Goal: Task Accomplishment & Management: Manage account settings

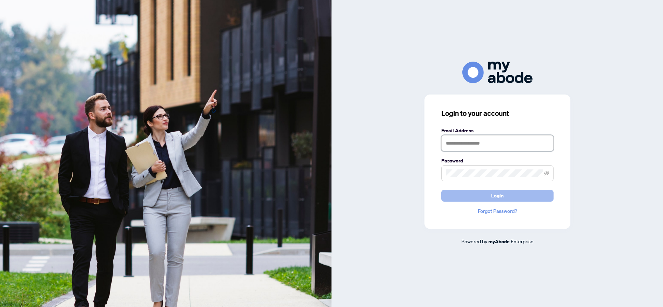
type input "**********"
click at [507, 196] on button "Login" at bounding box center [497, 196] width 112 height 12
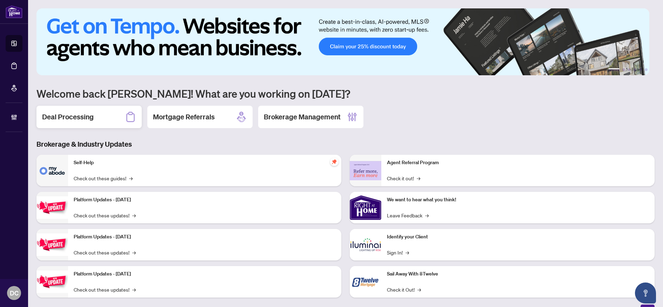
click at [86, 116] on h2 "Deal Processing" at bounding box center [68, 117] width 52 height 10
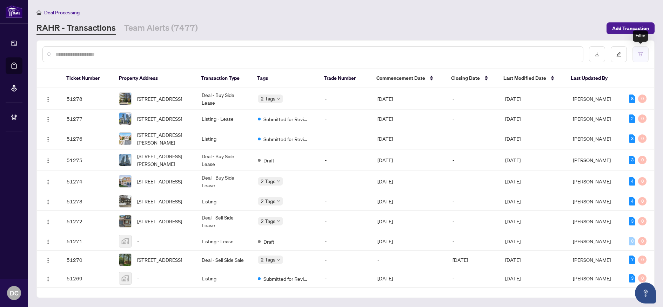
click at [645, 57] on button "button" at bounding box center [640, 54] width 16 height 16
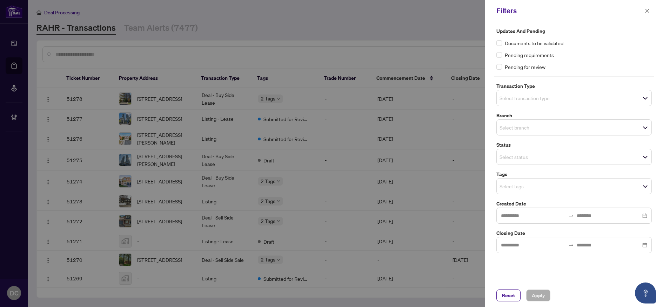
click at [562, 184] on span "Select tags" at bounding box center [573, 187] width 155 height 10
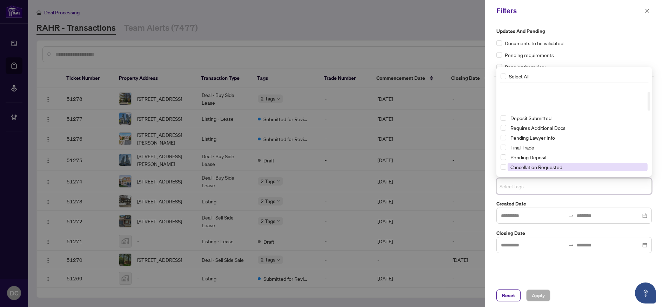
scroll to position [35, 0]
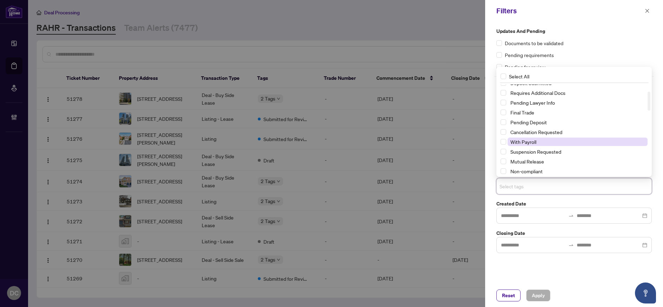
click at [535, 140] on span "With Payroll" at bounding box center [523, 142] width 26 height 6
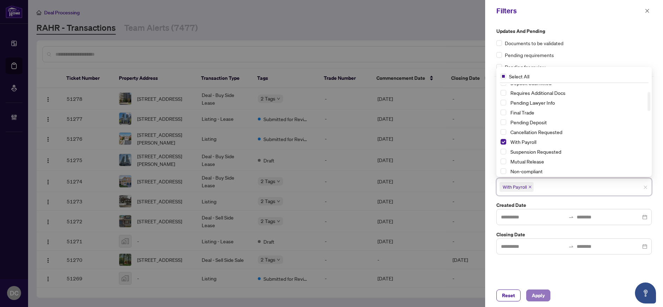
click at [545, 300] on button "Apply" at bounding box center [538, 296] width 24 height 12
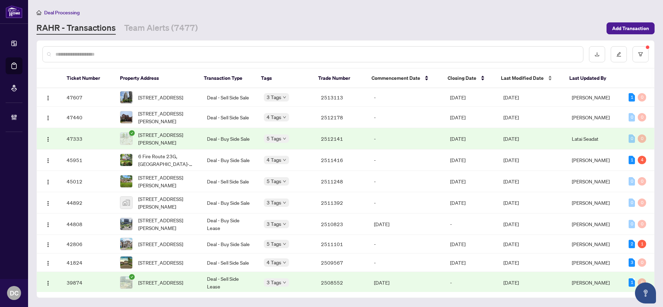
click at [518, 74] on div "Last Modified Date" at bounding box center [529, 78] width 57 height 8
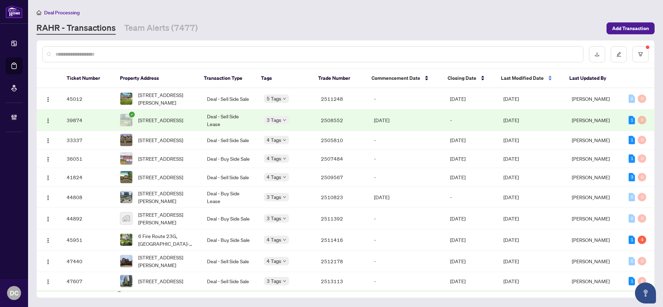
click at [519, 76] on span "Last Modified Date" at bounding box center [522, 78] width 43 height 8
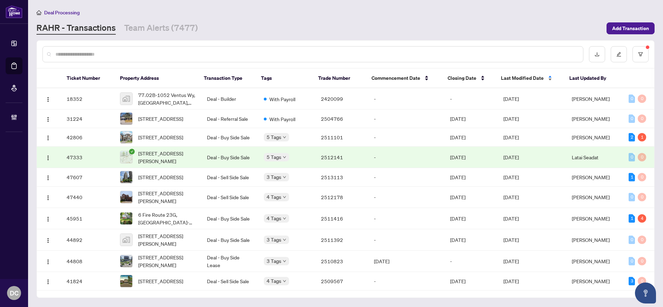
click at [519, 76] on span "Last Modified Date" at bounding box center [522, 78] width 43 height 8
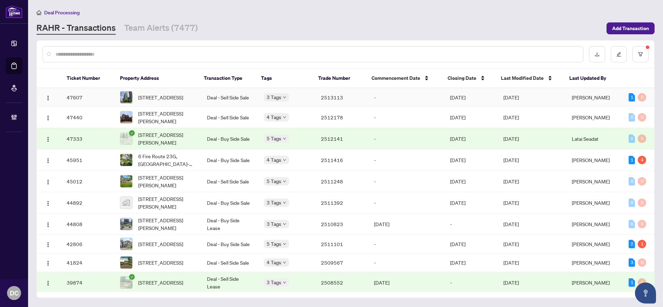
click at [519, 95] on td "[DATE]" at bounding box center [532, 97] width 68 height 19
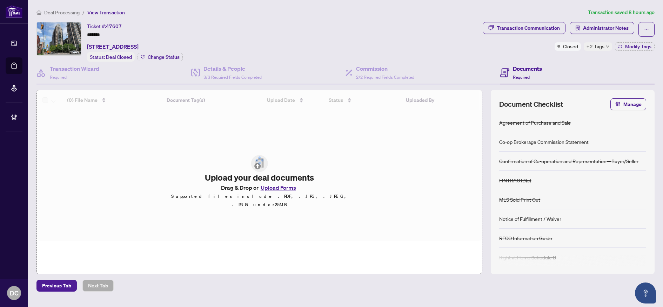
drag, startPoint x: 113, startPoint y: 36, endPoint x: 43, endPoint y: 32, distance: 69.9
click at [43, 32] on div "Ticket #: 47607 ******* 1210-235 Kent St, Ottawa, Ontario K2P 1Z9, Canada Statu…" at bounding box center [257, 42] width 443 height 40
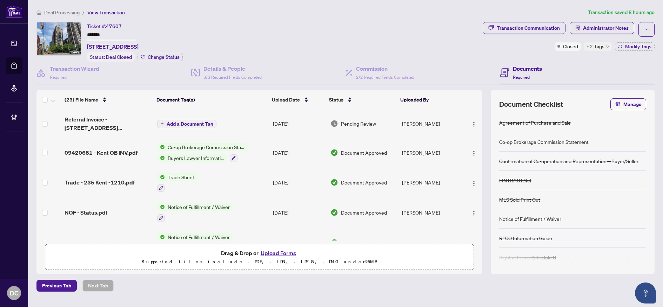
click at [603, 48] on span "+2 Tags" at bounding box center [595, 46] width 18 height 8
click at [232, 182] on td "Trade Sheet" at bounding box center [212, 183] width 116 height 30
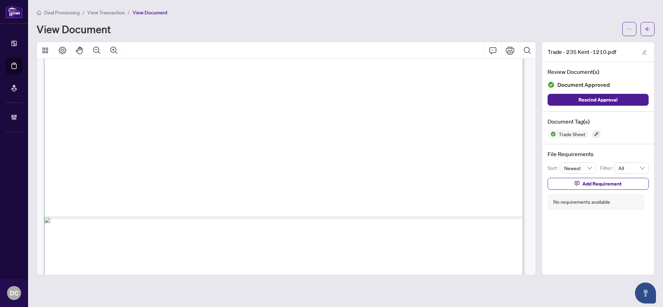
scroll to position [491, 0]
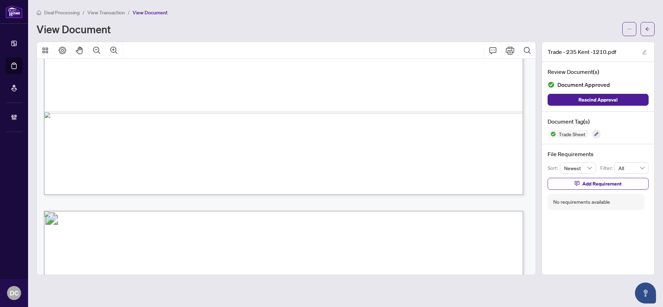
click at [649, 23] on button "button" at bounding box center [647, 29] width 14 height 14
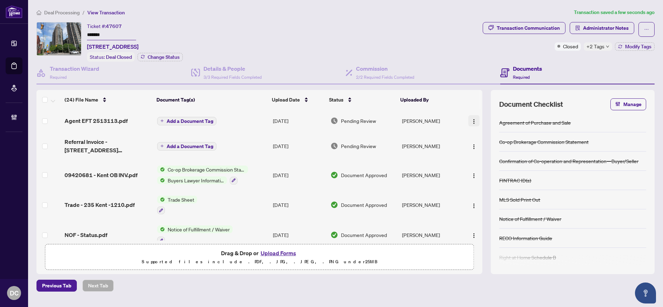
click at [468, 122] on button "button" at bounding box center [473, 120] width 11 height 11
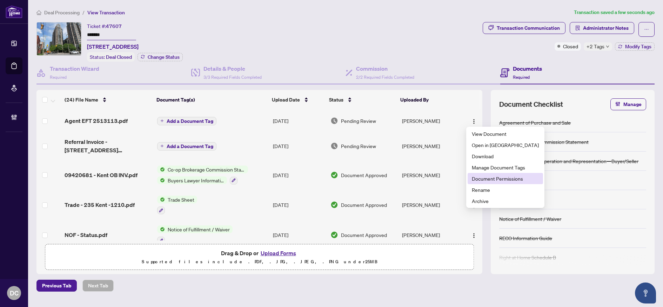
click at [493, 176] on span "Document Permissions" at bounding box center [505, 179] width 67 height 8
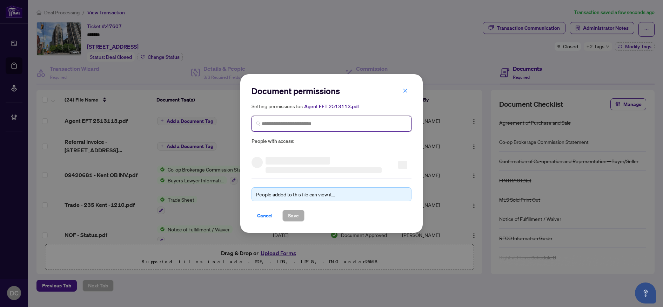
click at [383, 122] on input "search" at bounding box center [334, 123] width 145 height 7
type input "**********"
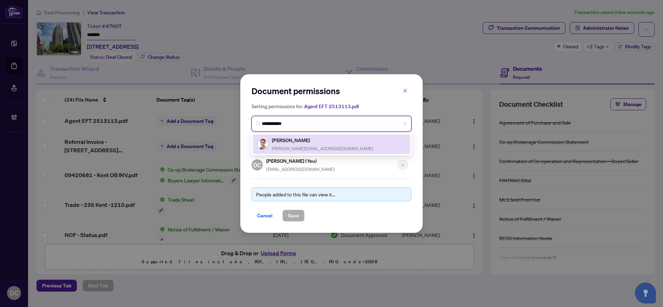
click at [327, 141] on div "Nick Gagnon nick@nickgagnon.com" at bounding box center [331, 144] width 149 height 16
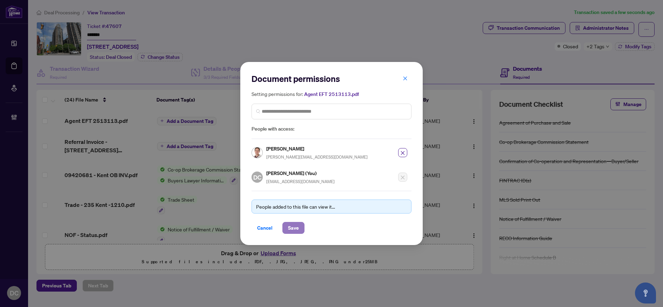
click at [298, 226] on span "Save" at bounding box center [293, 228] width 11 height 11
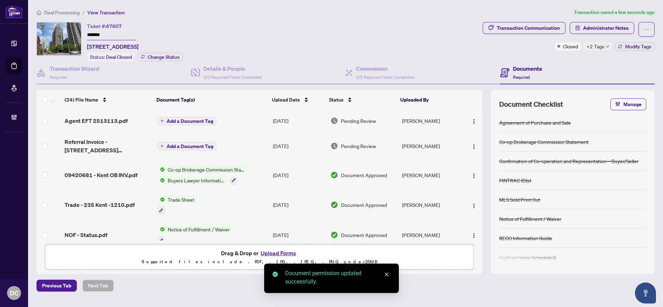
click at [195, 119] on span "Add a Document Tag" at bounding box center [190, 121] width 47 height 5
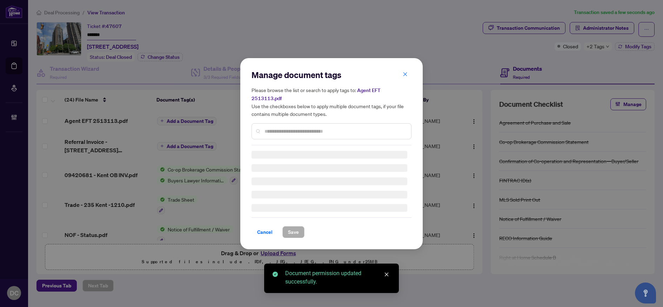
click at [384, 125] on div "Manage document tags Please browse the list or search to apply tags to: Agent E…" at bounding box center [331, 107] width 160 height 76
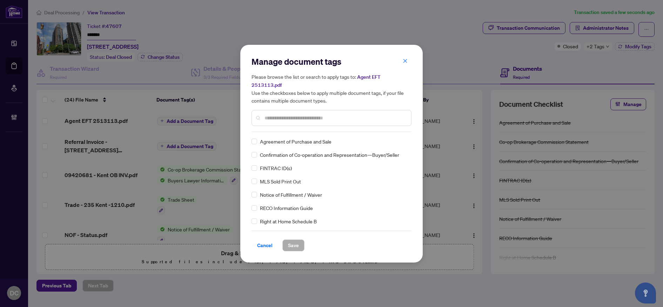
click at [356, 114] on input "text" at bounding box center [334, 118] width 141 height 8
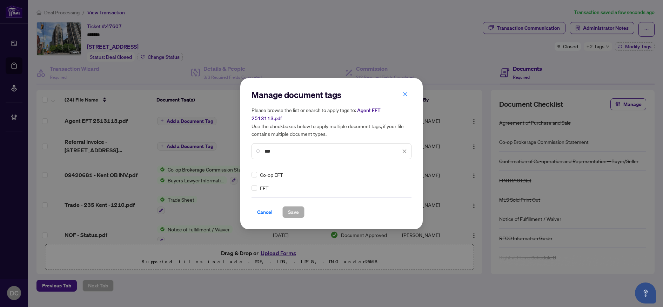
type input "***"
click at [394, 171] on img at bounding box center [396, 174] width 7 height 7
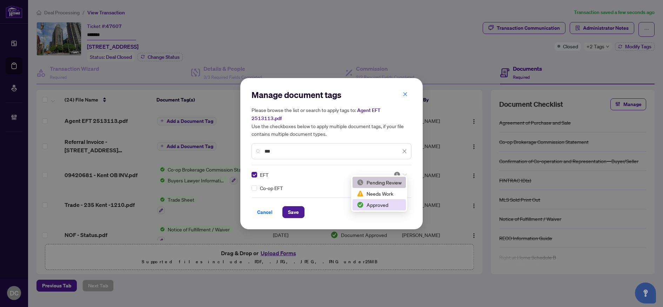
click at [389, 206] on div "Approved" at bounding box center [379, 205] width 45 height 8
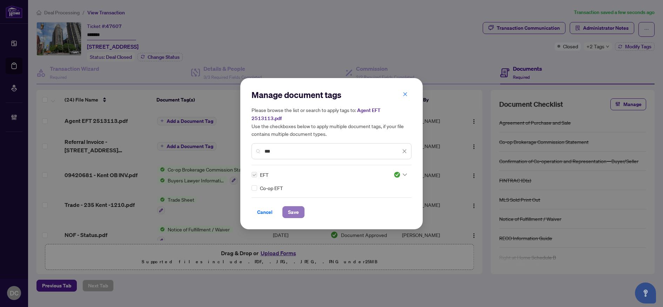
click at [294, 209] on span "Save" at bounding box center [293, 212] width 11 height 11
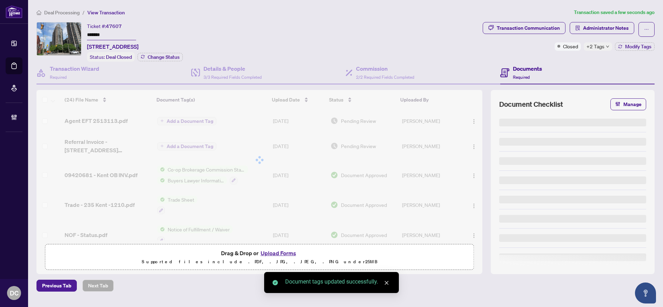
click at [595, 48] on span "+2 Tags" at bounding box center [595, 46] width 18 height 8
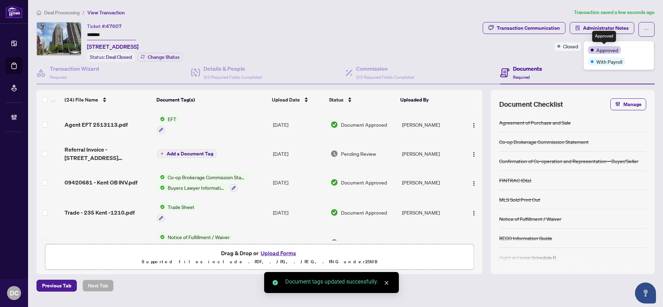
click at [556, 63] on div "Documents Required" at bounding box center [577, 73] width 155 height 23
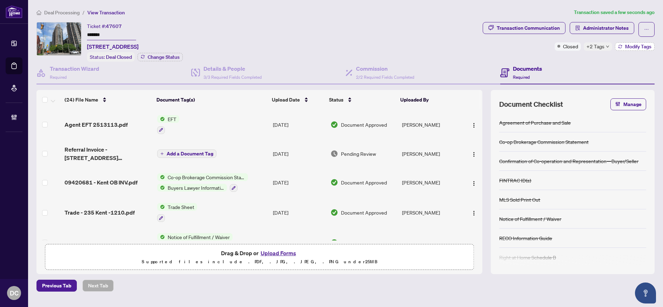
click at [638, 45] on span "Modify Tags" at bounding box center [638, 46] width 26 height 5
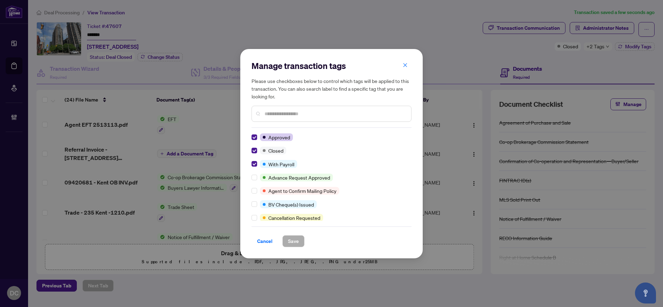
click at [278, 115] on input "text" at bounding box center [334, 114] width 141 height 8
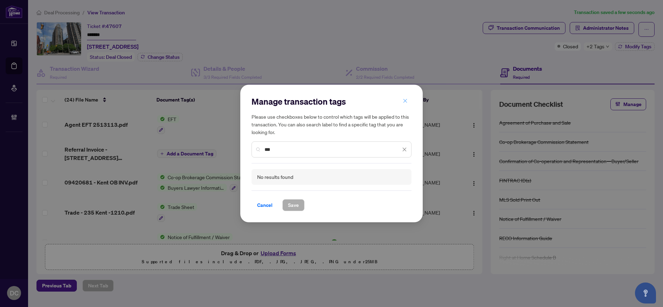
type input "***"
click at [403, 102] on icon "close" at bounding box center [405, 101] width 5 height 5
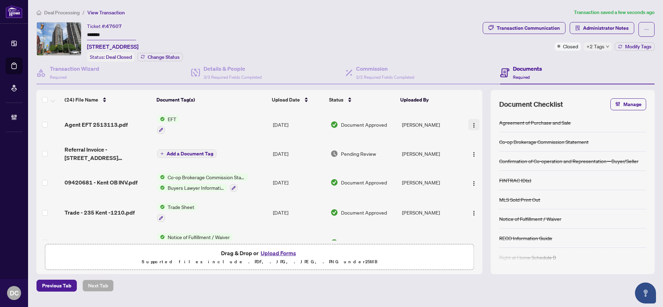
click at [471, 124] on img "button" at bounding box center [474, 126] width 6 height 6
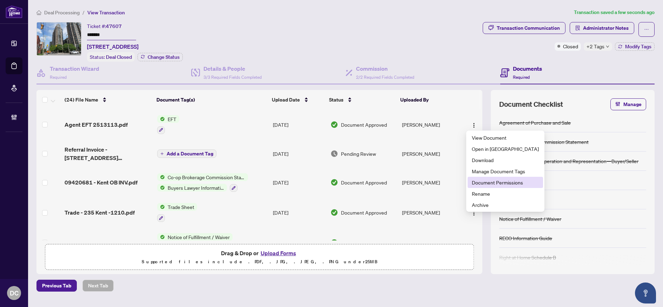
click at [482, 181] on span "Document Permissions" at bounding box center [505, 183] width 67 height 8
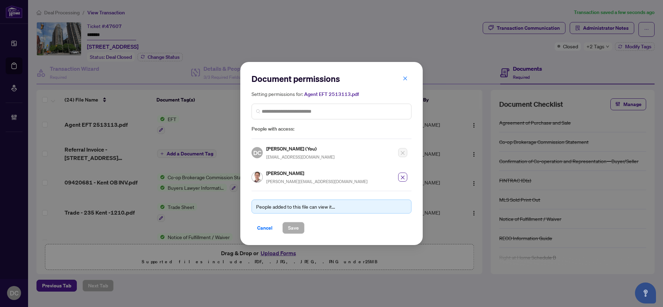
drag, startPoint x: 268, startPoint y: 228, endPoint x: 356, endPoint y: 195, distance: 93.7
click at [268, 228] on span "Cancel" at bounding box center [264, 228] width 15 height 11
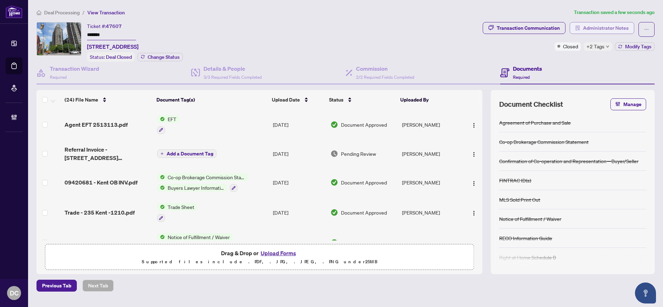
click at [595, 30] on span "Administrator Notes" at bounding box center [606, 27] width 46 height 11
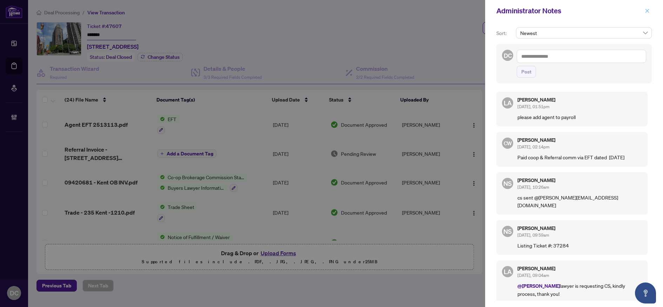
click at [644, 11] on button "button" at bounding box center [646, 11] width 9 height 8
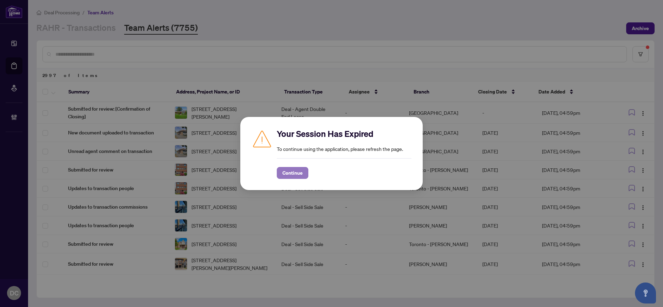
click at [292, 177] on span "Continue" at bounding box center [292, 173] width 20 height 11
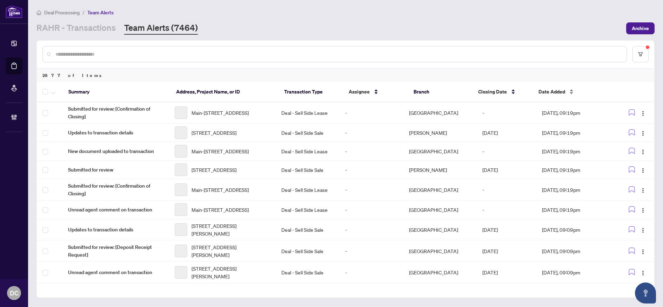
click at [542, 91] on span "Date Added" at bounding box center [551, 92] width 27 height 8
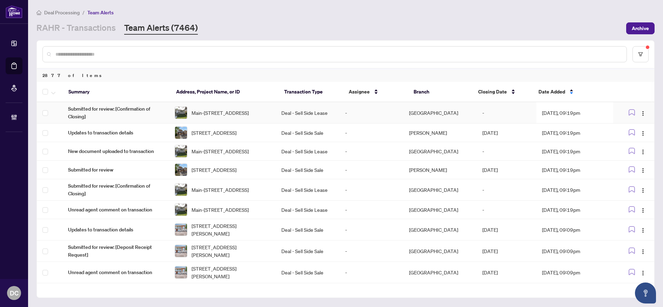
click at [547, 114] on td "Sep/02/2025, 09:19pm" at bounding box center [574, 112] width 77 height 21
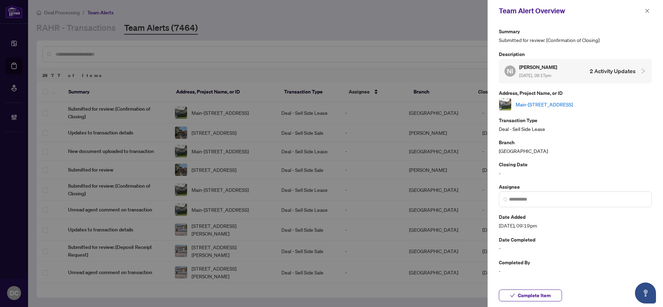
click at [554, 103] on link "Main-[STREET_ADDRESS]" at bounding box center [543, 105] width 57 height 8
click at [645, 10] on icon "close" at bounding box center [646, 10] width 5 height 5
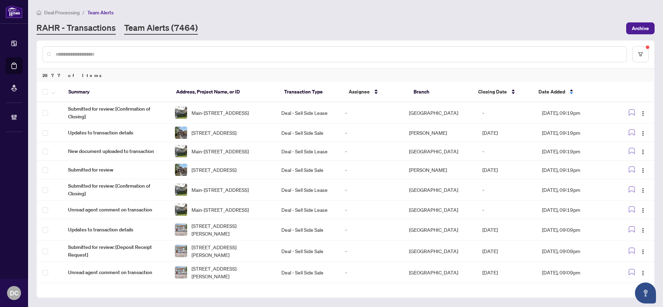
click at [94, 23] on link "RAHR - Transactions" at bounding box center [75, 28] width 79 height 13
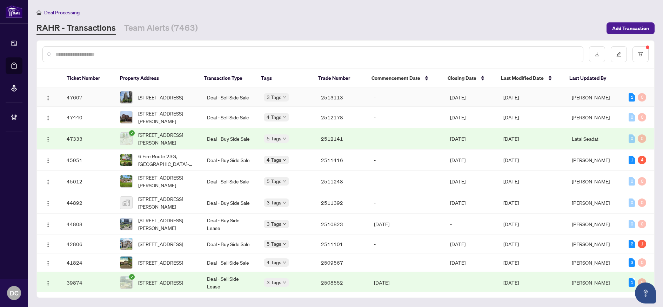
click at [333, 102] on td "2513113" at bounding box center [341, 97] width 53 height 19
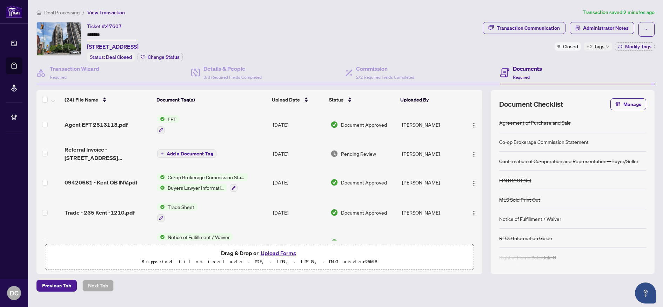
drag, startPoint x: 109, startPoint y: 36, endPoint x: 120, endPoint y: 58, distance: 24.3
click at [80, 37] on div "Ticket #: 47607 ******* 1210-235 Kent St, Ottawa, Ontario K2P 1Z9, Canada Statu…" at bounding box center [257, 42] width 443 height 40
click at [606, 47] on icon "down" at bounding box center [608, 47] width 4 height 4
click at [563, 59] on div "Transaction Communication Administrator Notes Closed +2 Tags Modify Tags" at bounding box center [568, 42] width 175 height 40
click at [633, 46] on span "Modify Tags" at bounding box center [638, 46] width 26 height 5
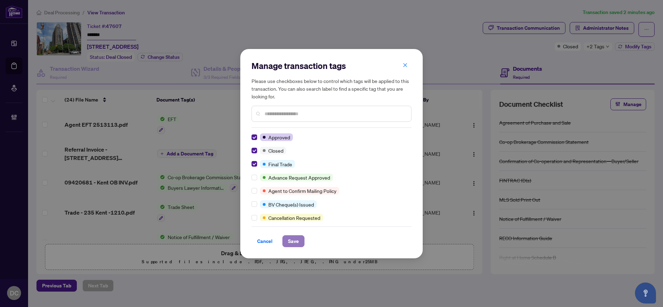
click at [289, 240] on span "Save" at bounding box center [293, 241] width 11 height 11
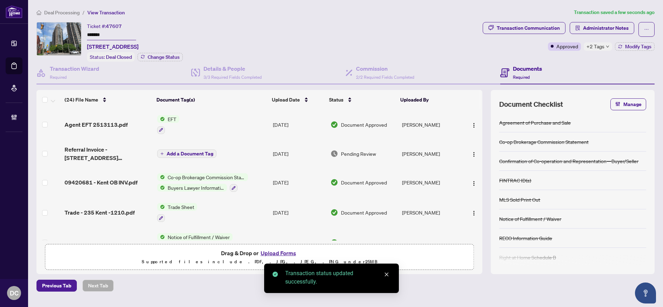
click at [67, 12] on span "Deal Processing" at bounding box center [61, 12] width 35 height 6
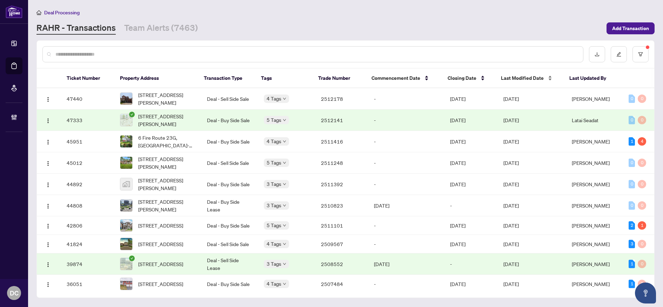
click at [532, 78] on span "Last Modified Date" at bounding box center [522, 78] width 43 height 8
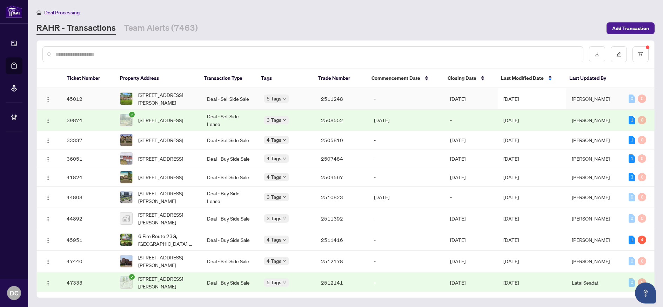
click at [525, 93] on td "[DATE]" at bounding box center [532, 98] width 68 height 21
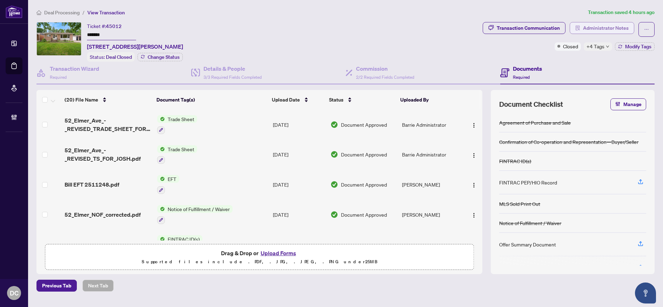
click at [609, 28] on span "Administrator Notes" at bounding box center [606, 27] width 46 height 11
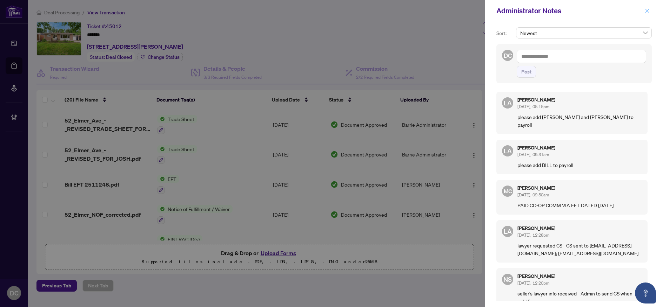
click at [645, 10] on icon "close" at bounding box center [647, 11] width 4 height 4
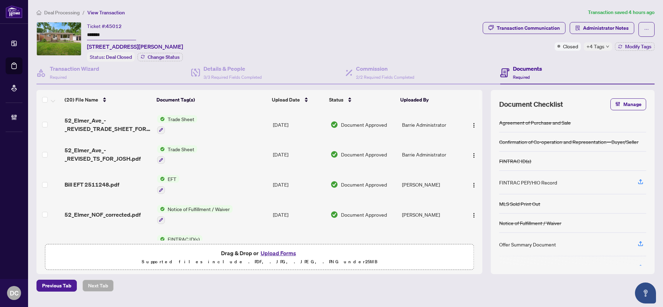
drag, startPoint x: 115, startPoint y: 35, endPoint x: 64, endPoint y: 34, distance: 51.2
click at [64, 34] on div "Ticket #: 45012 ******* 52 Elmer Ave, Orillia, Ontario L3V 2S7, Canada Status: …" at bounding box center [257, 42] width 443 height 40
click at [572, 27] on button "Administrator Notes" at bounding box center [601, 28] width 65 height 12
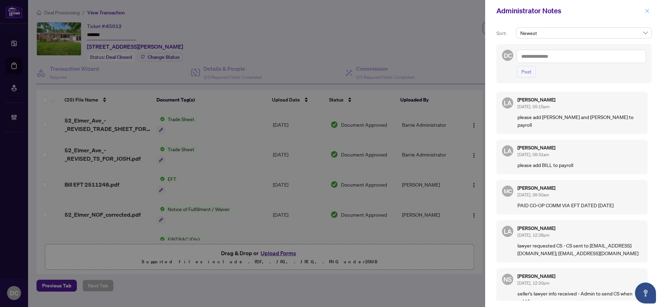
click at [646, 14] on span "button" at bounding box center [646, 10] width 5 height 11
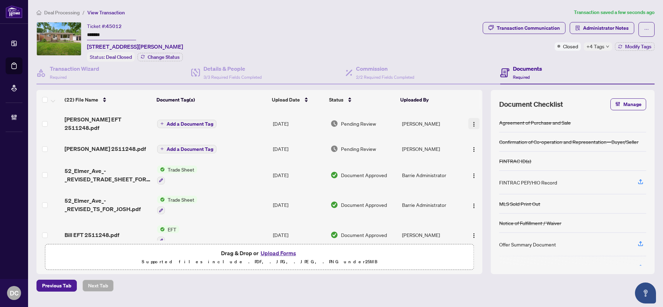
click at [471, 122] on img "button" at bounding box center [474, 125] width 6 height 6
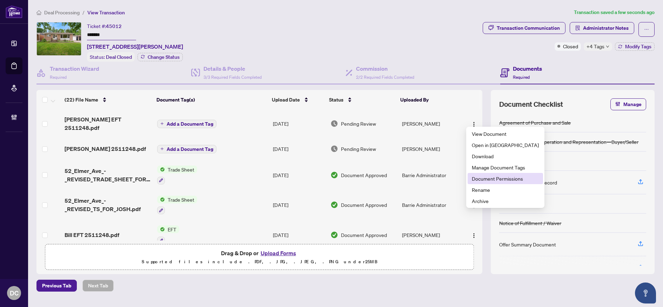
click at [490, 177] on span "Document Permissions" at bounding box center [505, 179] width 67 height 8
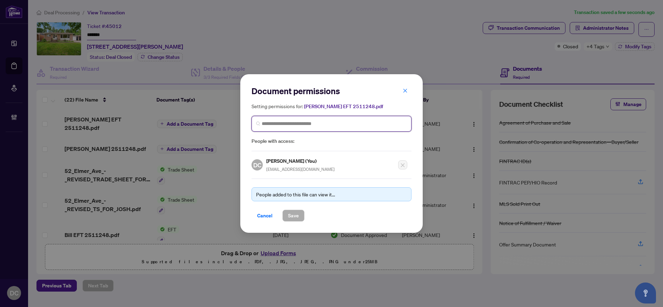
click at [351, 121] on input "search" at bounding box center [334, 123] width 145 height 7
click at [279, 121] on input "****" at bounding box center [334, 123] width 145 height 7
drag, startPoint x: 272, startPoint y: 124, endPoint x: 292, endPoint y: 122, distance: 20.1
click at [292, 122] on input "*********" at bounding box center [334, 123] width 145 height 7
type input "*********"
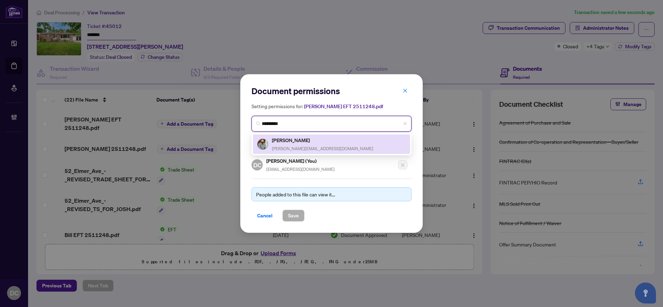
click at [294, 143] on h5 "Josh Gray" at bounding box center [322, 140] width 101 height 8
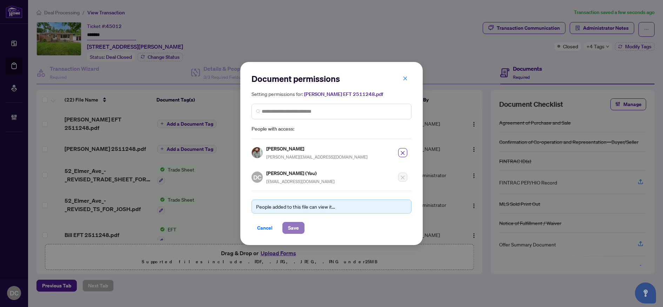
click at [299, 228] on button "Save" at bounding box center [293, 228] width 22 height 12
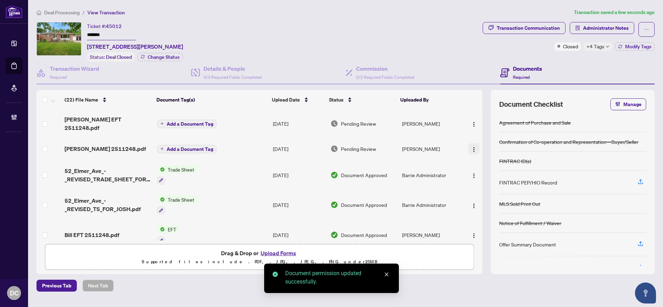
click at [471, 147] on img "button" at bounding box center [474, 150] width 6 height 6
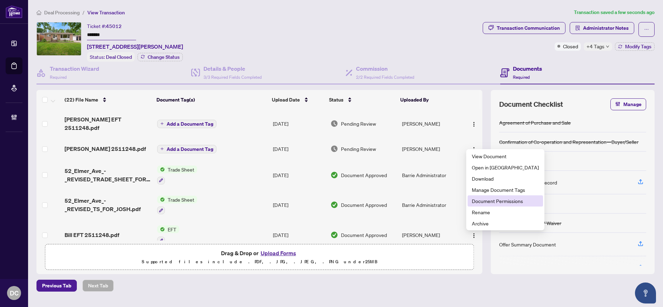
click at [485, 201] on span "Document Permissions" at bounding box center [505, 201] width 67 height 8
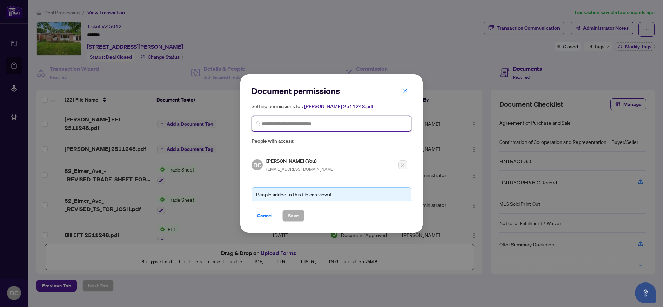
click at [330, 123] on input "search" at bounding box center [334, 123] width 145 height 7
type input "********"
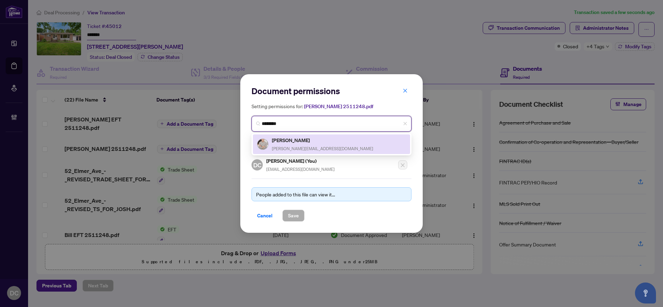
click at [276, 150] on span "jon@buckgray.ca" at bounding box center [322, 148] width 101 height 5
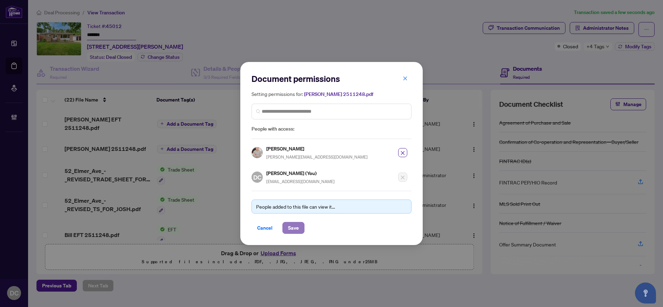
click at [291, 228] on span "Save" at bounding box center [293, 228] width 11 height 11
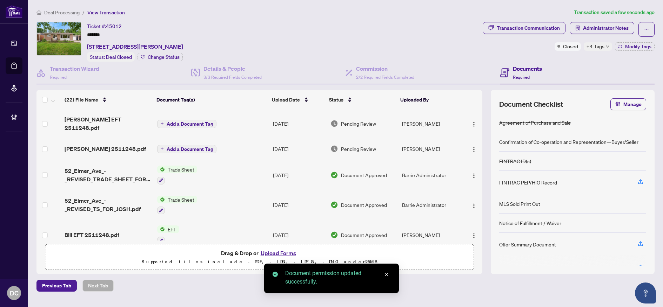
click at [209, 122] on span "Add a Document Tag" at bounding box center [190, 124] width 47 height 5
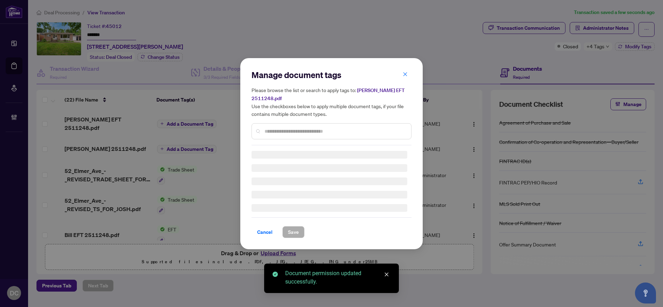
click at [309, 127] on div "Manage document tags Please browse the list or search to apply tags to: Josh EF…" at bounding box center [331, 107] width 160 height 76
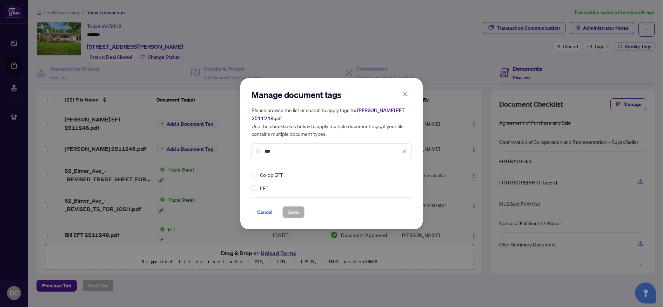
type input "***"
click at [397, 171] on img at bounding box center [396, 174] width 7 height 7
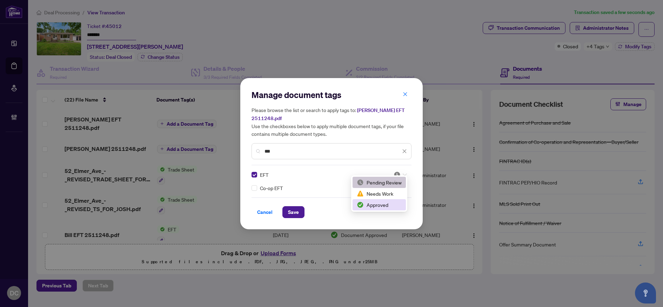
click at [382, 207] on div "Approved" at bounding box center [379, 205] width 45 height 8
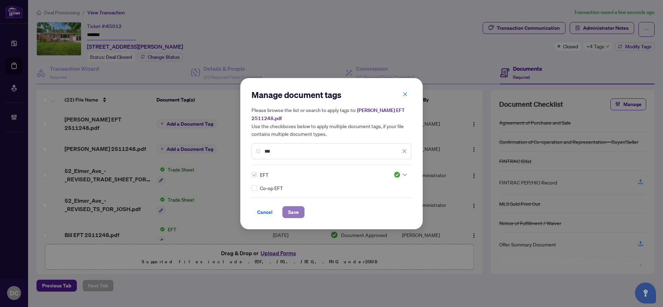
click at [291, 207] on span "Save" at bounding box center [293, 212] width 11 height 11
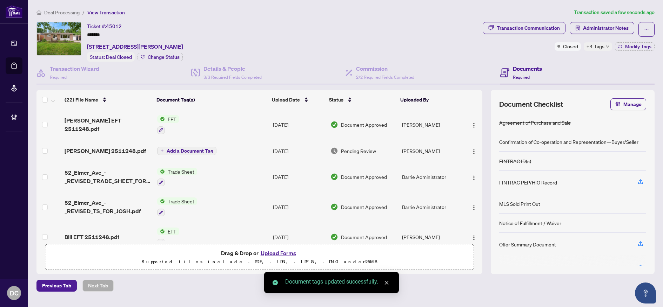
click at [205, 149] on span "Add a Document Tag" at bounding box center [190, 151] width 47 height 5
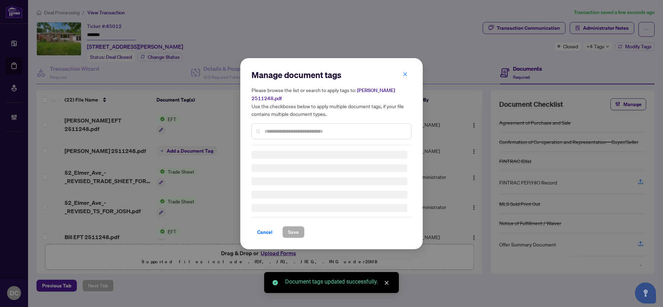
click at [309, 128] on div "Manage document tags Please browse the list or search to apply tags to: Jon EFT…" at bounding box center [331, 153] width 160 height 169
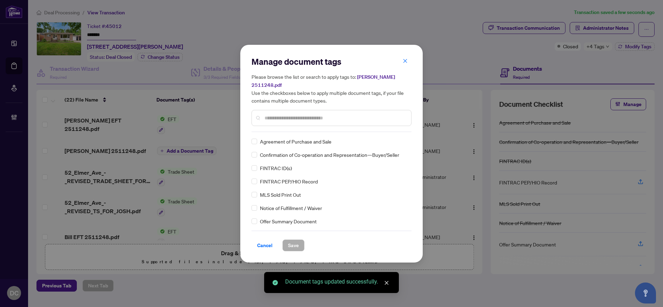
drag, startPoint x: 316, startPoint y: 126, endPoint x: 321, endPoint y: 118, distance: 8.8
click at [317, 125] on div "Manage document tags Please browse the list or search to apply tags to: Jon EFT…" at bounding box center [331, 94] width 160 height 76
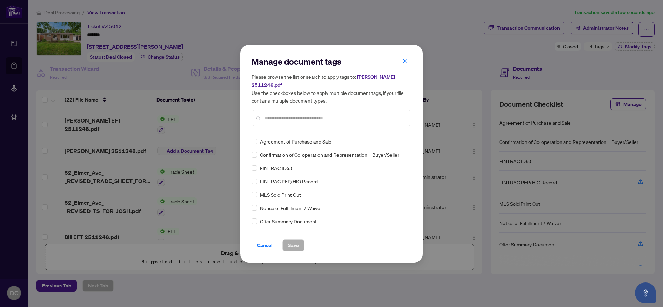
click at [323, 115] on input "text" at bounding box center [334, 118] width 141 height 8
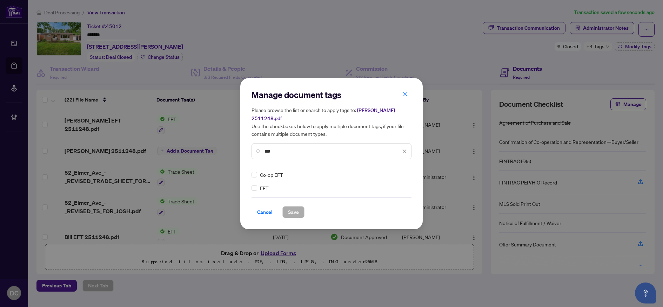
type input "***"
click at [400, 171] on div at bounding box center [399, 174] width 13 height 7
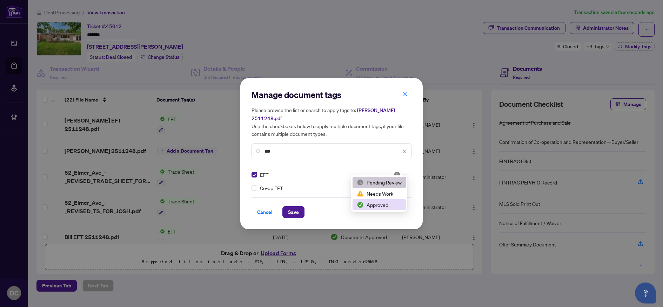
click at [381, 200] on div "Pending Review Needs Work Approved" at bounding box center [378, 194] width 53 height 34
click at [381, 200] on div "Approved" at bounding box center [378, 204] width 53 height 11
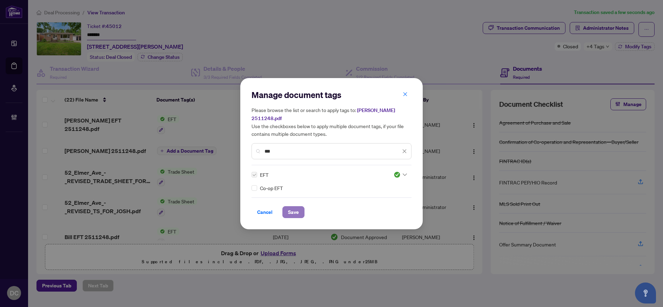
click at [292, 207] on span "Save" at bounding box center [293, 212] width 11 height 11
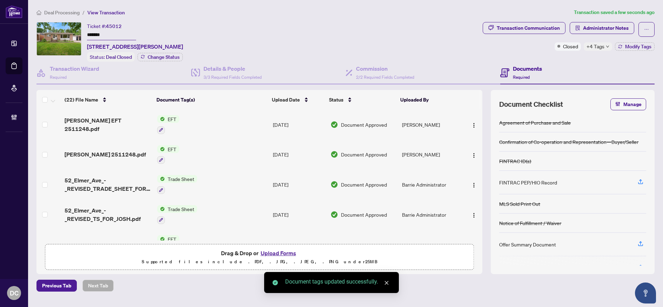
click at [604, 47] on div "+4 Tags" at bounding box center [597, 46] width 28 height 8
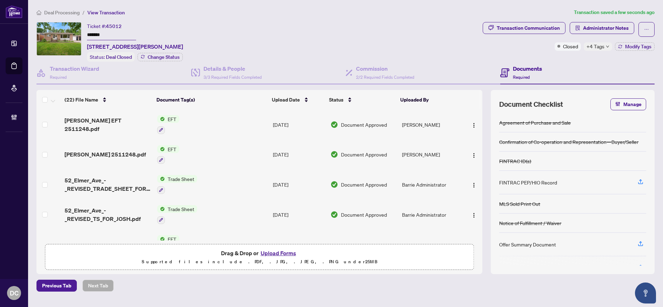
click at [564, 65] on div "Documents Required" at bounding box center [577, 73] width 155 height 23
click at [632, 46] on span "Modify Tags" at bounding box center [638, 46] width 26 height 5
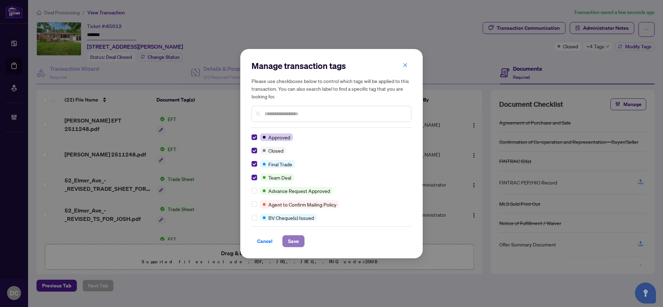
click at [295, 240] on span "Save" at bounding box center [293, 241] width 11 height 11
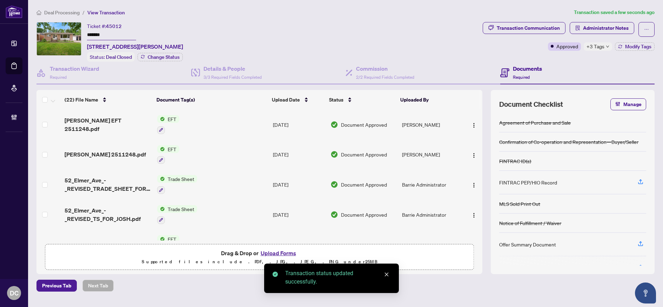
drag, startPoint x: 66, startPoint y: 14, endPoint x: 23, endPoint y: 8, distance: 43.5
click at [66, 14] on span "Deal Processing" at bounding box center [61, 12] width 35 height 6
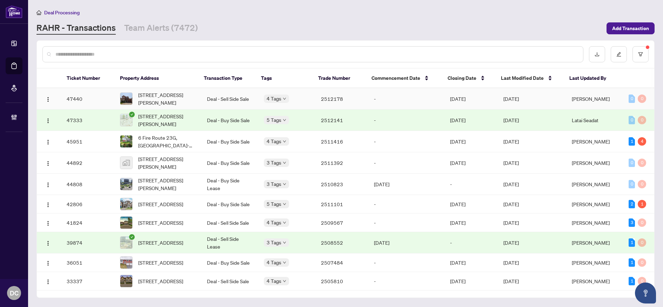
click at [363, 93] on td "2512178" at bounding box center [341, 98] width 53 height 21
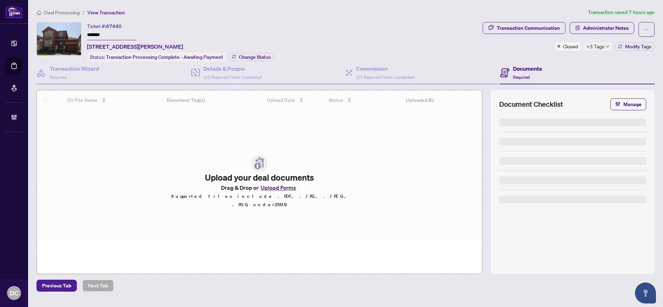
drag, startPoint x: 112, startPoint y: 36, endPoint x: 73, endPoint y: 34, distance: 38.6
click at [73, 34] on div "Ticket #: 47440 ******* 1183 Andrade Lane, Innisfil, Ontario L9X 4X7, Canada St…" at bounding box center [257, 42] width 443 height 40
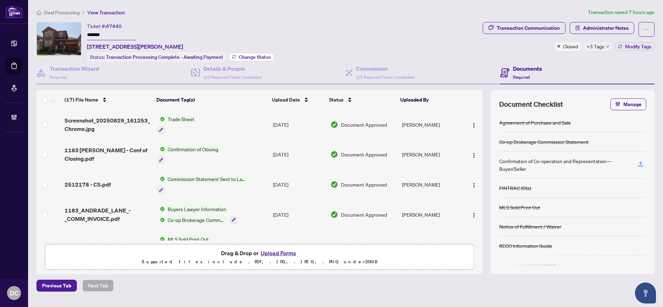
click at [243, 57] on span "Change Status" at bounding box center [255, 57] width 32 height 5
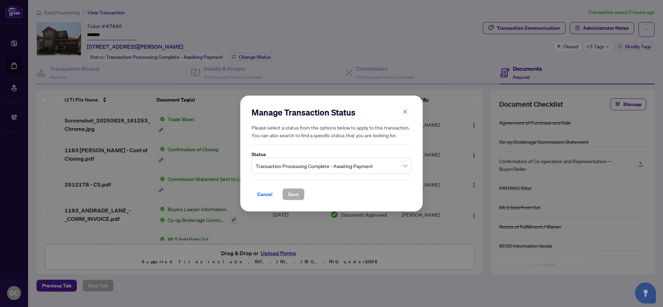
click at [270, 169] on span "Transaction Processing Complete - Awaiting Payment" at bounding box center [331, 166] width 151 height 13
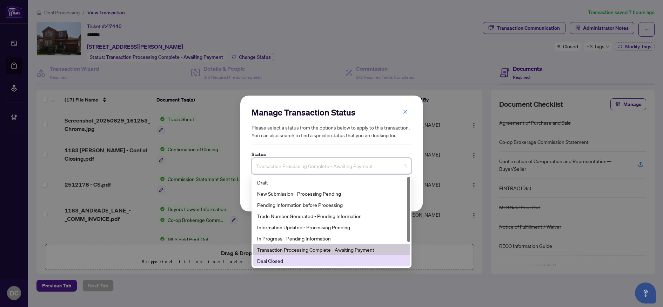
click at [266, 264] on div "Deal Closed" at bounding box center [331, 261] width 149 height 8
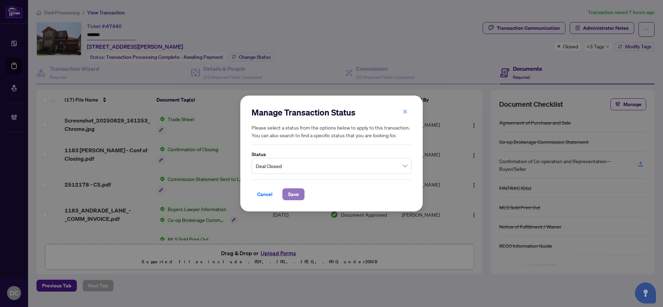
click at [284, 195] on button "Save" at bounding box center [293, 195] width 22 height 12
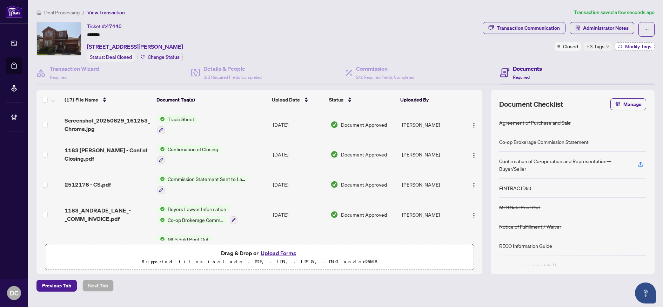
click at [626, 45] on span "Modify Tags" at bounding box center [638, 46] width 26 height 5
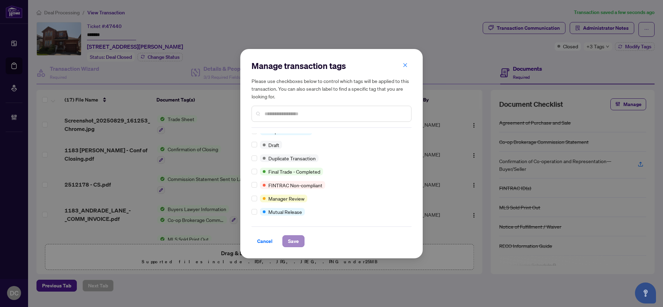
scroll to position [19, 0]
drag, startPoint x: 290, startPoint y: 241, endPoint x: 287, endPoint y: 236, distance: 5.8
click at [290, 241] on span "Save" at bounding box center [293, 241] width 11 height 11
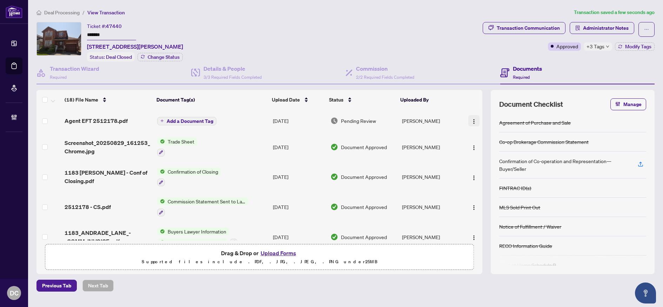
click at [471, 122] on img "button" at bounding box center [474, 122] width 6 height 6
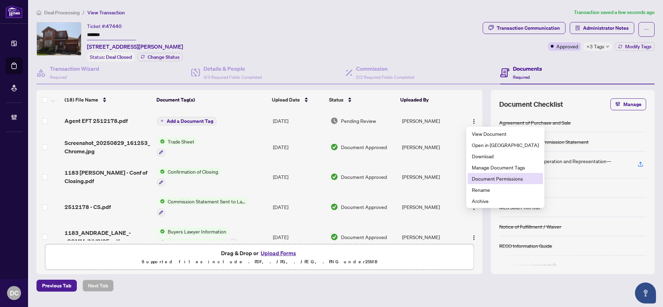
click at [479, 180] on span "Document Permissions" at bounding box center [505, 179] width 67 height 8
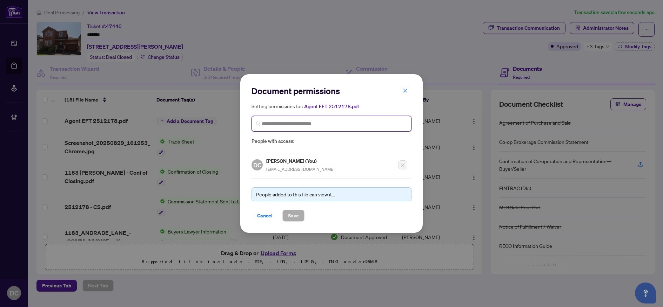
click at [305, 125] on input "search" at bounding box center [334, 123] width 145 height 7
type input "****"
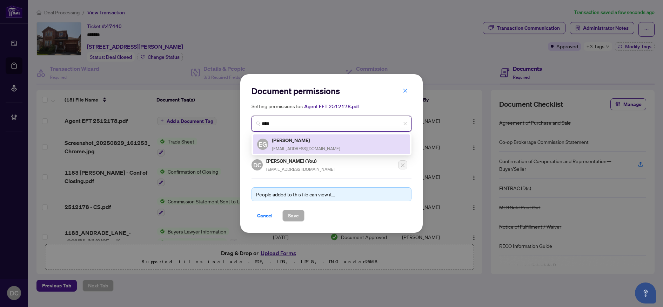
click at [292, 138] on h5 "Evgenia Gulaev" at bounding box center [306, 140] width 68 height 8
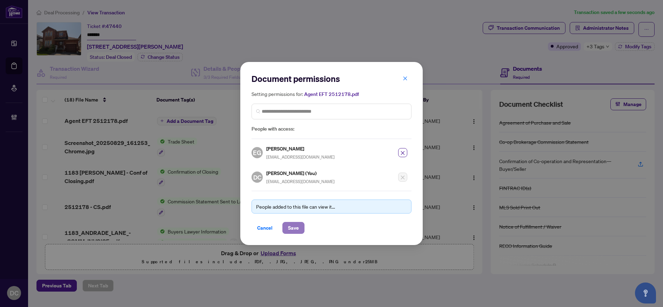
click at [299, 225] on button "Save" at bounding box center [293, 228] width 22 height 12
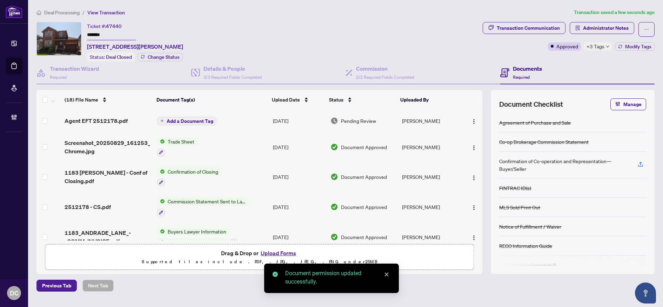
click at [186, 123] on button "Add a Document Tag" at bounding box center [186, 121] width 59 height 8
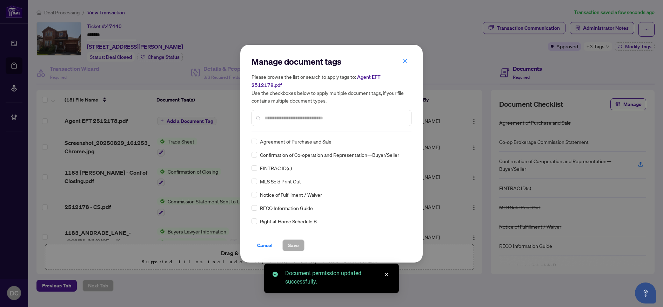
click at [321, 128] on div "Manage document tags Please browse the list or search to apply tags to: Agent E…" at bounding box center [331, 154] width 160 height 196
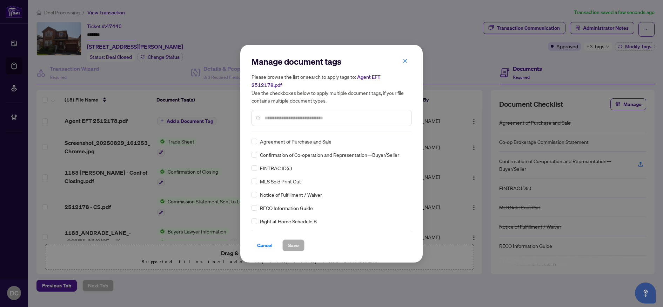
click at [332, 114] on input "text" at bounding box center [334, 118] width 141 height 8
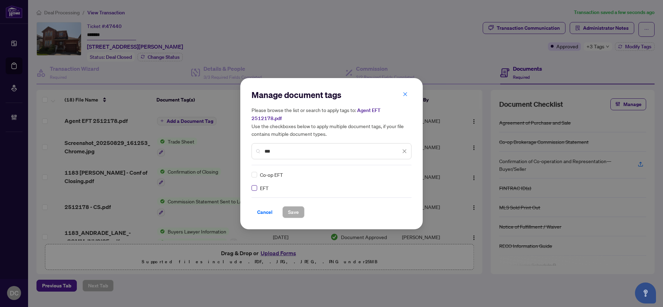
type input "***"
click at [401, 171] on div at bounding box center [399, 174] width 13 height 7
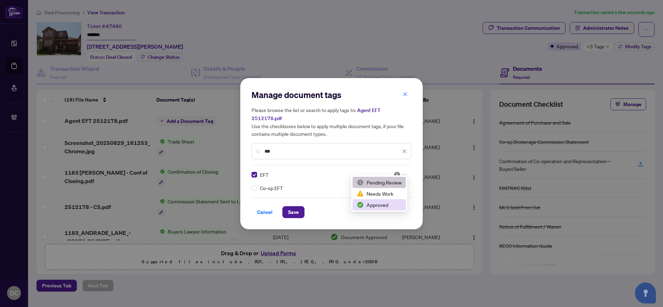
drag, startPoint x: 380, startPoint y: 205, endPoint x: 372, endPoint y: 203, distance: 9.0
click at [380, 205] on div "Approved" at bounding box center [379, 205] width 45 height 8
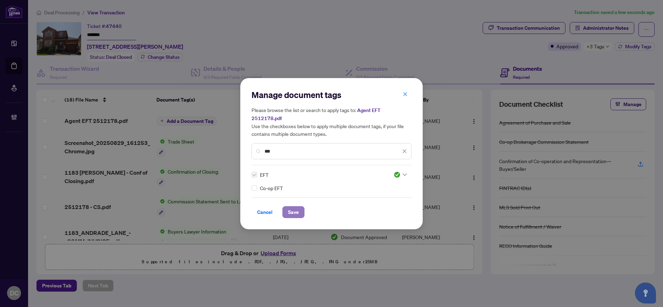
click at [295, 207] on span "Save" at bounding box center [293, 212] width 11 height 11
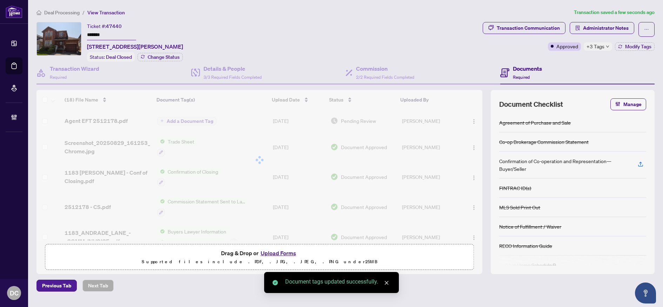
click at [597, 44] on span "+3 Tags" at bounding box center [595, 46] width 18 height 8
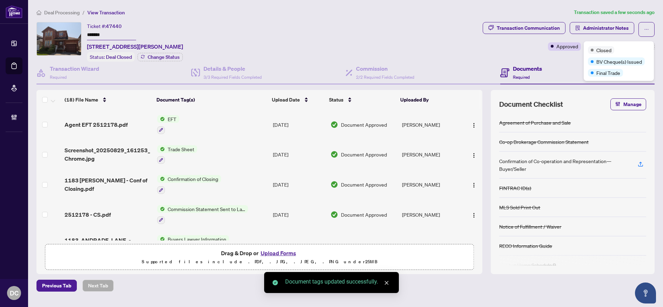
click at [61, 9] on li "Deal Processing" at bounding box center [57, 12] width 43 height 8
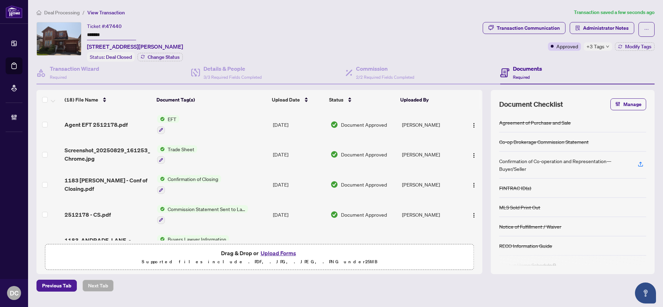
click at [73, 14] on span "Deal Processing" at bounding box center [61, 12] width 35 height 6
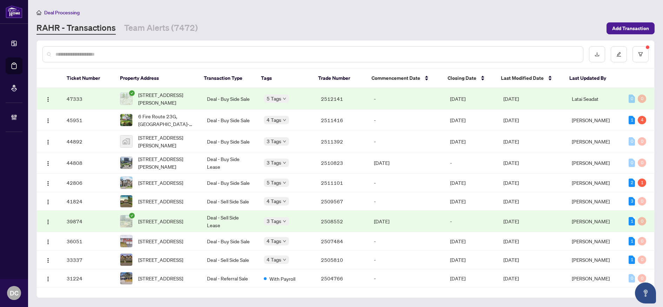
click at [243, 99] on td "Deal - Buy Side Sale" at bounding box center [229, 98] width 57 height 21
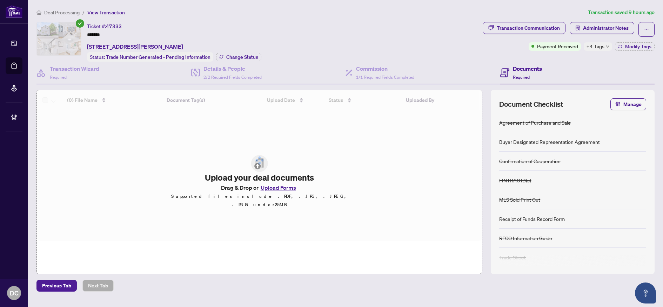
drag, startPoint x: 119, startPoint y: 35, endPoint x: 55, endPoint y: 45, distance: 64.5
click at [34, 33] on div "Ticket #: 47333 ******* 22 Patsy Ave, Welland, Ontario L3B 3M2, Canada Status: …" at bounding box center [345, 148] width 623 height 252
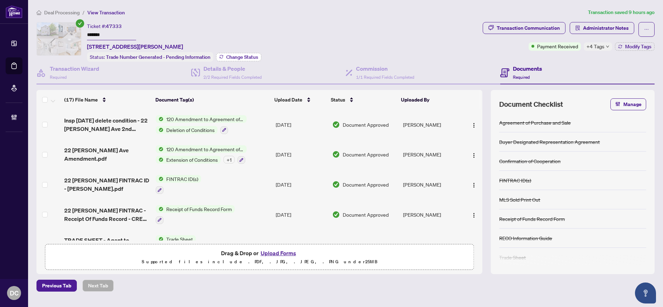
click at [244, 56] on span "Change Status" at bounding box center [242, 57] width 32 height 5
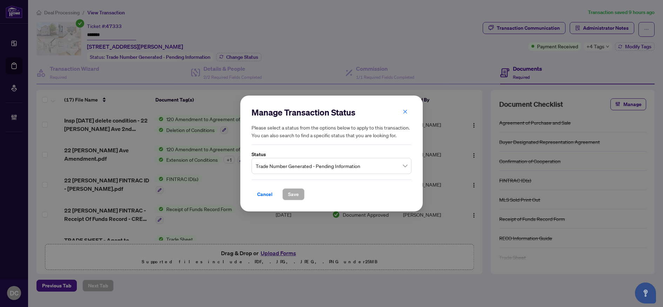
click at [326, 168] on span "Trade Number Generated - Pending Information" at bounding box center [331, 166] width 151 height 13
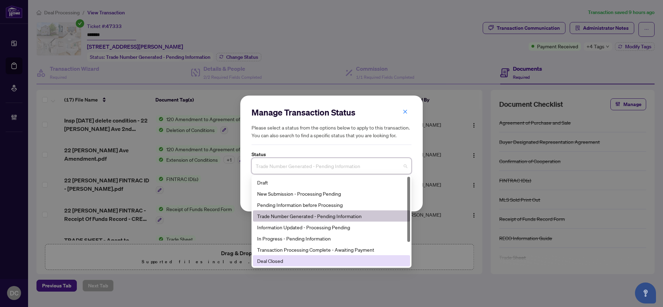
click at [285, 262] on div "Deal Closed" at bounding box center [331, 261] width 149 height 8
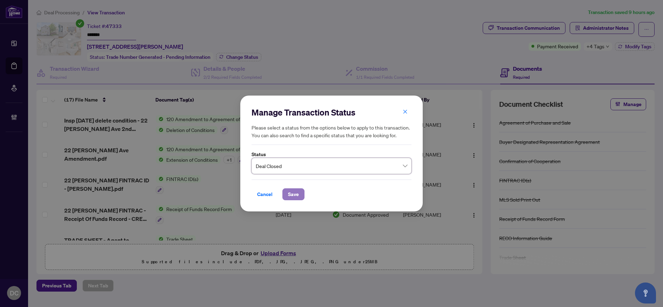
click at [299, 191] on button "Save" at bounding box center [293, 195] width 22 height 12
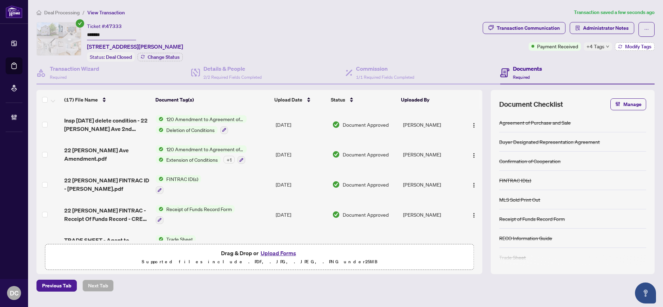
click at [624, 49] on button "Modify Tags" at bounding box center [635, 46] width 40 height 8
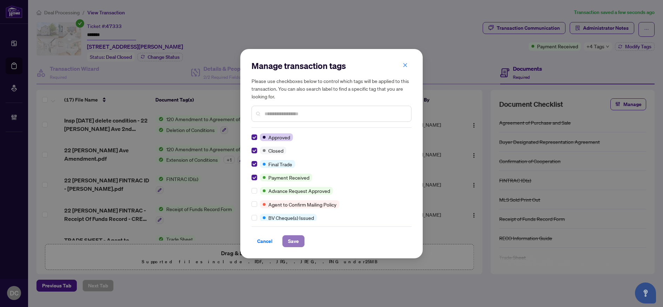
click at [290, 246] on span "Save" at bounding box center [293, 241] width 11 height 11
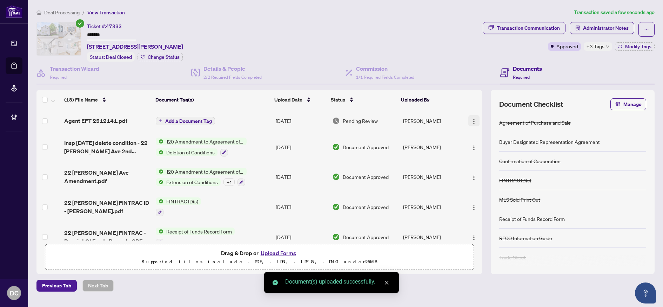
click at [471, 120] on img "button" at bounding box center [474, 122] width 6 height 6
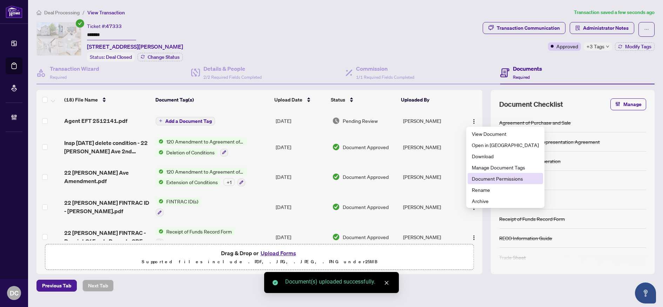
click at [482, 180] on span "Document Permissions" at bounding box center [505, 179] width 67 height 8
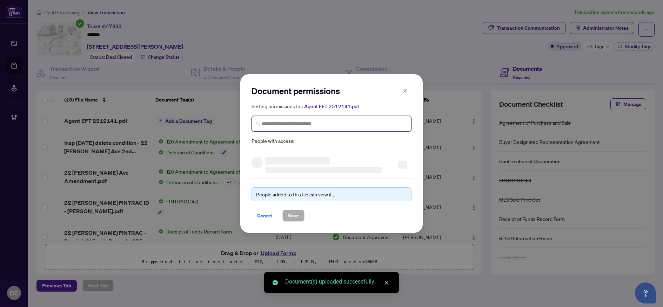
click at [319, 127] on input "search" at bounding box center [334, 123] width 145 height 7
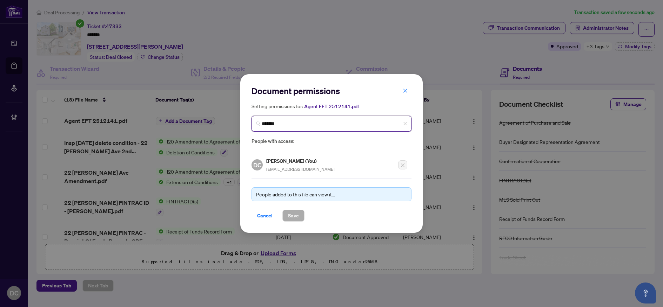
type input "********"
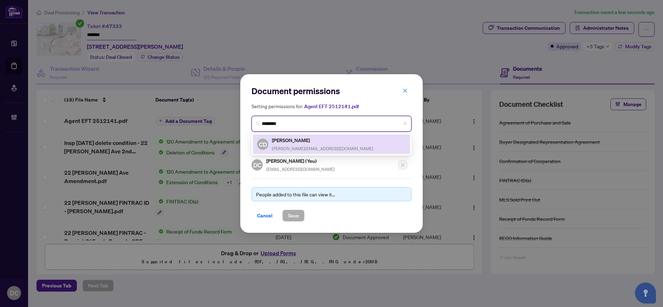
click at [311, 137] on div "CD Cyril Diji cyril.diji@gmail.com" at bounding box center [331, 144] width 149 height 16
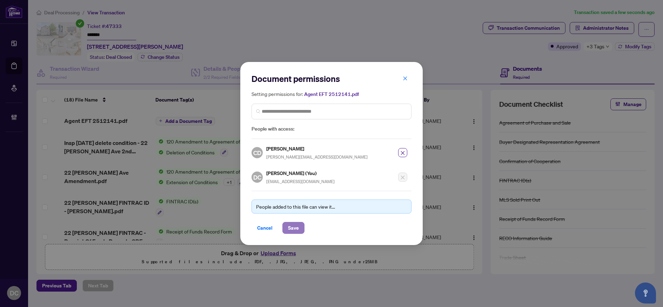
click at [300, 228] on button "Save" at bounding box center [293, 228] width 22 height 12
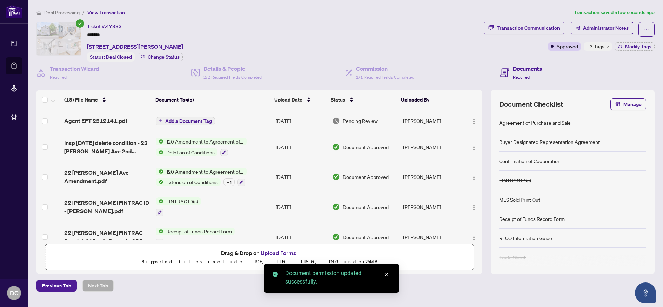
click at [198, 119] on span "Add a Document Tag" at bounding box center [188, 121] width 47 height 5
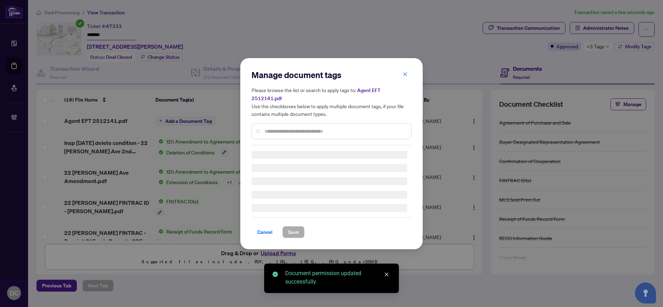
click at [267, 128] on input "text" at bounding box center [334, 132] width 141 height 8
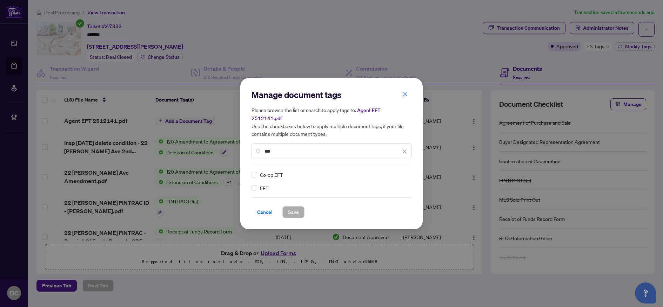
type input "***"
click at [399, 173] on img at bounding box center [396, 174] width 7 height 7
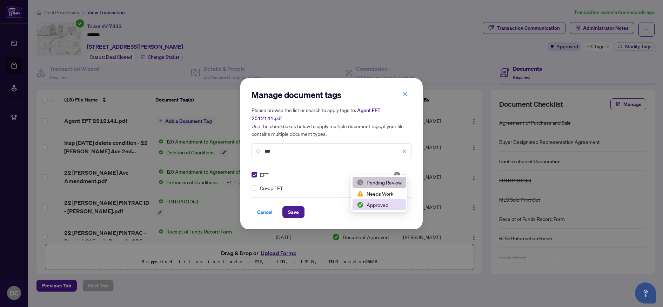
click at [376, 210] on div "Approved" at bounding box center [378, 204] width 53 height 11
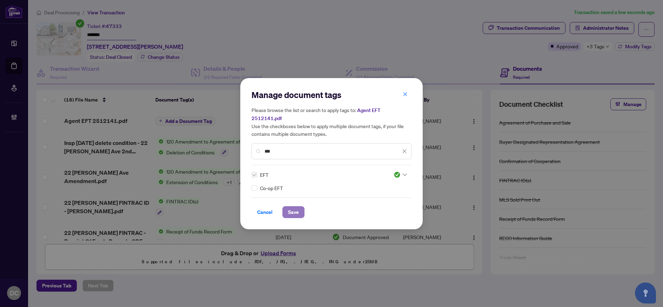
click at [297, 208] on span "Save" at bounding box center [293, 212] width 11 height 11
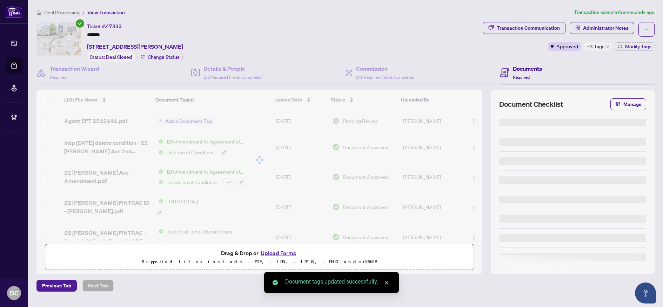
click at [608, 47] on body "Dashboard Deal Processing Mortgage Referrals Brokerage Management DC Dawn Chan …" at bounding box center [331, 153] width 663 height 307
click at [603, 47] on span "+3 Tags" at bounding box center [595, 46] width 18 height 8
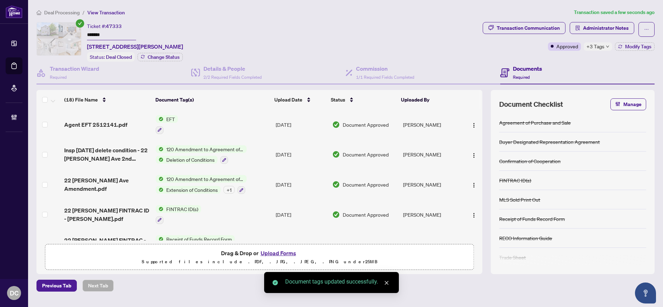
click at [570, 54] on div "Transaction Communication Administrator Notes Approved +3 Tags Modify Tags" at bounding box center [568, 42] width 175 height 40
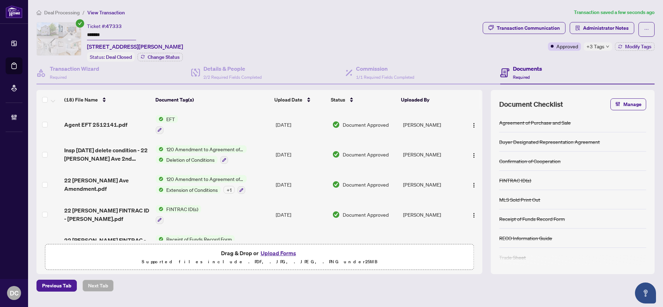
click at [77, 13] on span "Deal Processing" at bounding box center [61, 12] width 35 height 6
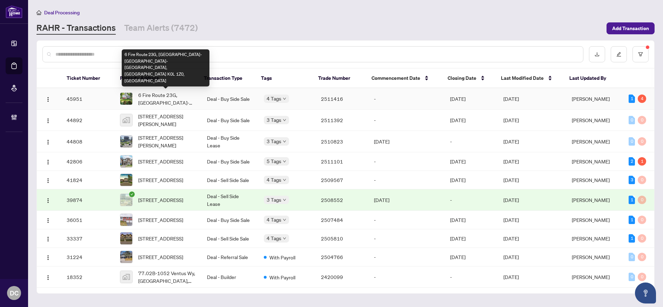
click at [170, 98] on span "6 Fire Route 23G, Havelock-Belmont-Methuen, Ontario K0L 1Z0, Canada" at bounding box center [167, 98] width 58 height 15
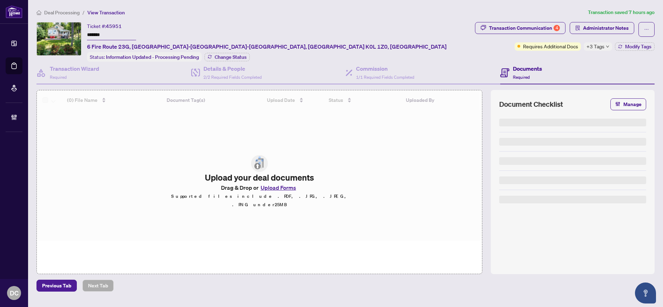
drag, startPoint x: 115, startPoint y: 37, endPoint x: 99, endPoint y: 41, distance: 16.3
click at [59, 31] on div "Ticket #: 45951 ******* 6 Fire Route 23G, Havelock-Belmont-Methuen, Ontario K0L…" at bounding box center [253, 42] width 435 height 40
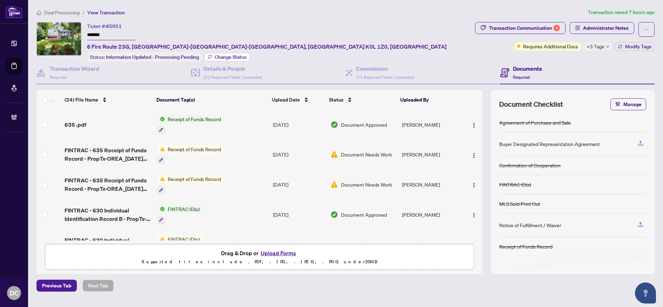
click at [221, 56] on span "Change Status" at bounding box center [231, 57] width 32 height 5
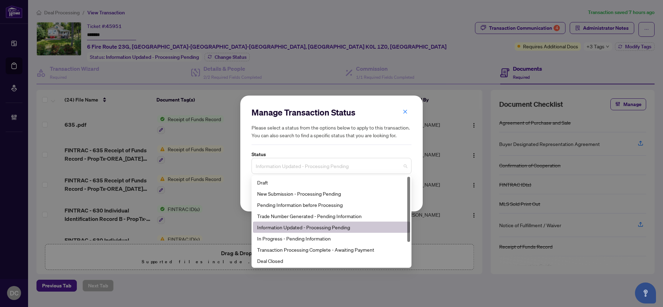
click at [326, 167] on span "Information Updated - Processing Pending" at bounding box center [331, 166] width 151 height 13
click at [274, 261] on div "Deal Closed" at bounding box center [331, 261] width 149 height 8
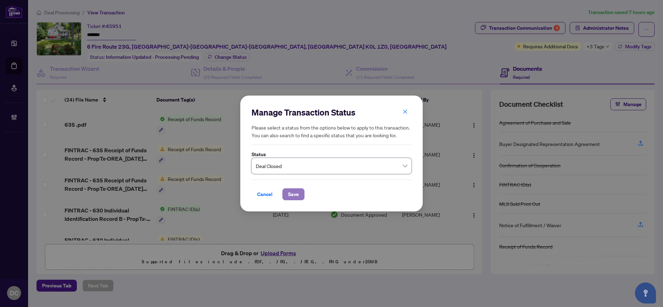
click at [296, 190] on span "Save" at bounding box center [293, 194] width 11 height 11
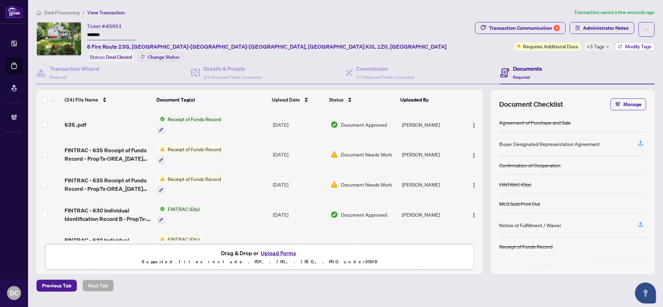
click at [630, 47] on span "Modify Tags" at bounding box center [638, 46] width 26 height 5
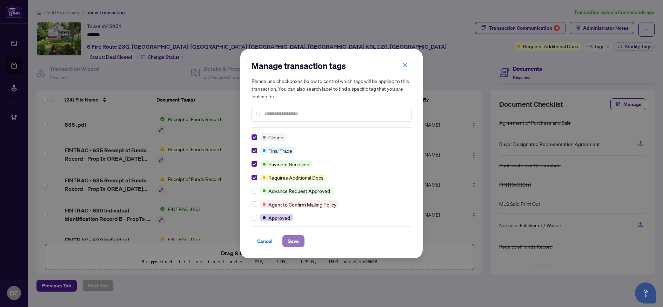
click at [292, 242] on span "Save" at bounding box center [293, 241] width 11 height 11
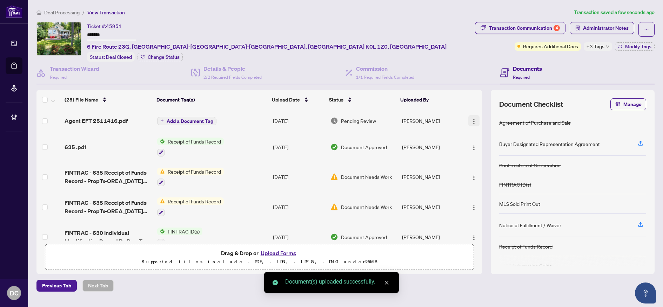
click at [472, 121] on img "button" at bounding box center [474, 122] width 6 height 6
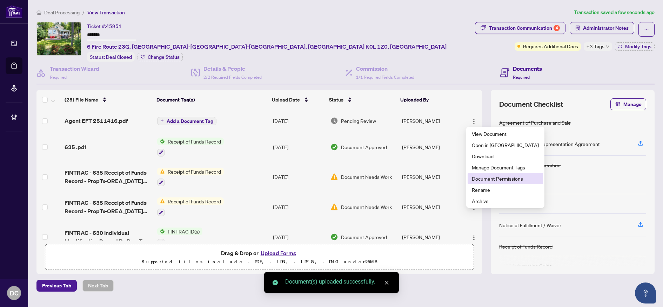
click at [485, 177] on span "Document Permissions" at bounding box center [505, 179] width 67 height 8
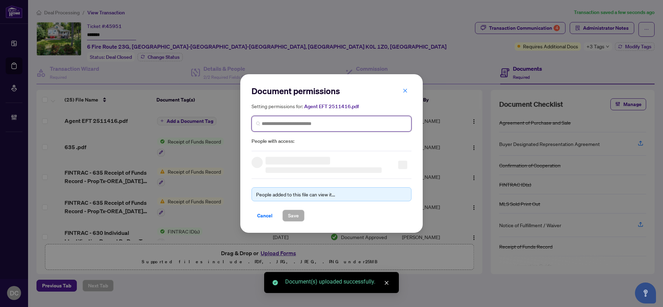
click at [370, 125] on input "search" at bounding box center [334, 123] width 145 height 7
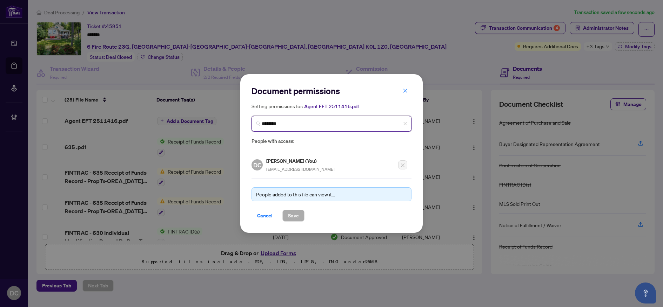
type input "*********"
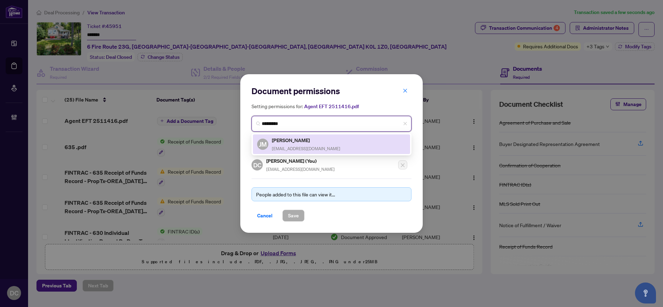
click at [320, 142] on div "JM Jeff Moody jeffmoody01@gmail.com" at bounding box center [331, 144] width 149 height 16
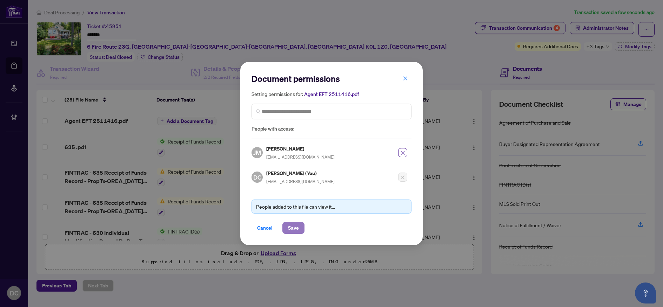
click at [299, 227] on button "Save" at bounding box center [293, 228] width 22 height 12
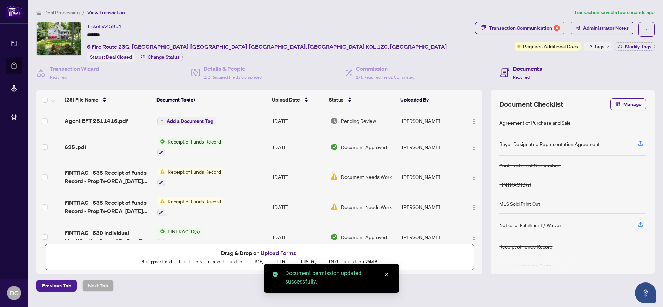
click at [182, 119] on span "Add a Document Tag" at bounding box center [190, 121] width 47 height 5
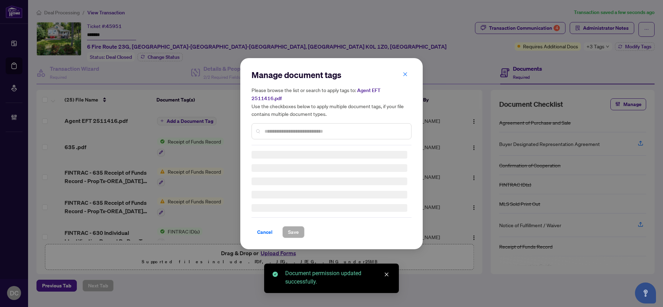
click at [364, 123] on div "Manage document tags Please browse the list or search to apply tags to: Agent E…" at bounding box center [331, 107] width 160 height 76
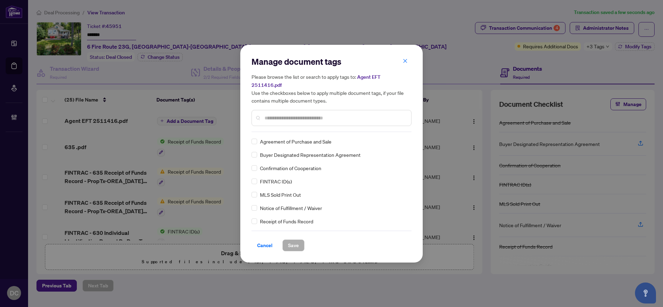
click at [323, 114] on input "text" at bounding box center [334, 118] width 141 height 8
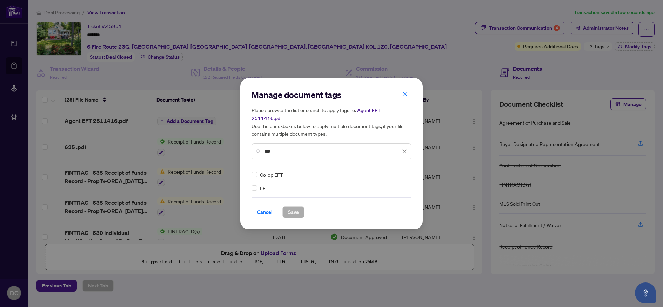
type input "***"
click at [402, 171] on div at bounding box center [399, 174] width 13 height 7
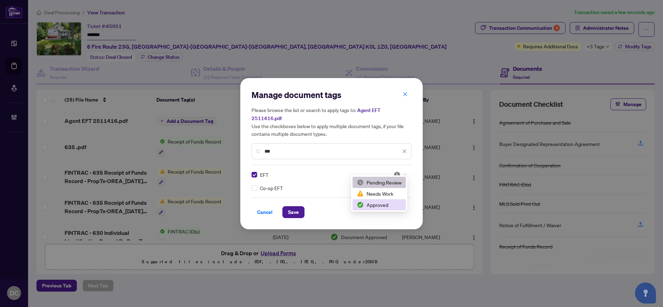
click at [386, 208] on div "Approved" at bounding box center [379, 205] width 45 height 8
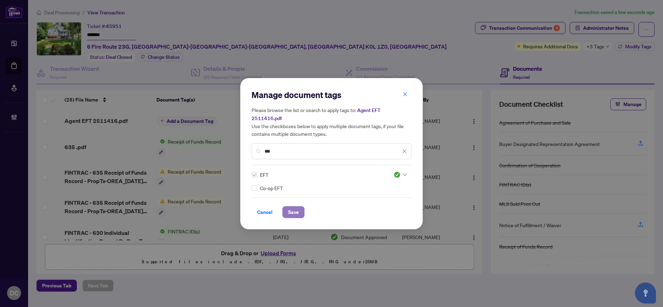
click at [298, 210] on span "Save" at bounding box center [293, 212] width 11 height 11
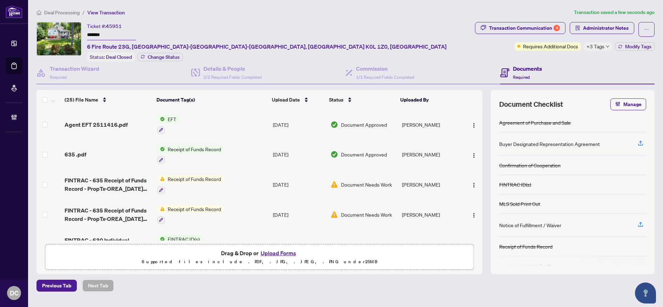
click at [603, 48] on span "+3 Tags" at bounding box center [595, 46] width 18 height 8
click at [76, 9] on span "Deal Processing" at bounding box center [61, 12] width 35 height 6
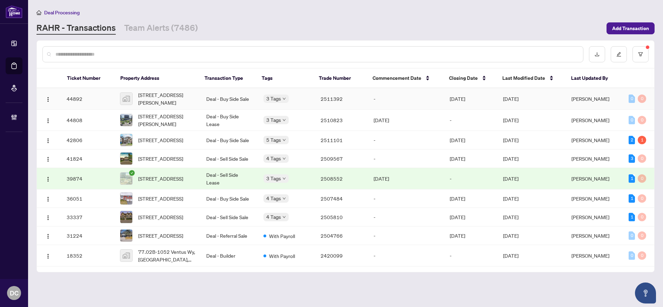
click at [208, 100] on td "Deal - Buy Side Sale" at bounding box center [229, 98] width 57 height 21
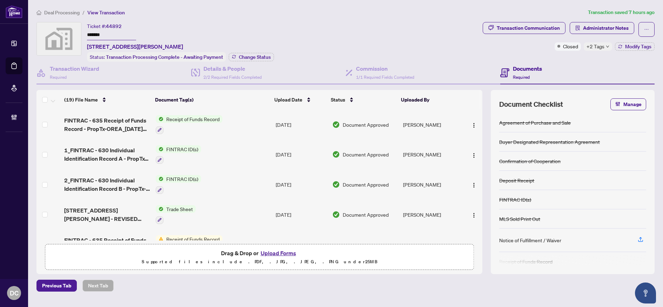
click at [70, 15] on span "Deal Processing" at bounding box center [61, 12] width 35 height 6
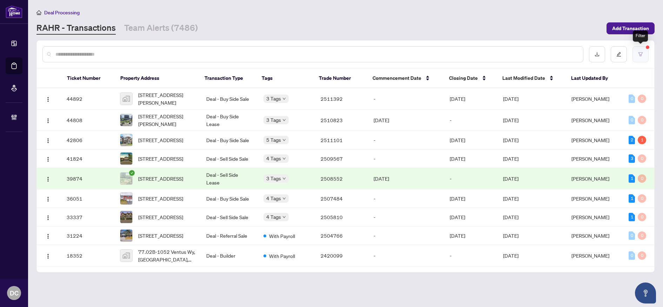
click at [637, 50] on button "button" at bounding box center [640, 54] width 16 height 16
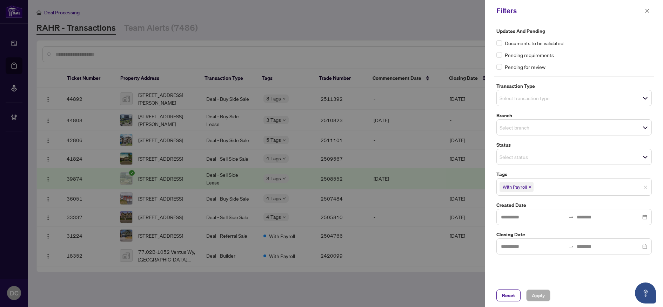
click at [529, 187] on icon "close" at bounding box center [530, 187] width 4 height 4
click at [541, 292] on span "Apply" at bounding box center [538, 295] width 13 height 11
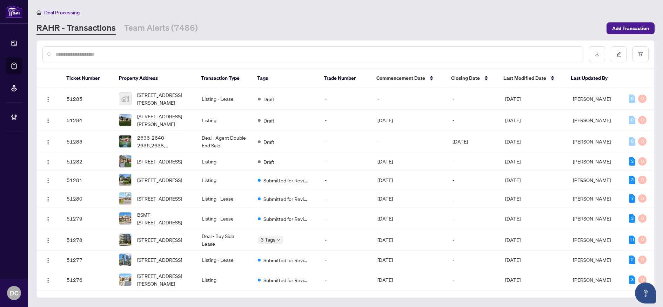
click at [155, 56] on input "text" at bounding box center [316, 54] width 522 height 8
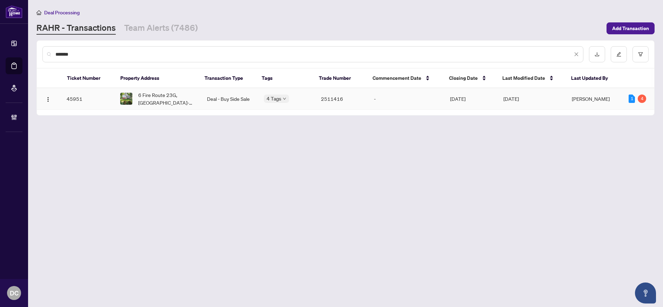
type input "*******"
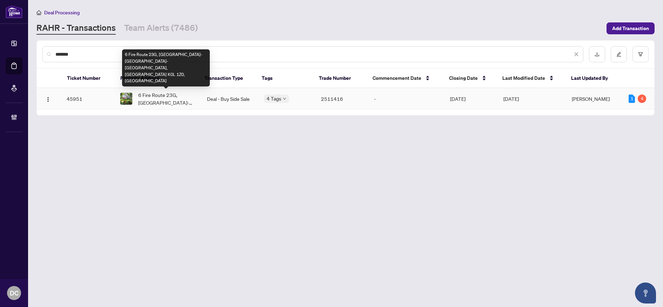
click at [171, 98] on span "6 Fire Route 23G, Havelock-Belmont-Methuen, Ontario K0L 1Z0, Canada" at bounding box center [167, 98] width 58 height 15
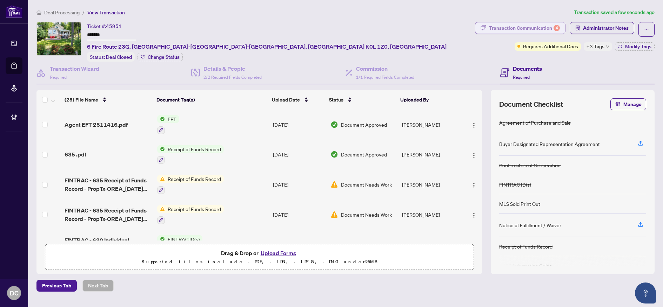
click at [554, 27] on div "4" at bounding box center [556, 28] width 6 height 6
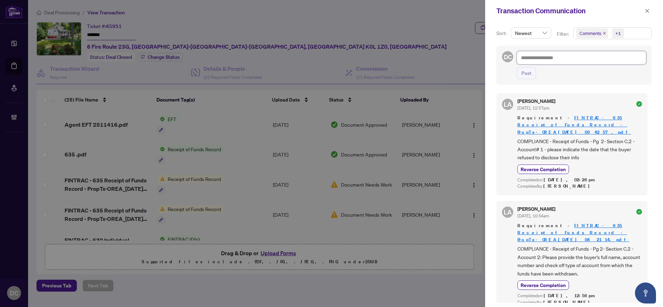
click at [598, 61] on textarea at bounding box center [580, 57] width 129 height 13
paste textarea "**********"
type textarea "**********"
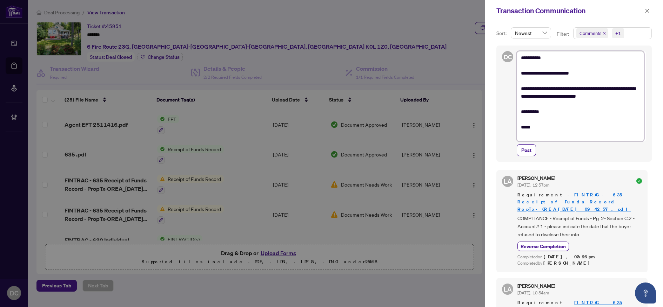
drag, startPoint x: 554, startPoint y: 57, endPoint x: 528, endPoint y: 57, distance: 25.9
click at [528, 57] on textarea "**********" at bounding box center [579, 96] width 127 height 90
type textarea "**********"
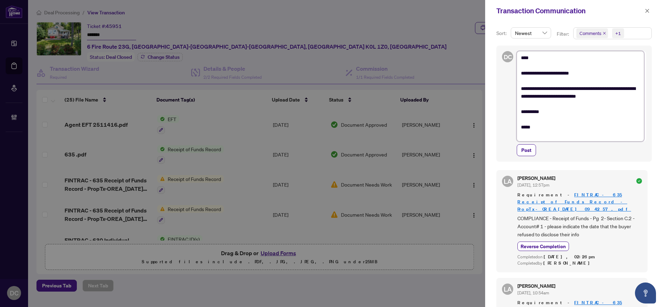
type textarea "**********"
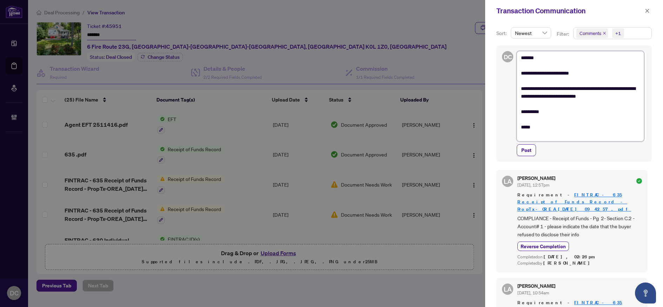
type textarea "**********"
drag, startPoint x: 610, startPoint y: 88, endPoint x: 622, endPoint y: 87, distance: 11.6
click at [622, 87] on textarea "**********" at bounding box center [579, 96] width 127 height 90
type textarea "**********"
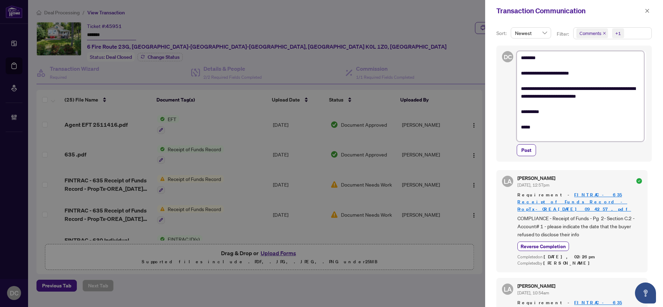
type textarea "**********"
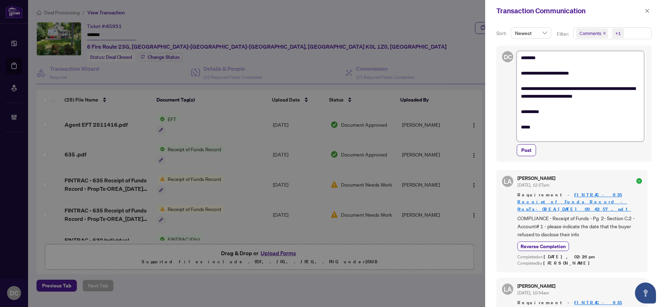
type textarea "**********"
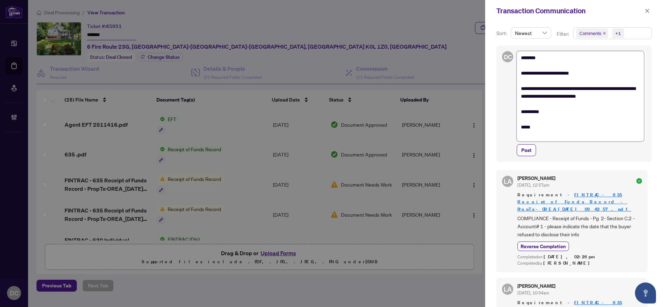
type textarea "**********"
drag, startPoint x: 550, startPoint y: 97, endPoint x: 643, endPoint y: 98, distance: 93.3
click at [643, 98] on textarea "**********" at bounding box center [579, 96] width 127 height 90
type textarea "**********"
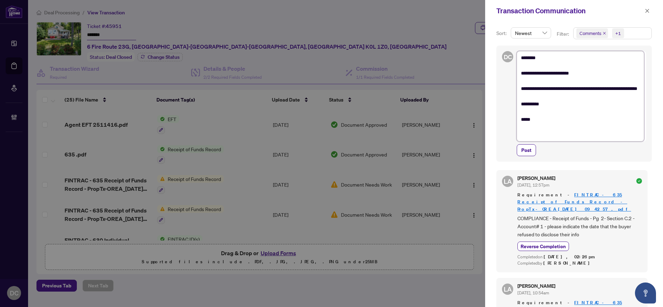
type textarea "**********"
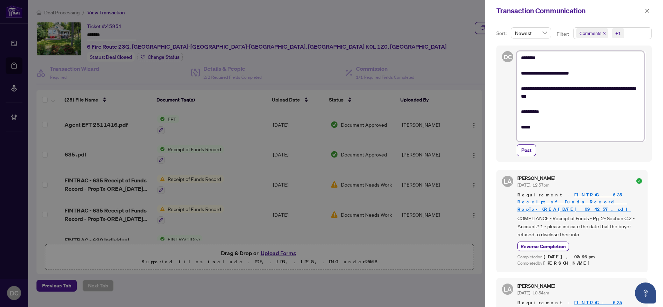
type textarea "**********"
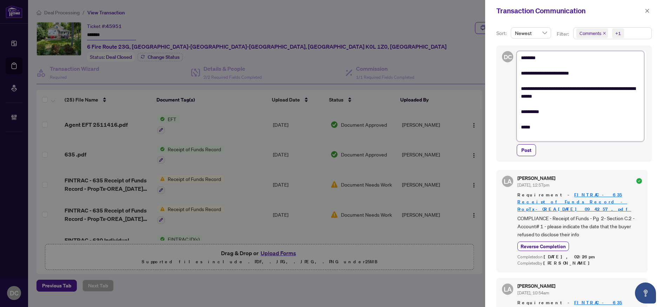
type textarea "**********"
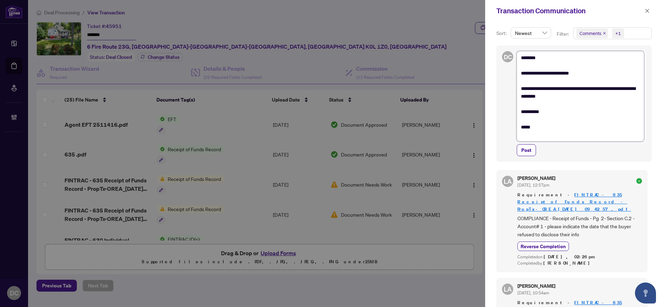
type textarea "**********"
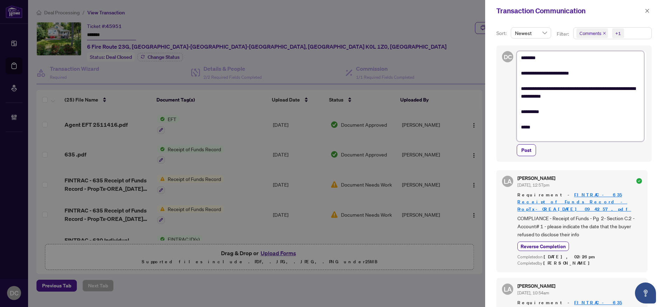
type textarea "**********"
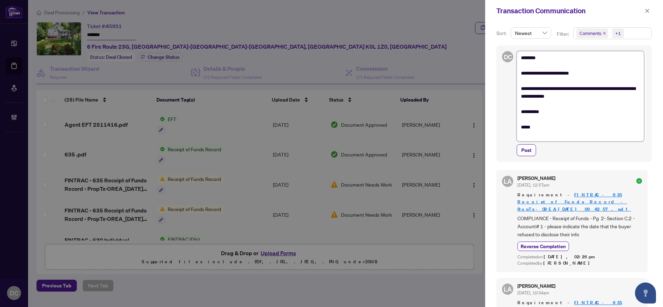
type textarea "**********"
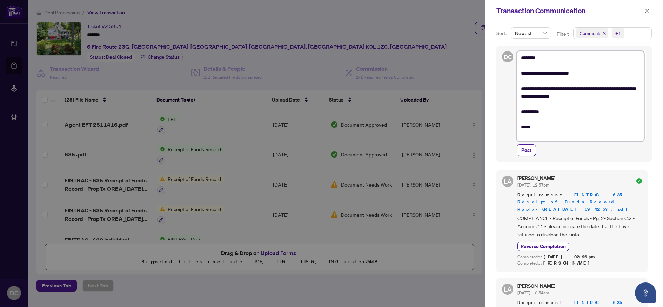
type textarea "**********"
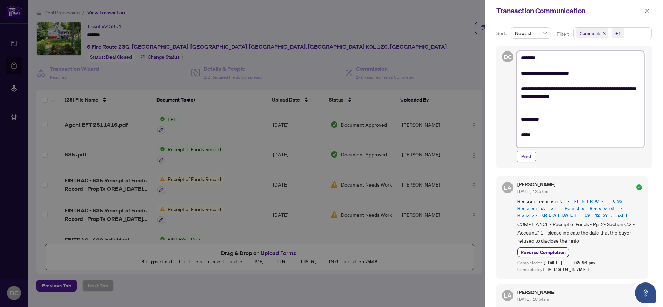
type textarea "**********"
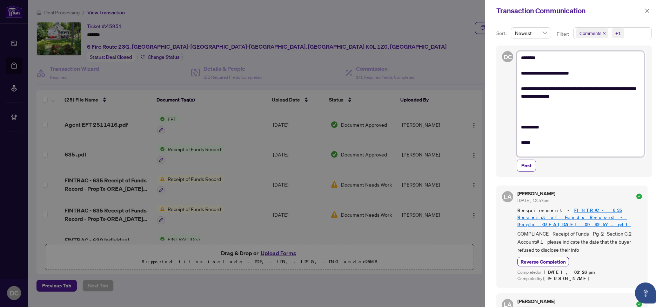
type textarea "**********"
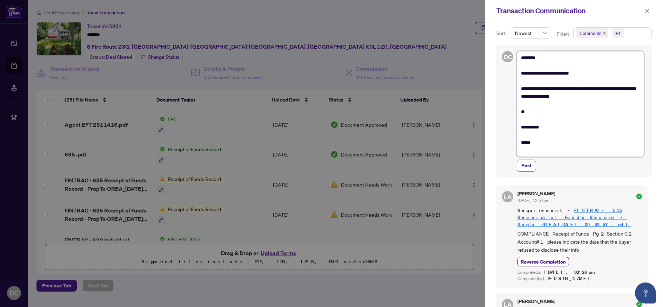
type textarea "**********"
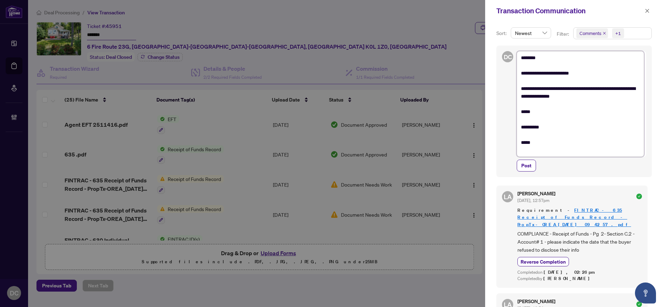
type textarea "**********"
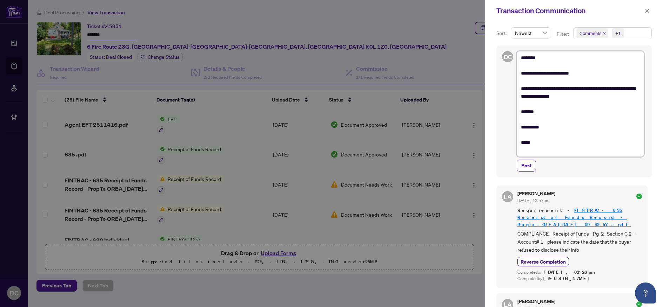
type textarea "**********"
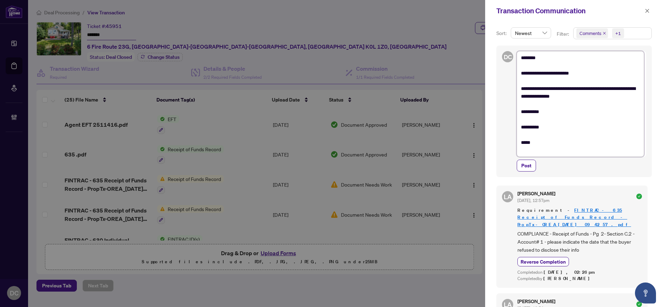
type textarea "**********"
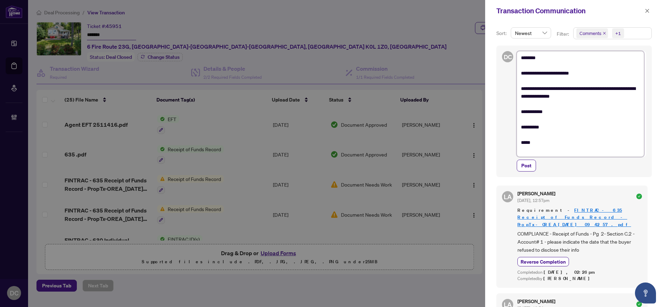
type textarea "**********"
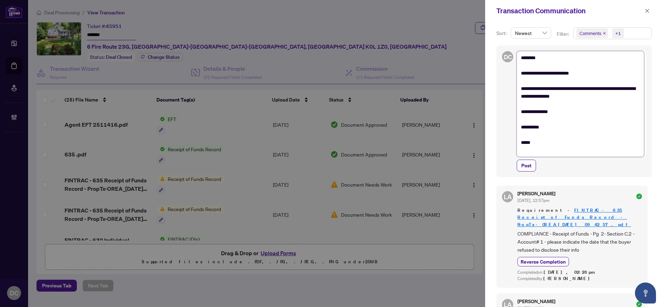
type textarea "**********"
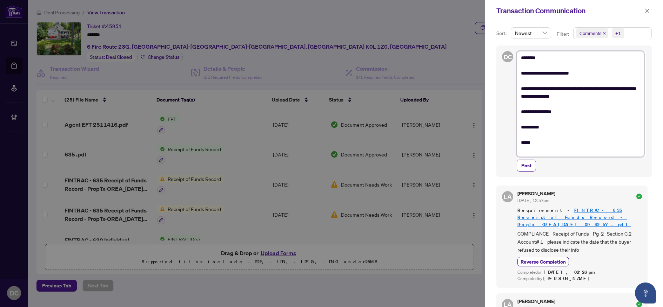
type textarea "**********"
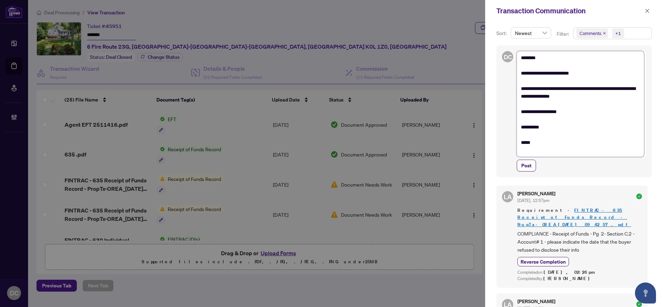
type textarea "**********"
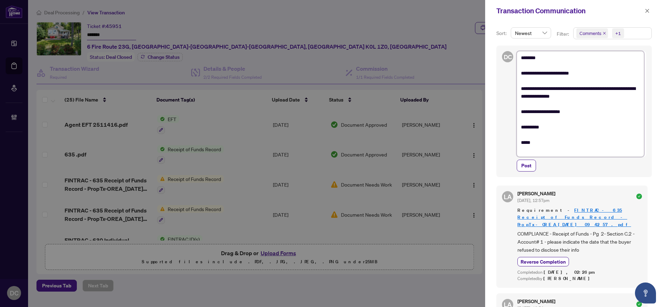
type textarea "**********"
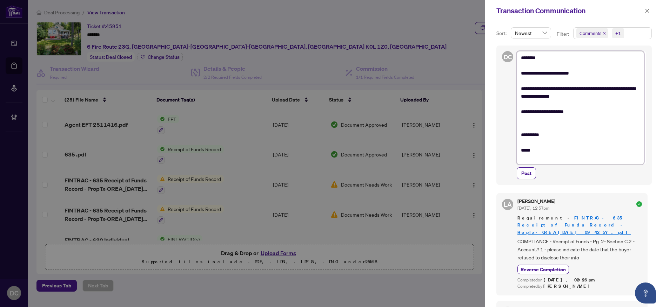
type textarea "**********"
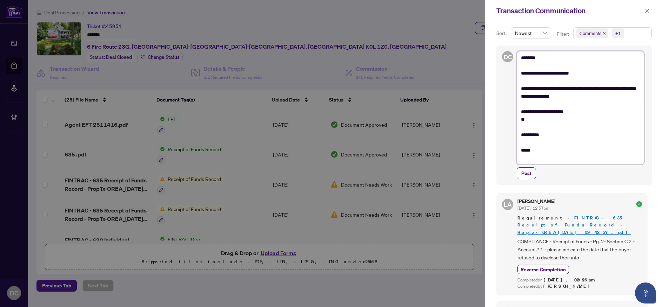
type textarea "**********"
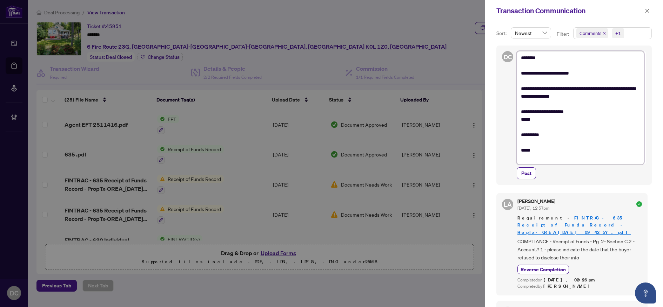
type textarea "**********"
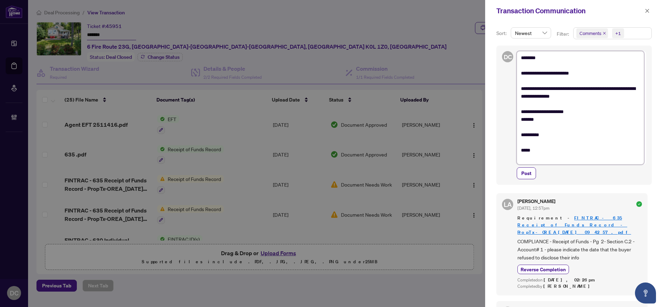
type textarea "**********"
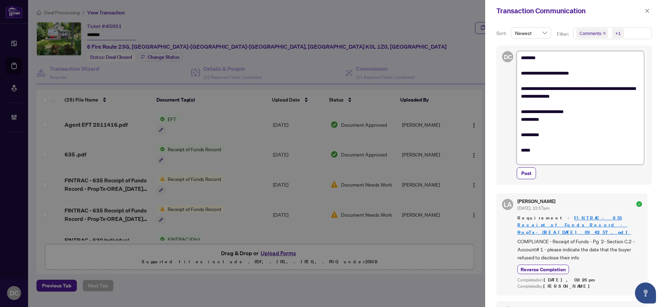
type textarea "**********"
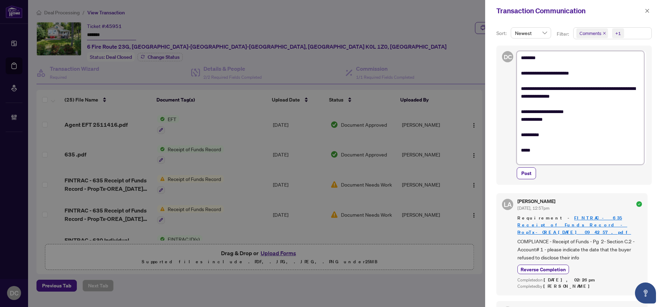
type textarea "**********"
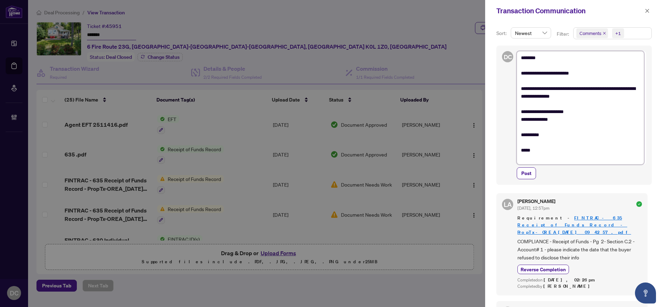
type textarea "**********"
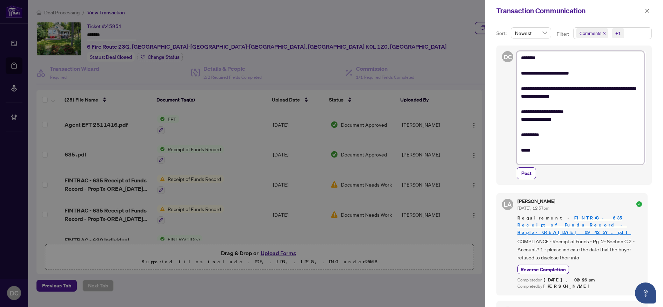
type textarea "**********"
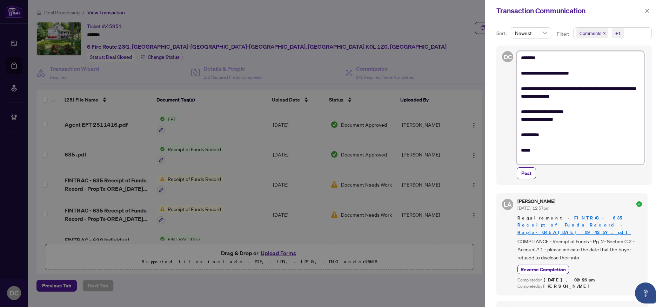
drag, startPoint x: 566, startPoint y: 113, endPoint x: 575, endPoint y: 113, distance: 9.5
click at [566, 113] on textarea "**********" at bounding box center [579, 108] width 127 height 114
type textarea "**********"
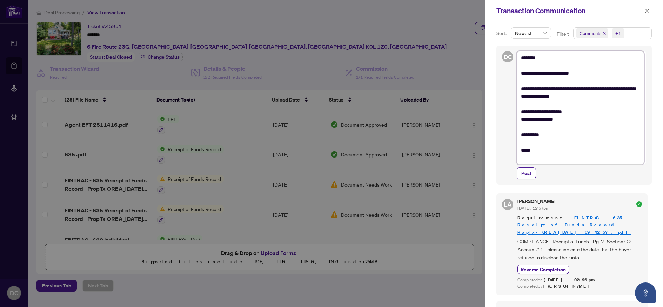
type textarea "**********"
click at [597, 115] on textarea "**********" at bounding box center [579, 108] width 127 height 114
type textarea "**********"
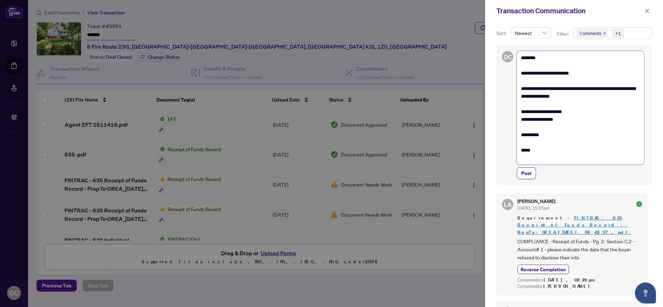
type textarea "**********"
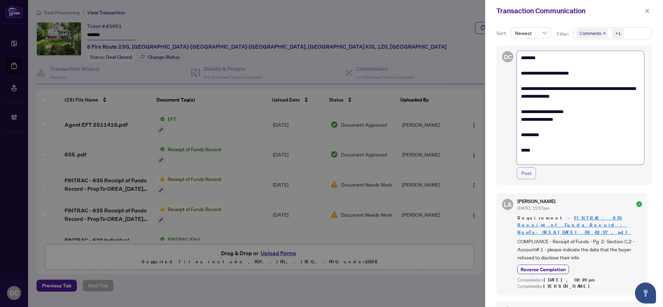
type textarea "**********"
click at [534, 169] on button "Post" at bounding box center [525, 174] width 19 height 12
type textarea "**********"
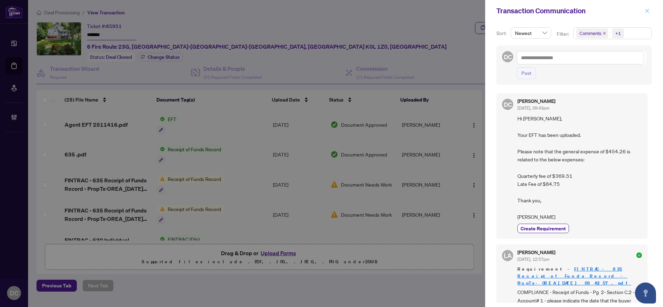
click at [647, 11] on icon "close" at bounding box center [647, 11] width 4 height 4
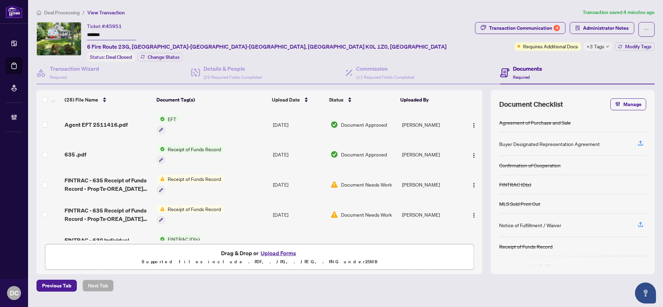
click at [588, 45] on span "+3 Tags" at bounding box center [595, 46] width 18 height 8
click at [51, 12] on span "Deal Processing" at bounding box center [61, 12] width 35 height 6
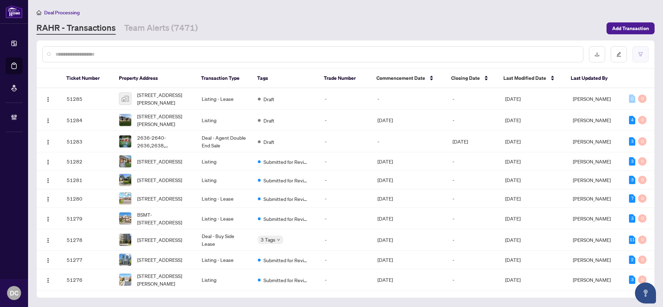
click at [635, 57] on button "button" at bounding box center [640, 54] width 16 height 16
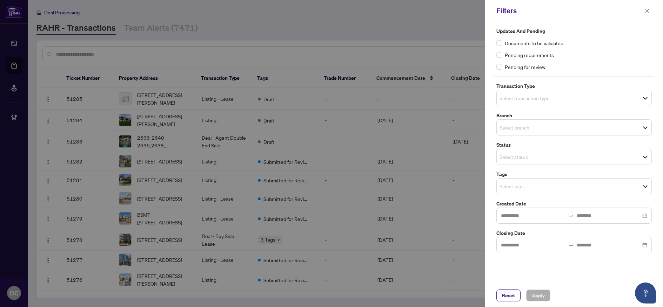
click at [541, 188] on input "search" at bounding box center [523, 186] width 49 height 8
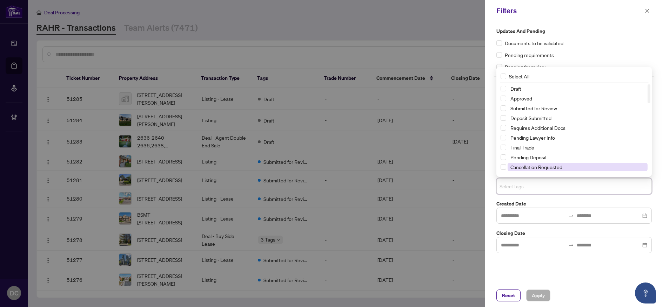
scroll to position [35, 0]
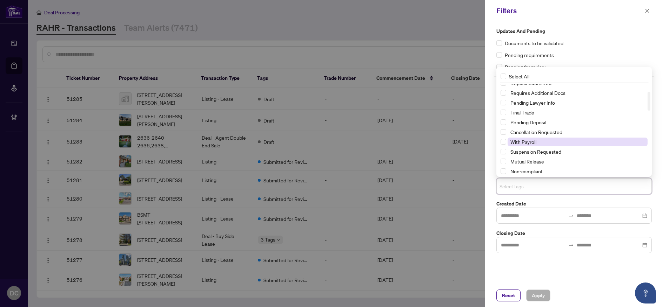
click at [543, 143] on span "With Payroll" at bounding box center [577, 142] width 140 height 8
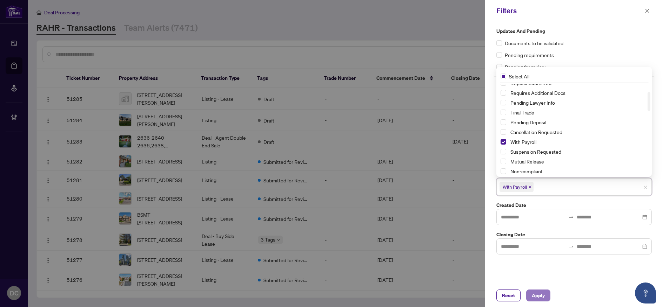
click at [544, 294] on span "Apply" at bounding box center [538, 295] width 13 height 11
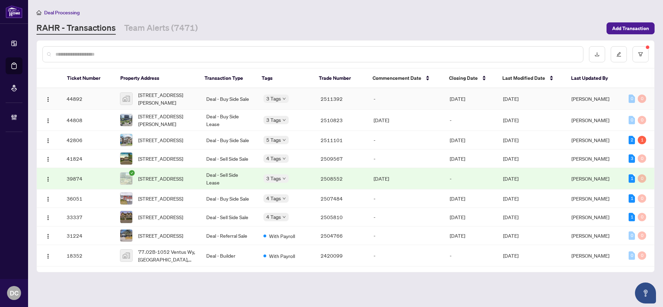
click at [226, 97] on td "Deal - Buy Side Sale" at bounding box center [229, 98] width 57 height 21
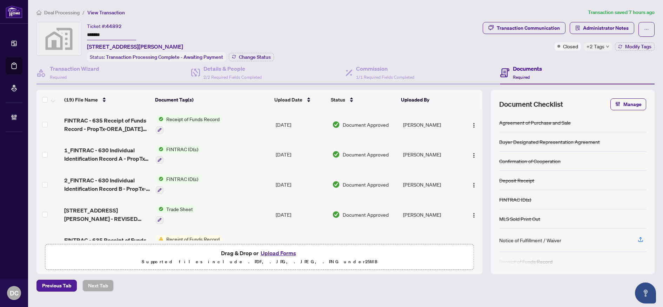
drag, startPoint x: 117, startPoint y: 33, endPoint x: 76, endPoint y: 33, distance: 41.0
click at [76, 33] on div "Ticket #: 44892 ******* 135 McCague Avenue, Richmond Hill, ON, Canada Status: T…" at bounding box center [257, 42] width 443 height 40
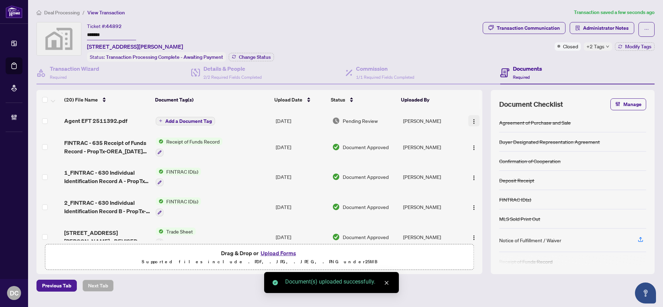
click at [471, 121] on img "button" at bounding box center [474, 122] width 6 height 6
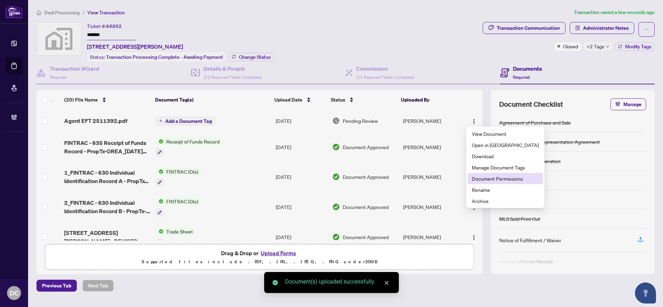
click at [479, 179] on span "Document Permissions" at bounding box center [505, 179] width 67 height 8
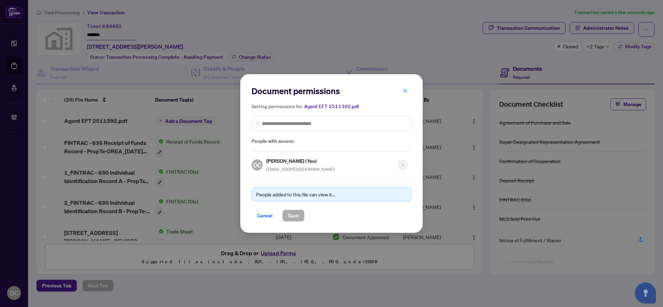
click at [302, 138] on span "People with access:" at bounding box center [331, 141] width 160 height 8
click at [309, 122] on input "search" at bounding box center [334, 123] width 145 height 7
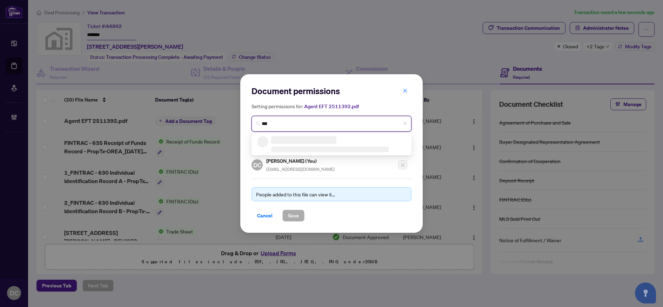
type input "****"
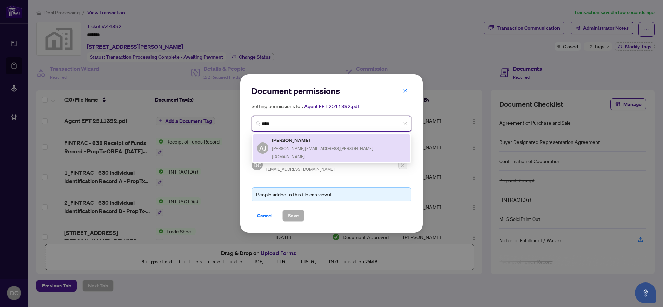
click at [320, 140] on div "AJ Albert Jeun albert.jeun@gmail.com" at bounding box center [331, 148] width 149 height 24
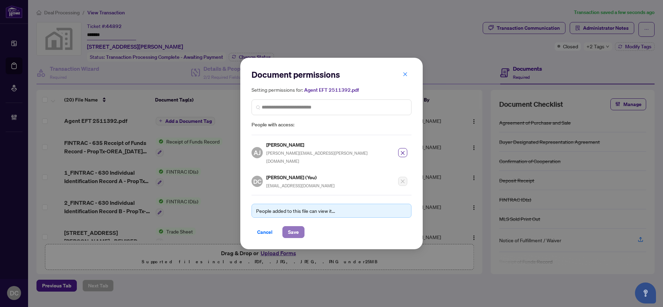
click at [300, 228] on button "Save" at bounding box center [293, 232] width 22 height 12
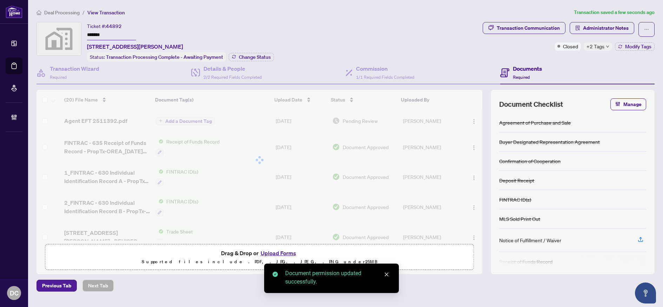
click at [189, 120] on div at bounding box center [259, 160] width 446 height 140
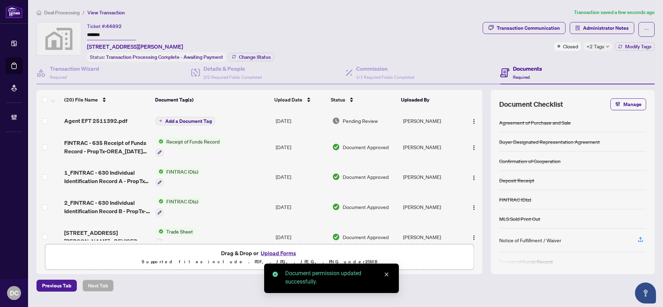
click at [195, 119] on span "Add a Document Tag" at bounding box center [188, 121] width 47 height 5
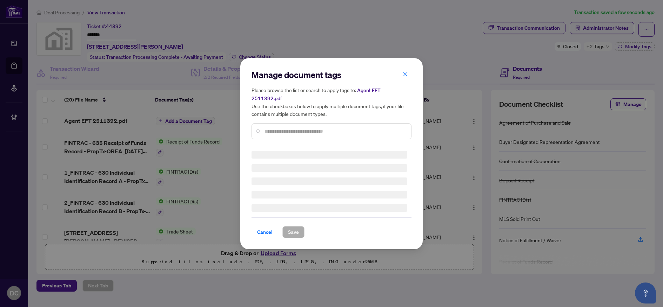
click at [291, 128] on input "text" at bounding box center [334, 132] width 141 height 8
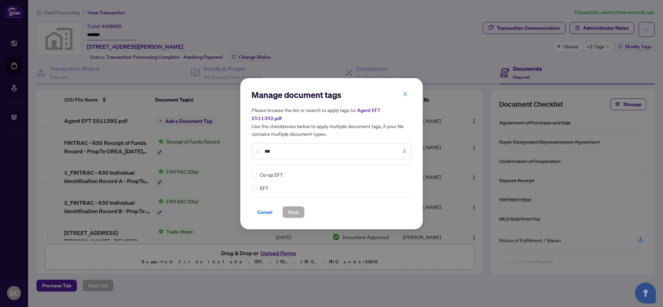
type input "***"
click at [400, 171] on div at bounding box center [399, 174] width 13 height 7
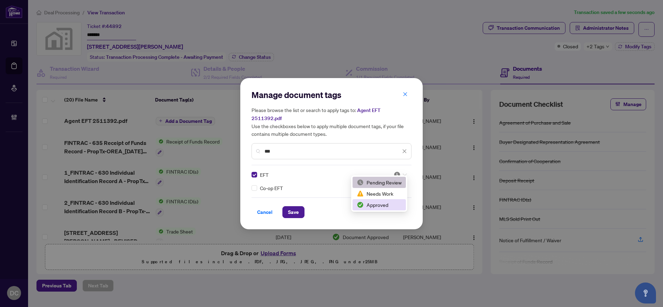
click at [396, 205] on div "Approved" at bounding box center [379, 205] width 45 height 8
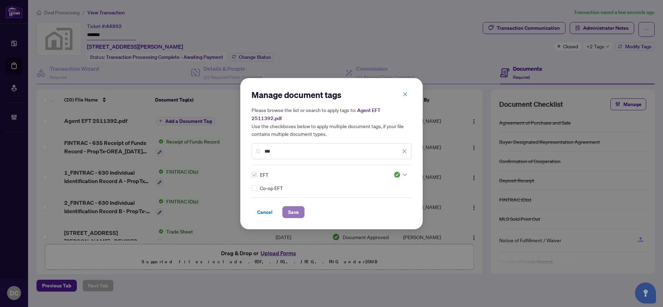
click at [289, 208] on span "Save" at bounding box center [293, 212] width 11 height 11
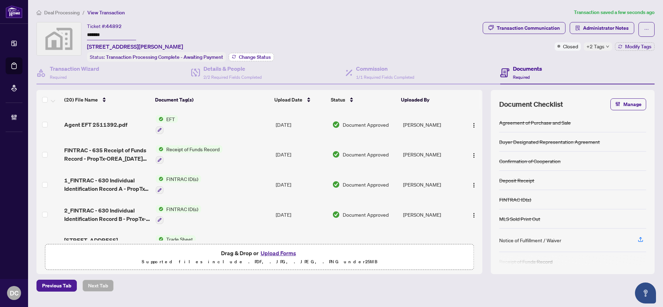
click at [256, 55] on span "Change Status" at bounding box center [255, 57] width 32 height 5
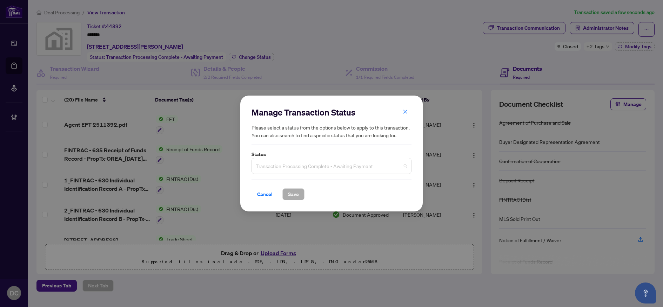
click at [365, 166] on span "Transaction Processing Complete - Awaiting Payment" at bounding box center [331, 166] width 151 height 13
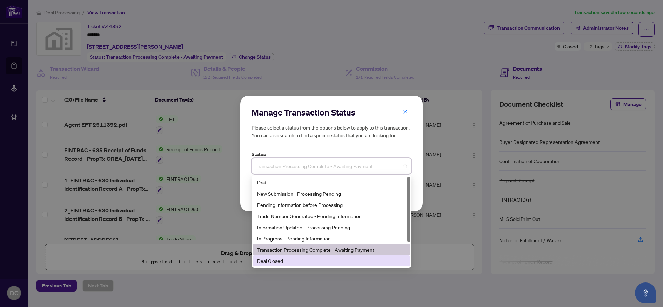
click at [279, 260] on div "Deal Closed" at bounding box center [331, 261] width 149 height 8
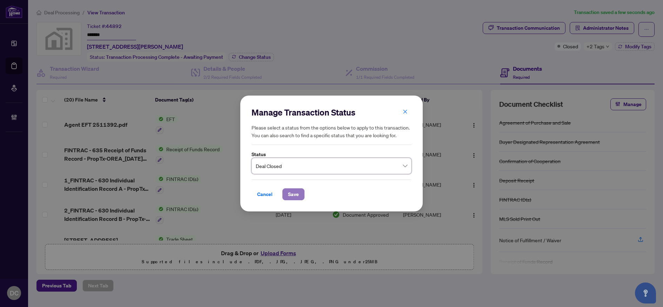
click at [290, 189] on button "Save" at bounding box center [293, 195] width 22 height 12
click at [606, 48] on div "Manage Transaction Status Please select a status from the options below to appl…" at bounding box center [331, 153] width 663 height 307
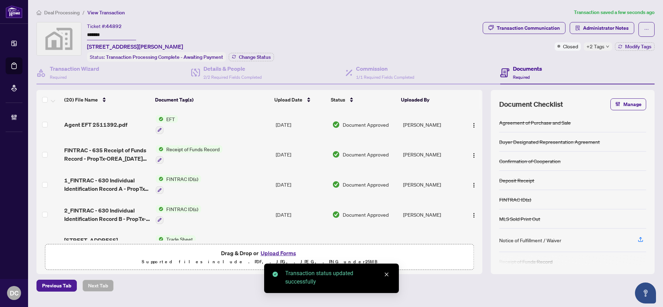
click at [606, 46] on icon "down" at bounding box center [608, 47] width 4 height 4
click at [570, 60] on div "Transaction Communication Administrator Notes Closed +2 Tags Modify Tags" at bounding box center [568, 42] width 175 height 40
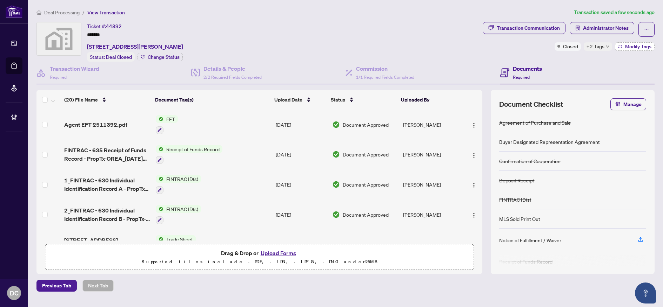
click at [642, 47] on span "Modify Tags" at bounding box center [638, 46] width 26 height 5
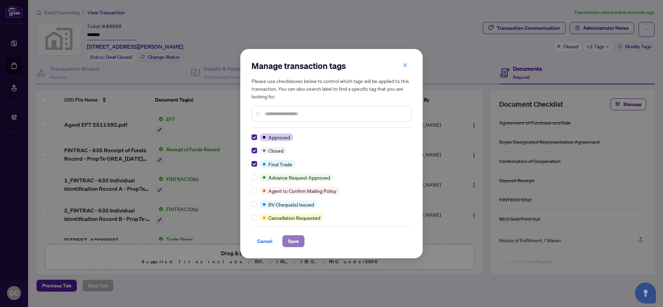
click at [295, 247] on span "Save" at bounding box center [293, 241] width 11 height 11
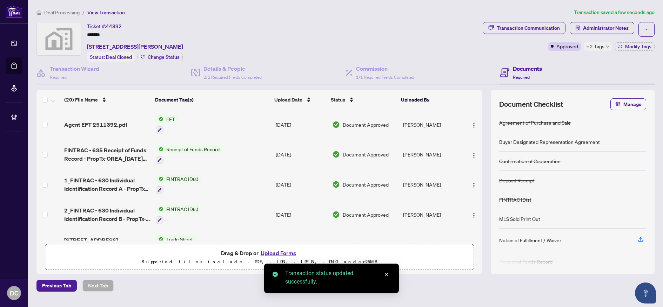
click at [69, 13] on span "Deal Processing" at bounding box center [61, 12] width 35 height 6
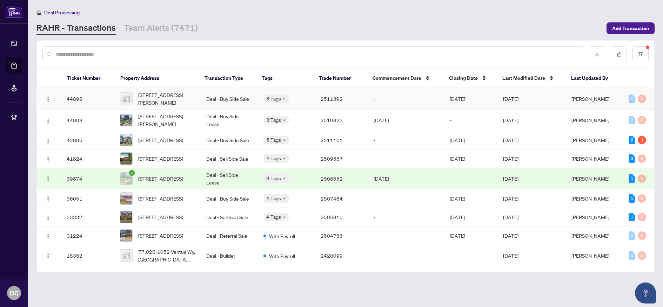
click at [219, 102] on td "Deal - Buy Side Sale" at bounding box center [229, 98] width 57 height 21
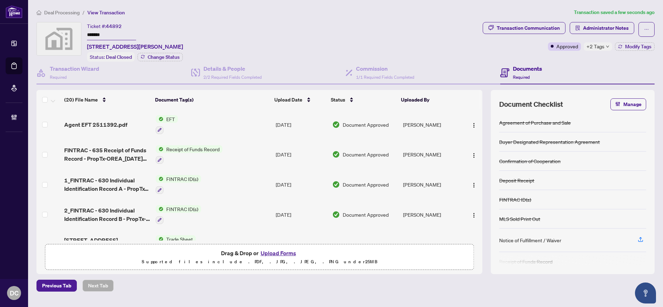
drag, startPoint x: 122, startPoint y: 32, endPoint x: 61, endPoint y: 32, distance: 61.4
click at [61, 32] on div "Ticket #: 44892 ******* 135 McCague Avenue, Richmond Hill, ON, Canada Status: D…" at bounding box center [257, 42] width 443 height 40
click at [646, 44] on span "Modify Tags" at bounding box center [638, 46] width 26 height 5
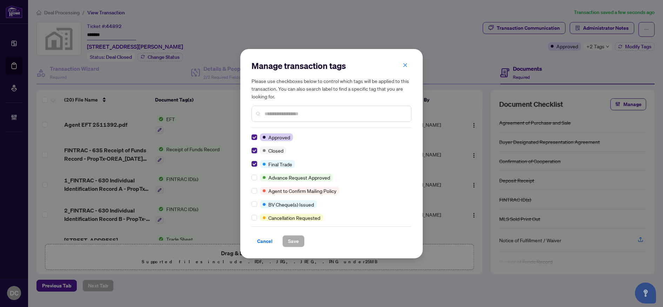
drag, startPoint x: 408, startPoint y: 63, endPoint x: 351, endPoint y: 52, distance: 58.3
click at [408, 63] on button "button" at bounding box center [405, 66] width 14 height 12
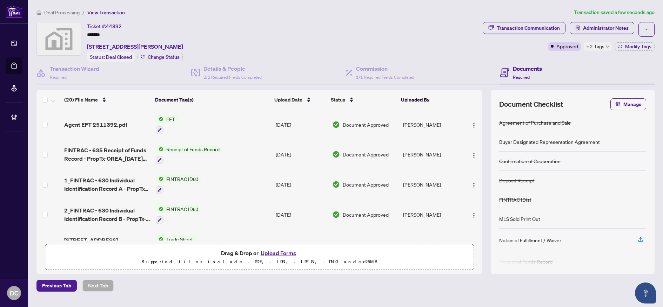
click at [65, 12] on span "Deal Processing" at bounding box center [61, 12] width 35 height 6
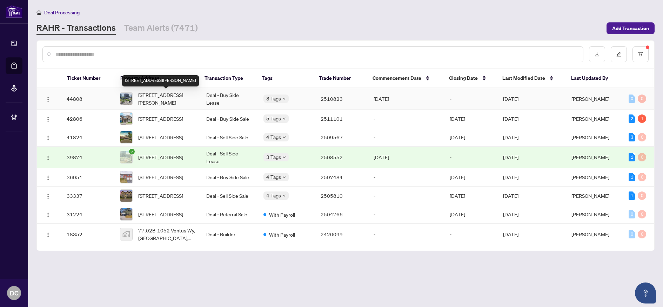
click at [174, 101] on span "504-55 De Boers Dr, Toronto, Ontario M3J 0G5, Canada" at bounding box center [166, 98] width 57 height 15
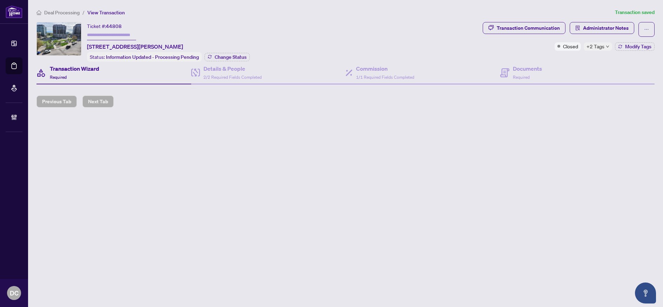
type input "*******"
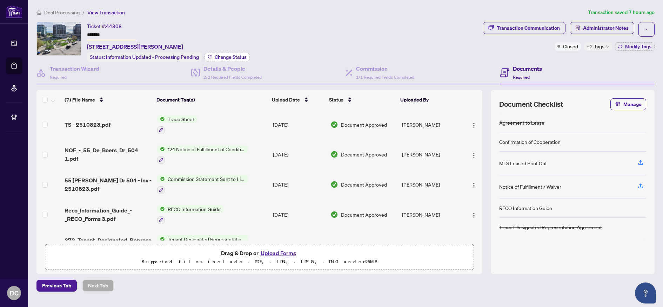
click at [223, 57] on span "Change Status" at bounding box center [231, 57] width 32 height 5
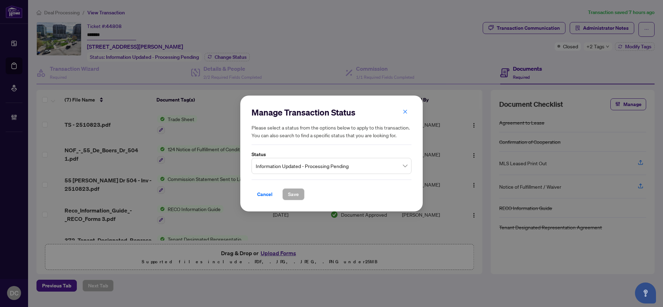
click at [301, 168] on span "Information Updated - Processing Pending" at bounding box center [331, 166] width 151 height 13
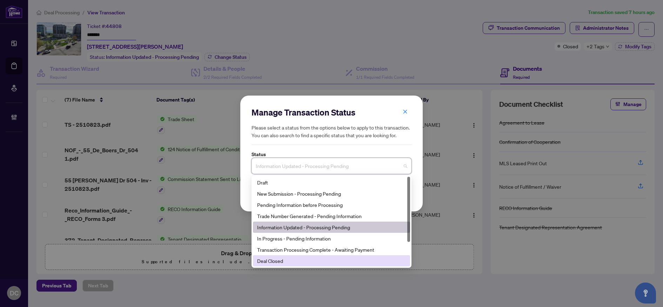
click at [266, 264] on div "Deal Closed" at bounding box center [331, 261] width 149 height 8
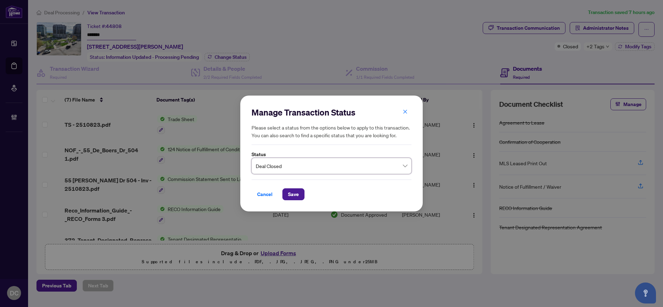
drag, startPoint x: 293, startPoint y: 199, endPoint x: 269, endPoint y: 172, distance: 36.0
click at [294, 199] on span "Save" at bounding box center [293, 194] width 11 height 11
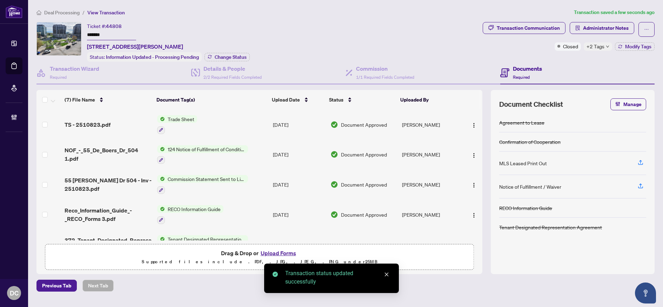
click at [124, 34] on input "*******" at bounding box center [111, 35] width 49 height 10
drag, startPoint x: 122, startPoint y: 34, endPoint x: 65, endPoint y: 33, distance: 57.5
click at [65, 33] on div "Ticket #: 44808 ******* 504-55 De Boers Dr, Toronto, Ontario M3J 0G5, Canada St…" at bounding box center [257, 42] width 443 height 40
click at [615, 43] on button "Modify Tags" at bounding box center [635, 46] width 40 height 8
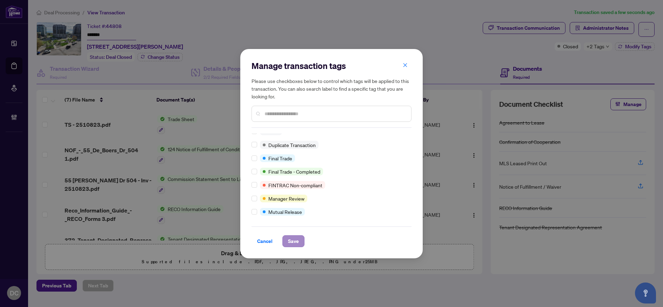
scroll to position [6, 0]
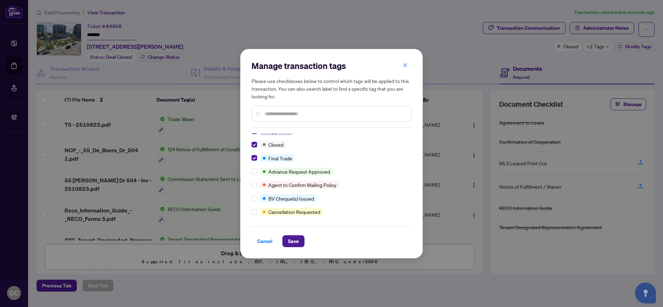
drag, startPoint x: 288, startPoint y: 240, endPoint x: 262, endPoint y: 235, distance: 27.2
click at [288, 239] on span "Save" at bounding box center [293, 241] width 11 height 11
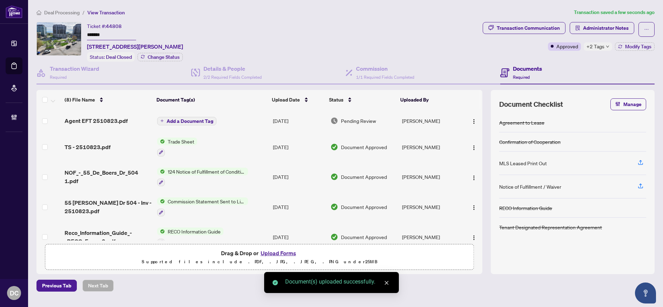
click at [607, 47] on icon "down" at bounding box center [607, 47] width 3 height 2
click at [54, 11] on span "Deal Processing" at bounding box center [61, 12] width 35 height 6
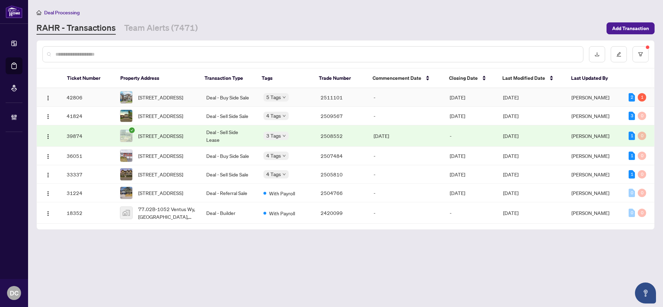
click at [201, 102] on td "Deal - Buy Side Sale" at bounding box center [229, 97] width 57 height 19
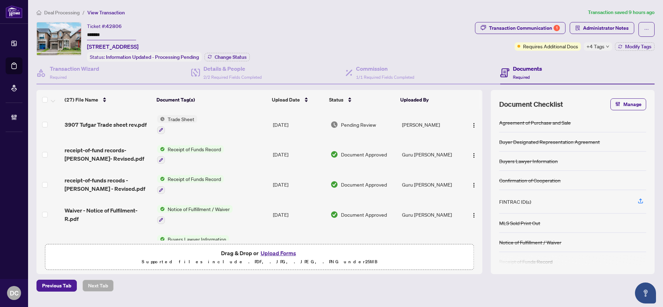
drag, startPoint x: 107, startPoint y: 33, endPoint x: 62, endPoint y: 33, distance: 45.2
click at [62, 33] on div "Ticket #: 42806 ******* 3907 Tufgar Cres, Burlington, Ontario L7M 1N7, Canada S…" at bounding box center [253, 42] width 435 height 40
click at [238, 55] on span "Change Status" at bounding box center [231, 57] width 32 height 5
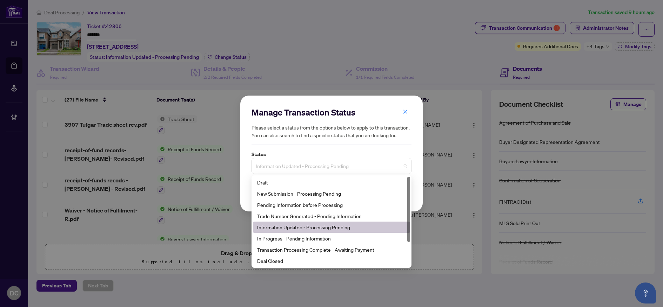
click at [326, 164] on span "Information Updated - Processing Pending" at bounding box center [331, 166] width 151 height 13
click at [304, 260] on div "Deal Closed" at bounding box center [331, 261] width 149 height 8
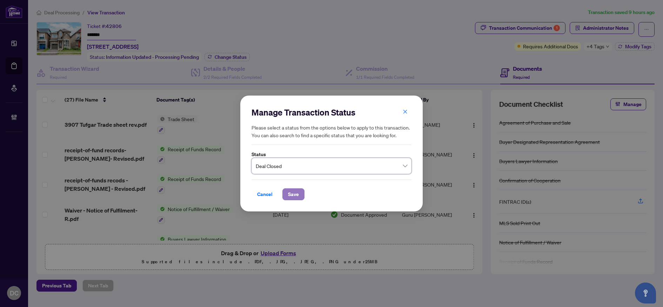
click at [298, 194] on span "Save" at bounding box center [293, 194] width 11 height 11
click at [626, 27] on div "Manage Transaction Status Please select a status from the options below to appl…" at bounding box center [331, 153] width 663 height 307
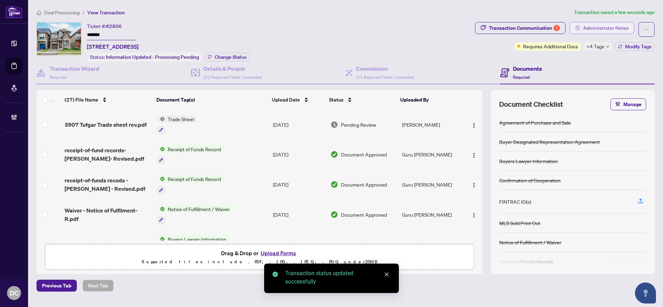
click at [625, 27] on span "Administrator Notes" at bounding box center [606, 27] width 46 height 11
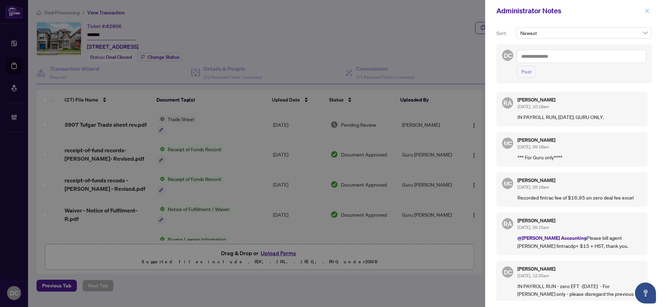
click at [646, 11] on icon "close" at bounding box center [647, 11] width 4 height 4
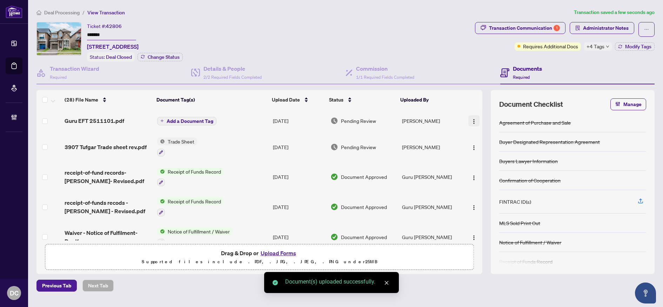
click at [471, 120] on img "button" at bounding box center [474, 122] width 6 height 6
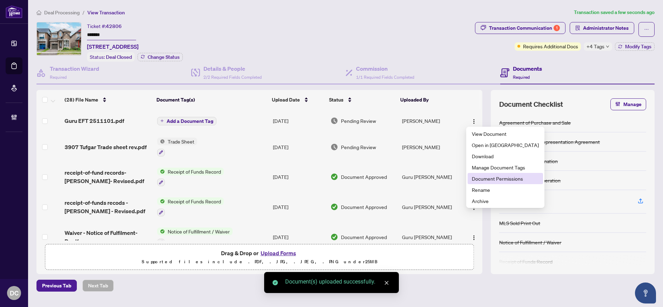
click at [489, 176] on span "Document Permissions" at bounding box center [505, 179] width 67 height 8
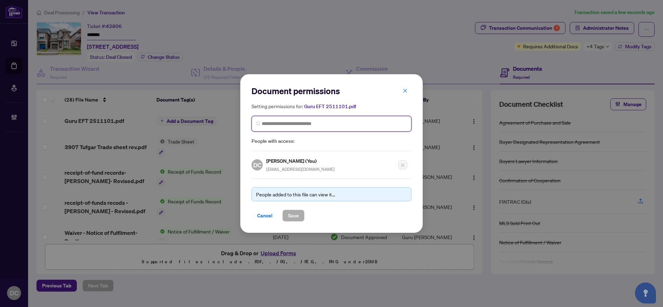
click at [308, 124] on input "search" at bounding box center [334, 123] width 145 height 7
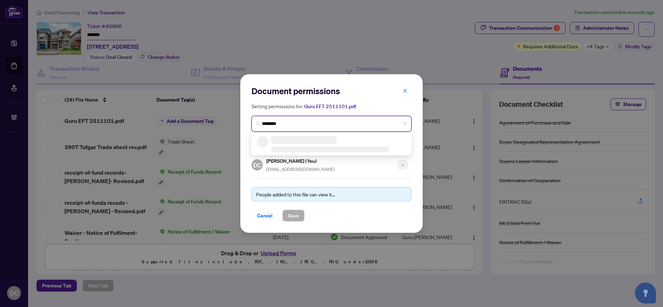
type input "*********"
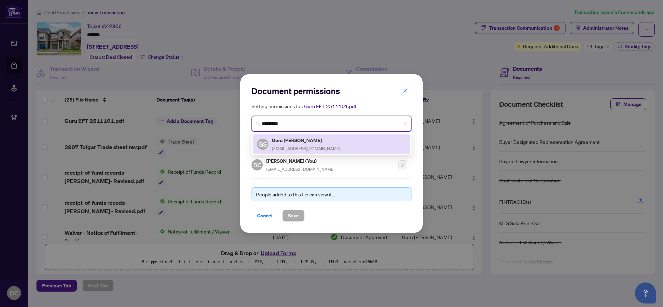
click at [298, 146] on span "gurusaraf@yahoo.com" at bounding box center [306, 148] width 68 height 5
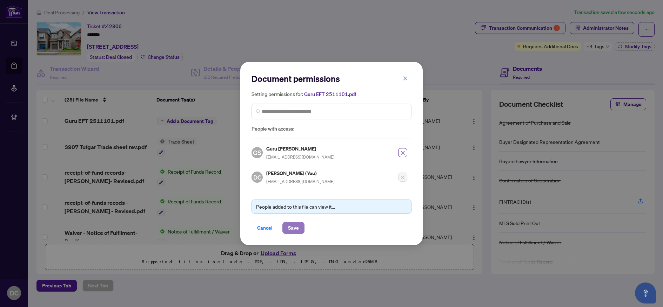
click at [297, 229] on span "Save" at bounding box center [293, 228] width 11 height 11
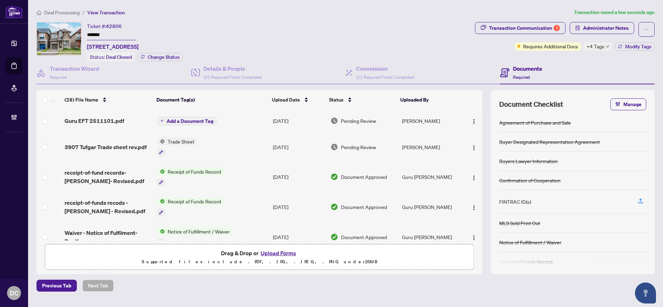
click at [202, 117] on button "Add a Document Tag" at bounding box center [186, 121] width 59 height 8
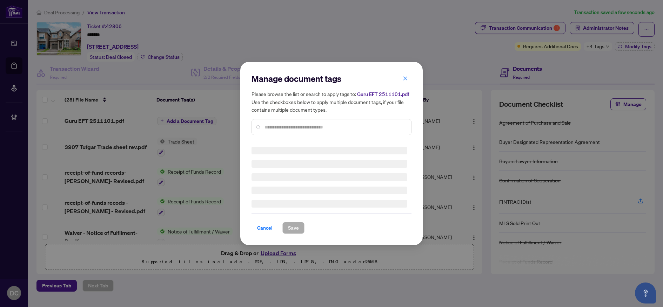
click at [292, 131] on div "Manage document tags Please browse the list or search to apply tags to: Guru EF…" at bounding box center [331, 153] width 160 height 161
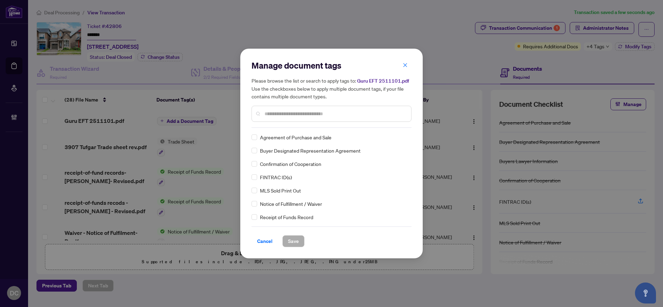
click at [328, 111] on div at bounding box center [331, 114] width 160 height 16
click at [331, 113] on input "text" at bounding box center [334, 114] width 141 height 8
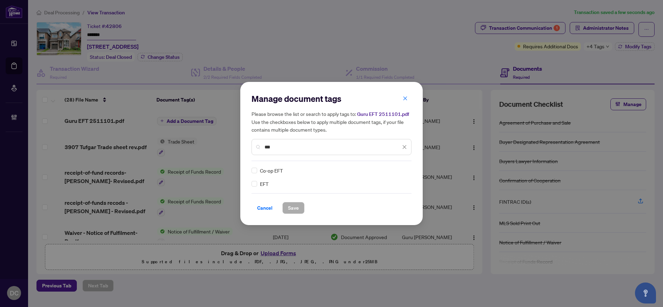
type input "***"
click at [401, 170] on div at bounding box center [399, 170] width 13 height 7
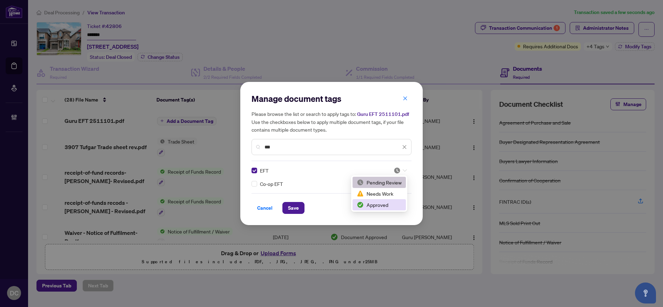
click at [388, 203] on div "Approved" at bounding box center [379, 205] width 45 height 8
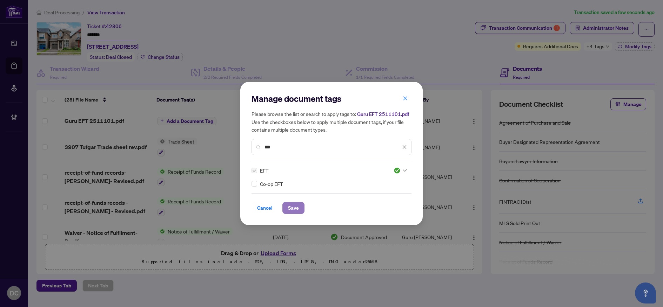
click at [298, 205] on span "Save" at bounding box center [293, 208] width 11 height 11
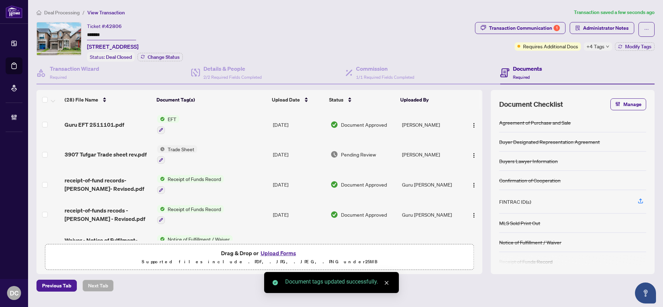
click at [606, 47] on icon "down" at bounding box center [608, 47] width 4 height 4
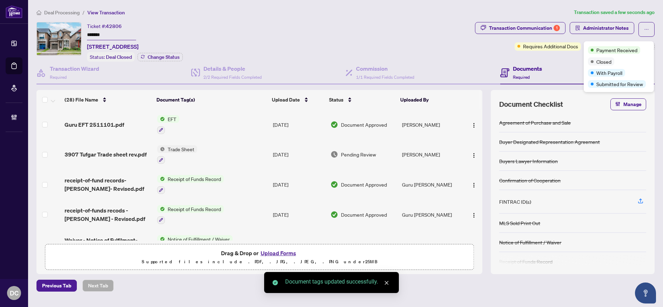
click at [575, 56] on div "Transaction Communication 1 Administrator Notes Requires Additional Docs +4 Tag…" at bounding box center [564, 42] width 182 height 40
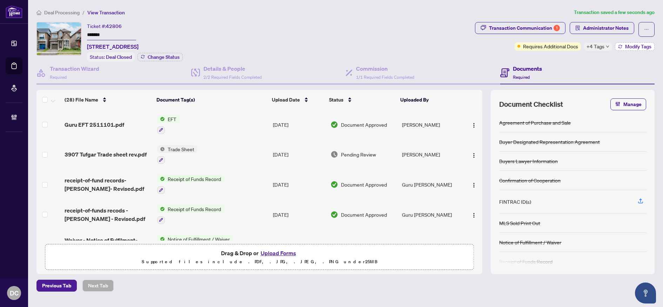
click at [630, 47] on span "Modify Tags" at bounding box center [638, 46] width 26 height 5
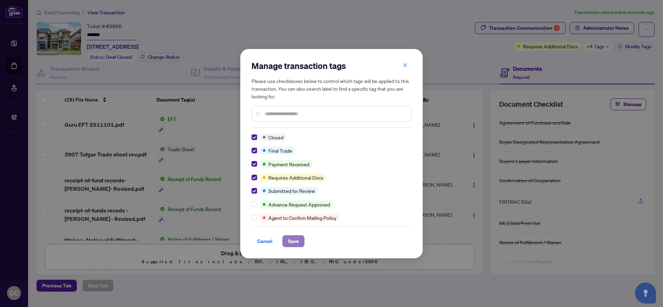
click at [295, 240] on span "Save" at bounding box center [293, 241] width 11 height 11
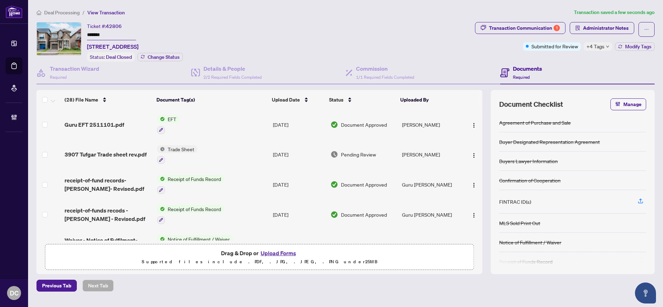
click at [76, 15] on span "Deal Processing" at bounding box center [61, 12] width 35 height 6
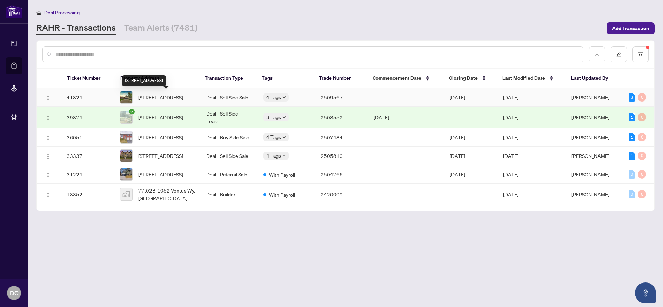
click at [151, 99] on span "19 Cantex Crt, Richmond Hill, Ontario L4S 1B1, Canada" at bounding box center [160, 98] width 45 height 8
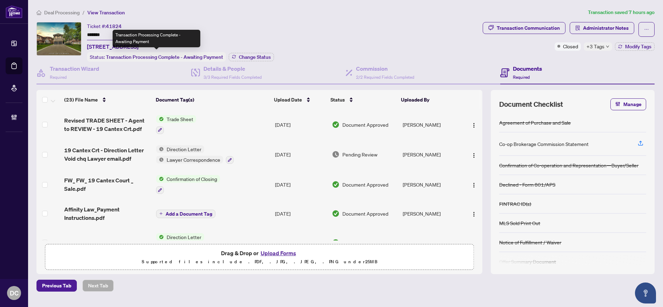
click at [123, 36] on div "Transaction Processing Complete - Awaiting Payment" at bounding box center [157, 39] width 88 height 18
drag, startPoint x: 113, startPoint y: 35, endPoint x: 36, endPoint y: 35, distance: 76.8
click at [36, 35] on div "Ticket #: 41824 ******* 19 Cantex Crt, Richmond Hill, Ontario L4S 1B1, Canada S…" at bounding box center [258, 42] width 446 height 40
click at [244, 57] on span "Change Status" at bounding box center [255, 57] width 32 height 5
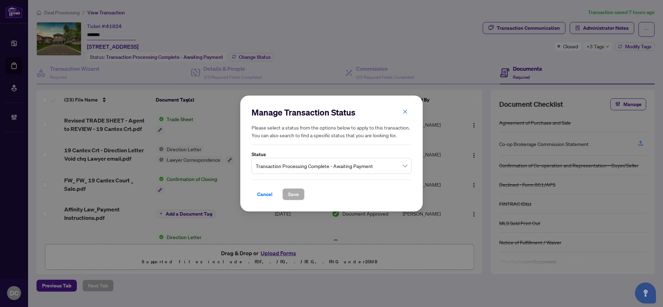
click at [391, 164] on span "Transaction Processing Complete - Awaiting Payment" at bounding box center [331, 166] width 151 height 13
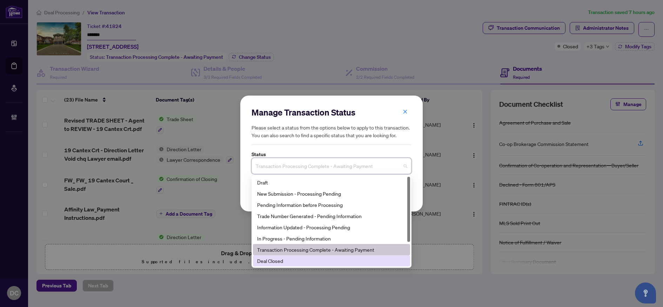
click at [297, 265] on div "Deal Closed" at bounding box center [331, 261] width 149 height 8
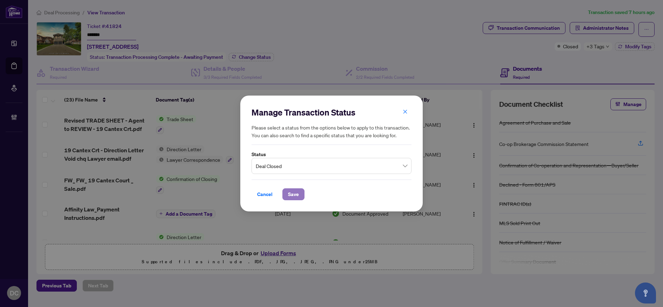
click at [290, 193] on span "Save" at bounding box center [293, 194] width 11 height 11
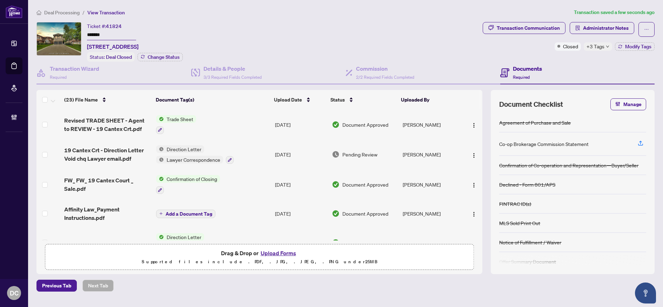
click at [601, 46] on span "+3 Tags" at bounding box center [595, 46] width 18 height 8
click at [575, 56] on div "Transaction Communication Administrator Notes Closed +3 Tags Modify Tags" at bounding box center [568, 42] width 175 height 40
click at [623, 50] on button "Modify Tags" at bounding box center [635, 46] width 40 height 8
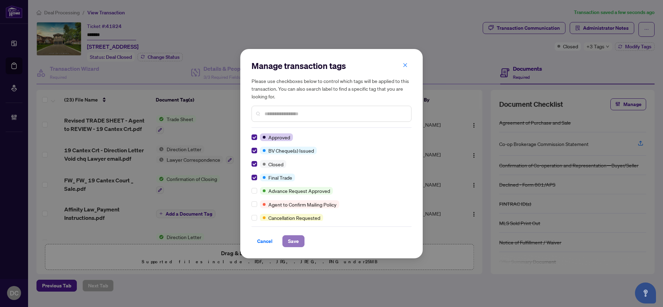
click at [286, 240] on button "Save" at bounding box center [293, 242] width 22 height 12
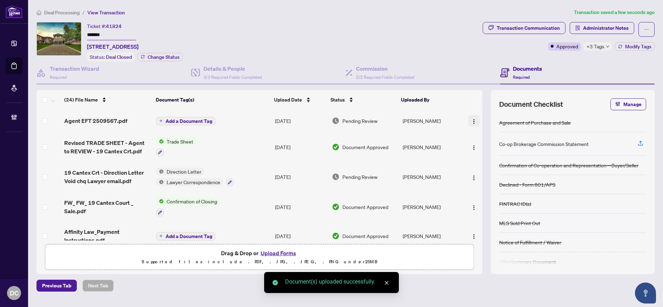
click at [473, 120] on img "button" at bounding box center [474, 122] width 6 height 6
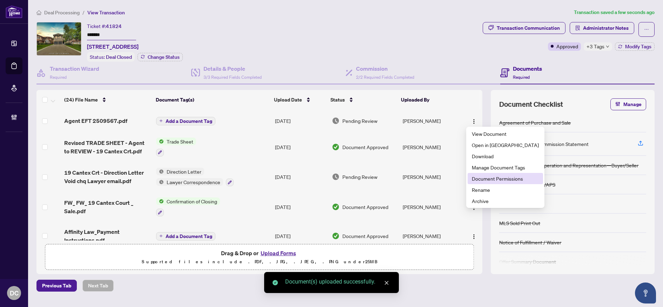
click at [474, 175] on span "Document Permissions" at bounding box center [505, 179] width 67 height 8
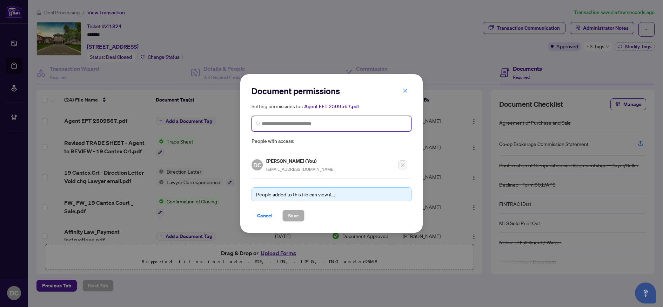
click at [349, 125] on input "search" at bounding box center [334, 123] width 145 height 7
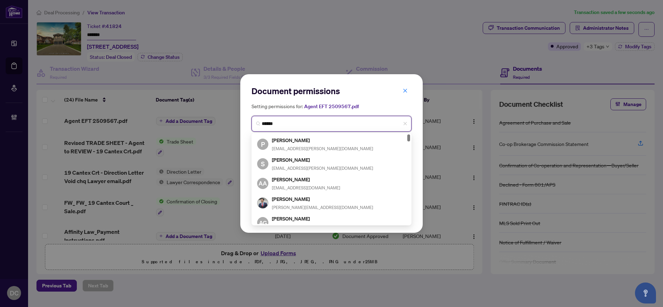
type input "*******"
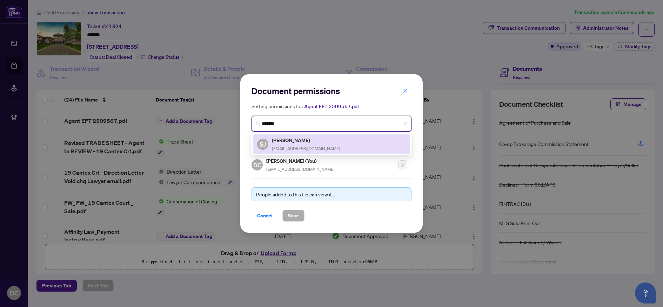
click at [341, 145] on div "SJ Sarfraz Juma info@jumagroup.ca" at bounding box center [331, 144] width 149 height 16
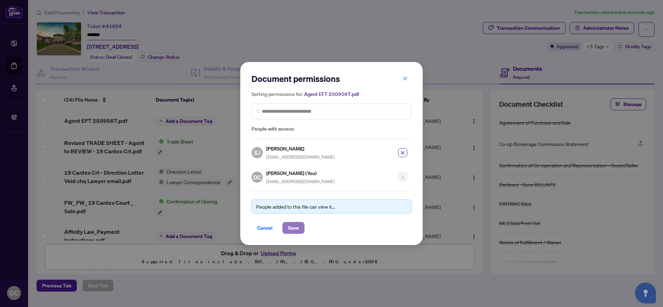
click at [295, 232] on span "Save" at bounding box center [293, 228] width 11 height 11
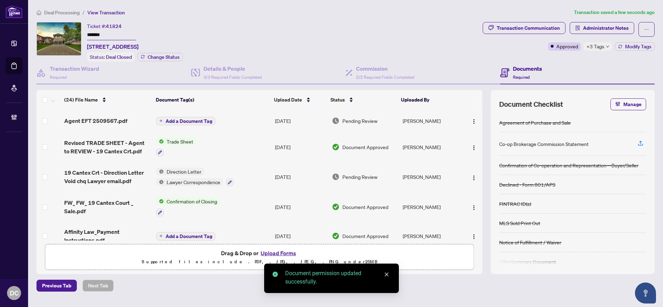
click at [207, 121] on span "Add a Document Tag" at bounding box center [188, 121] width 47 height 5
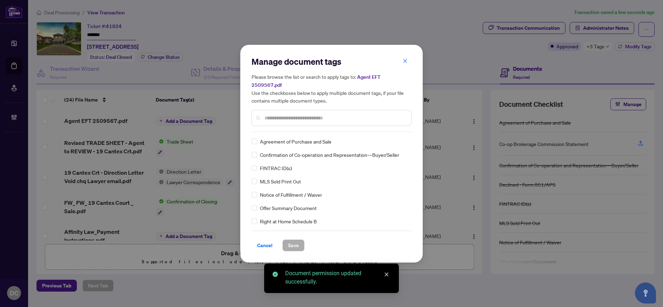
click at [339, 126] on div "Manage document tags Please browse the list or search to apply tags to: Agent E…" at bounding box center [331, 94] width 160 height 76
click at [352, 117] on input "text" at bounding box center [334, 118] width 141 height 8
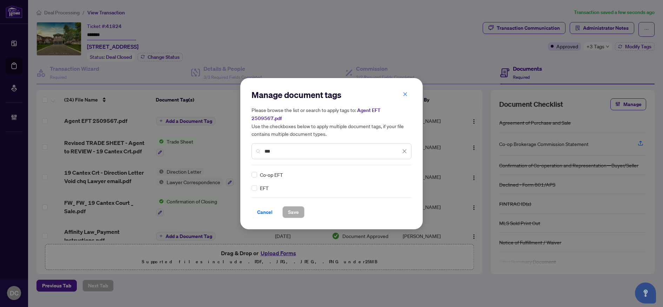
type input "***"
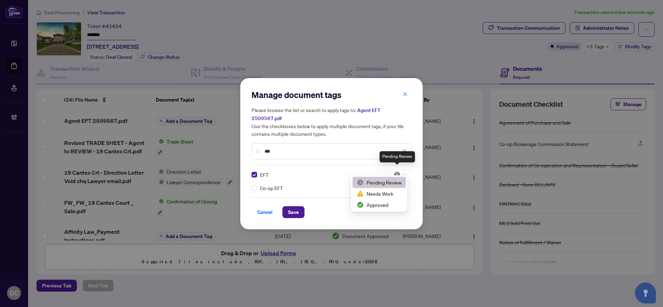
click at [399, 173] on img at bounding box center [396, 174] width 7 height 7
click at [391, 207] on div "Approved" at bounding box center [379, 205] width 45 height 8
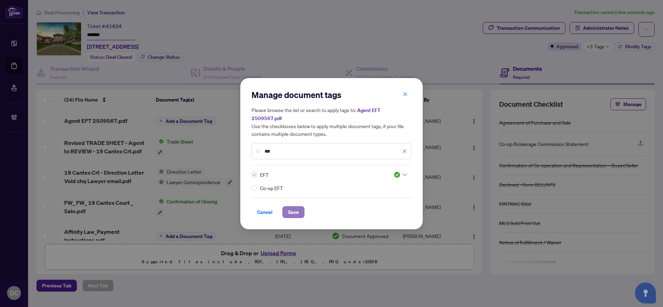
click at [300, 207] on button "Save" at bounding box center [293, 213] width 22 height 12
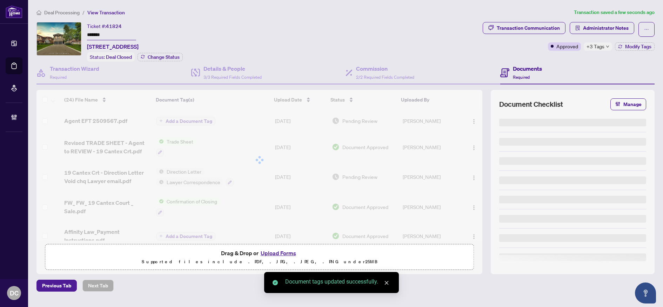
click at [606, 43] on div "+3 Tags" at bounding box center [597, 46] width 28 height 8
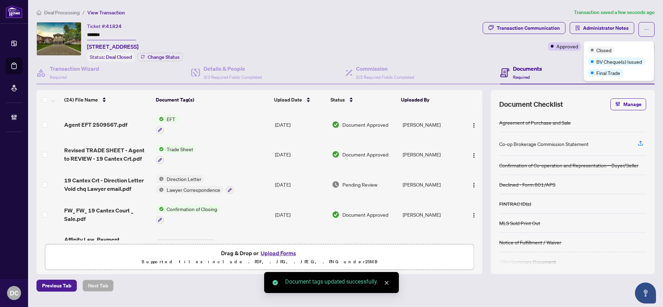
click at [604, 46] on div "Closed" at bounding box center [619, 50] width 62 height 8
click at [64, 12] on span "Deal Processing" at bounding box center [61, 12] width 35 height 6
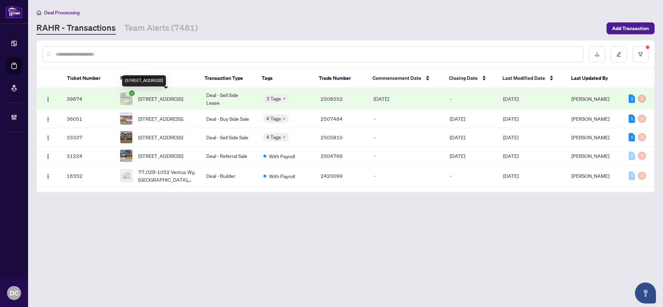
click at [179, 103] on span "3106-5105 Hurontario St, Mississauga, Ontario L4Z 3X7, Canada" at bounding box center [160, 99] width 45 height 8
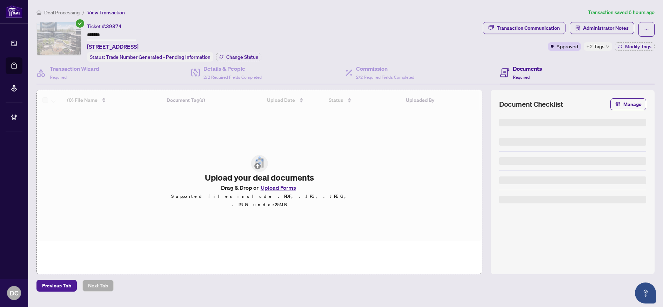
drag, startPoint x: 114, startPoint y: 37, endPoint x: 60, endPoint y: 34, distance: 54.1
click at [60, 34] on div "Ticket #: 39874 ******* 3106-5105 Hurontario St, Mississauga, Ontario L4Z 3X7, …" at bounding box center [257, 42] width 443 height 40
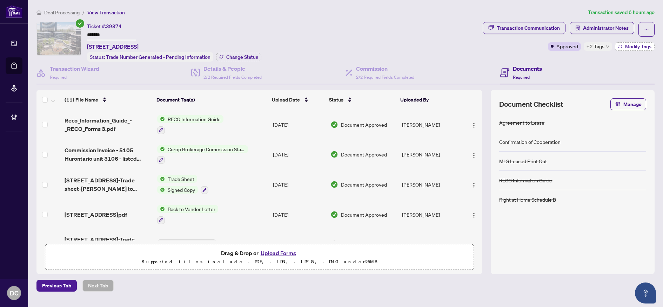
click at [623, 45] on button "Modify Tags" at bounding box center [635, 46] width 40 height 8
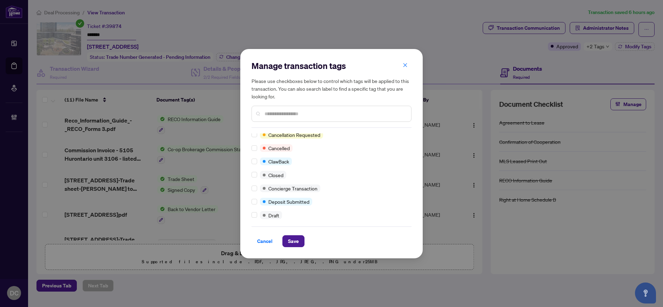
scroll to position [70, 0]
click at [255, 178] on label at bounding box center [254, 175] width 6 height 8
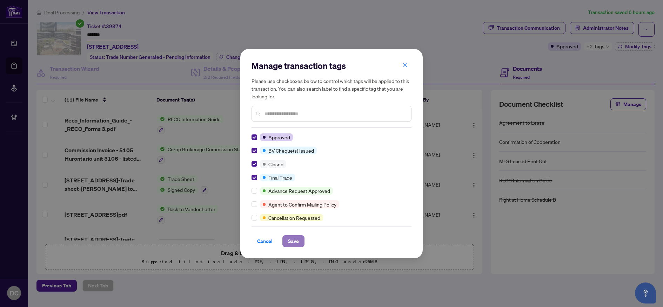
click at [295, 241] on span "Save" at bounding box center [293, 241] width 11 height 11
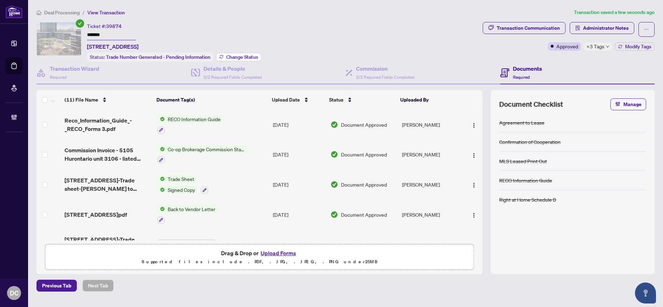
click at [245, 57] on span "Change Status" at bounding box center [242, 57] width 32 height 5
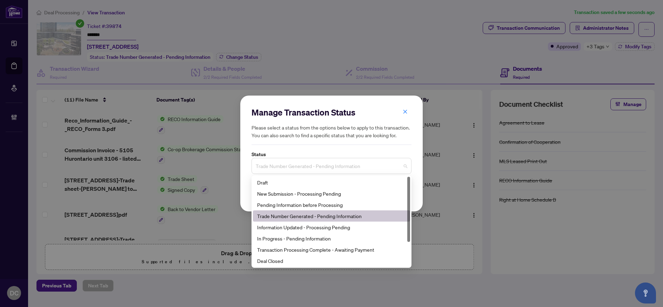
click at [332, 166] on span "Trade Number Generated - Pending Information" at bounding box center [331, 166] width 151 height 13
click at [298, 262] on div "Deal Closed" at bounding box center [331, 261] width 149 height 8
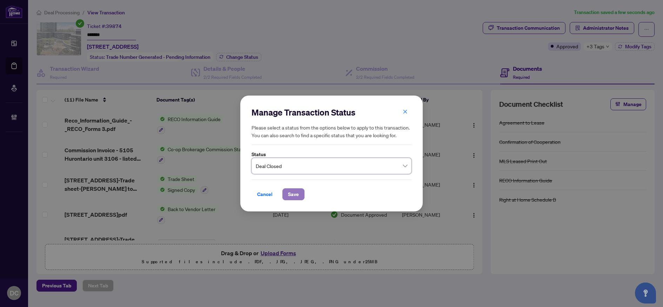
click at [299, 197] on button "Save" at bounding box center [293, 195] width 22 height 12
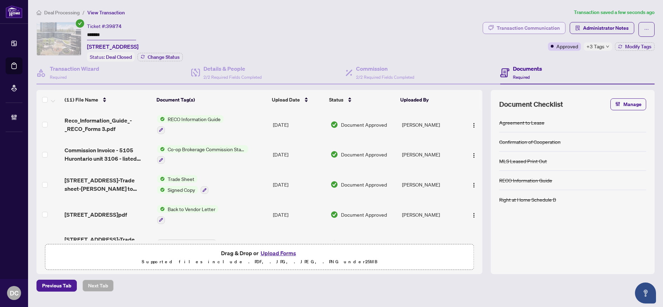
click at [544, 28] on div "Transaction Communication" at bounding box center [527, 27] width 63 height 11
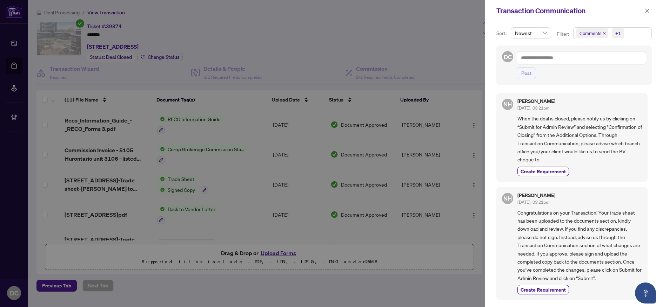
click at [641, 13] on div "Transaction Communication" at bounding box center [569, 11] width 146 height 11
click at [645, 11] on icon "close" at bounding box center [646, 10] width 5 height 5
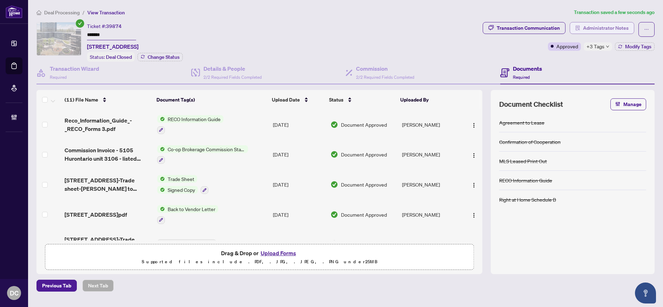
click at [604, 29] on span "Administrator Notes" at bounding box center [606, 27] width 46 height 11
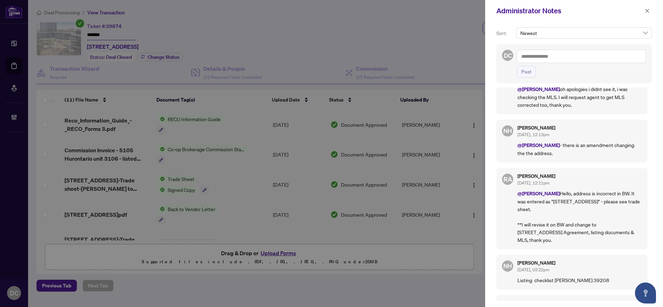
scroll to position [70, 0]
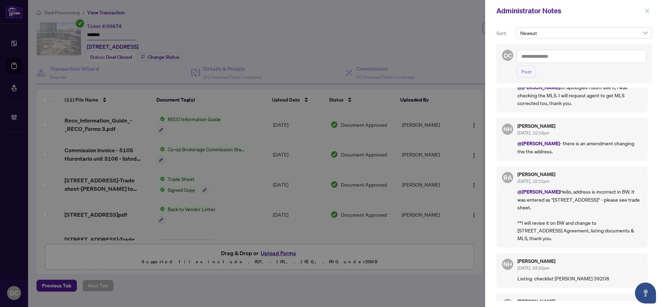
click at [647, 13] on icon "close" at bounding box center [646, 10] width 5 height 5
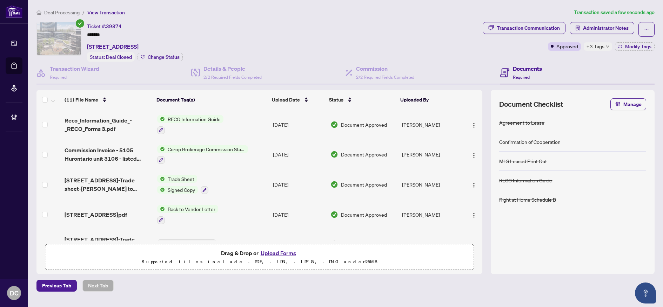
click at [55, 13] on span "Deal Processing" at bounding box center [61, 12] width 35 height 6
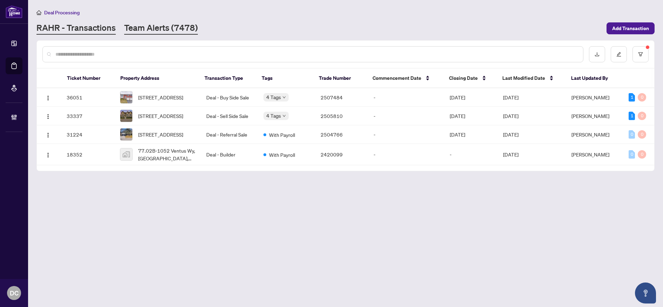
click at [184, 32] on link "Team Alerts (7478)" at bounding box center [161, 28] width 74 height 13
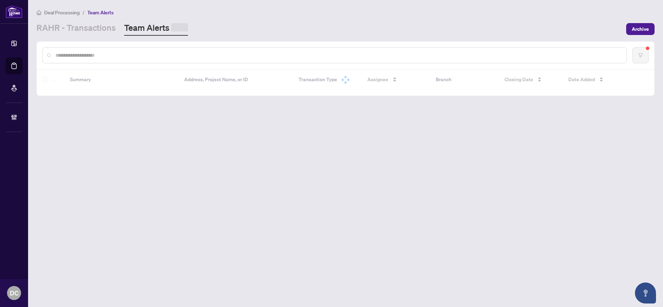
drag, startPoint x: 192, startPoint y: 55, endPoint x: 198, endPoint y: 55, distance: 6.3
click at [192, 55] on input "text" at bounding box center [337, 56] width 565 height 8
paste input "*******"
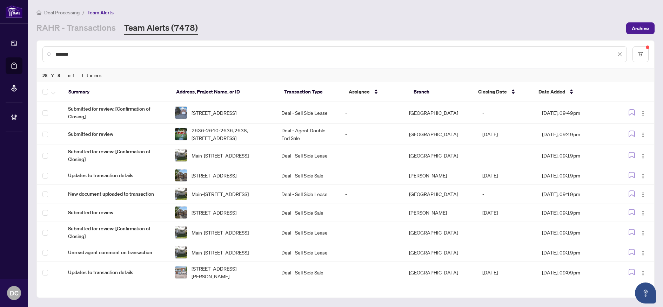
click at [182, 51] on input "*******" at bounding box center [335, 54] width 560 height 8
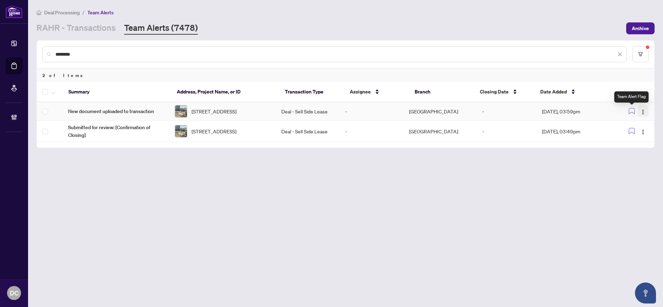
type input "*******"
click at [641, 113] on img "button" at bounding box center [643, 112] width 6 height 6
click at [640, 150] on span "Complete Item" at bounding box center [626, 149] width 33 height 8
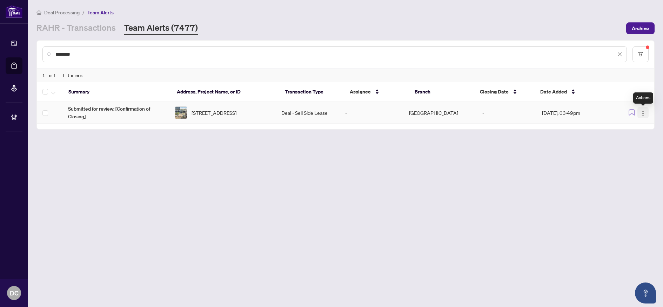
click at [644, 115] on img "button" at bounding box center [643, 114] width 6 height 6
click at [636, 149] on span "Complete Item" at bounding box center [626, 149] width 33 height 8
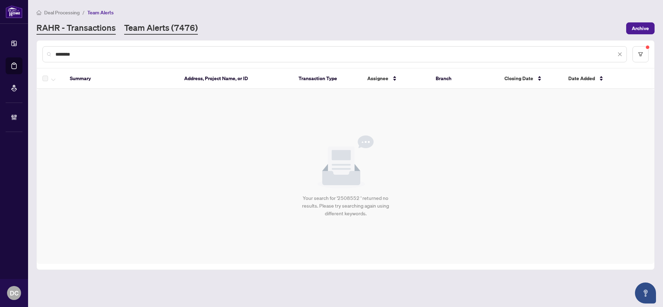
click at [94, 32] on link "RAHR - Transactions" at bounding box center [75, 28] width 79 height 13
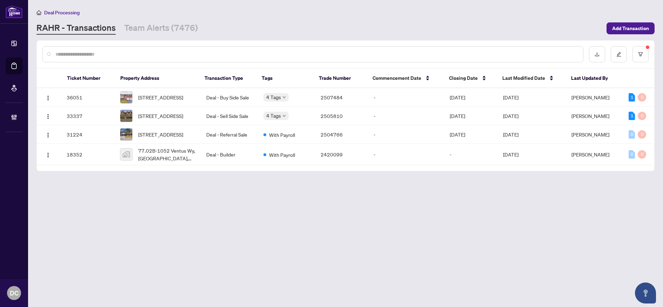
click at [148, 52] on input "text" at bounding box center [316, 54] width 522 height 8
paste input "*******"
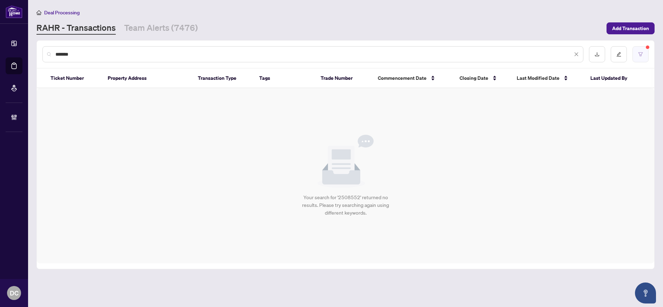
type input "*******"
click at [644, 52] on button "button" at bounding box center [640, 54] width 16 height 16
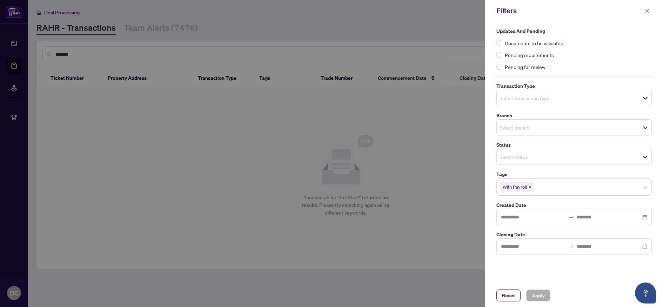
click at [530, 188] on icon "close" at bounding box center [530, 187] width 4 height 4
click at [536, 295] on span "Apply" at bounding box center [538, 295] width 13 height 11
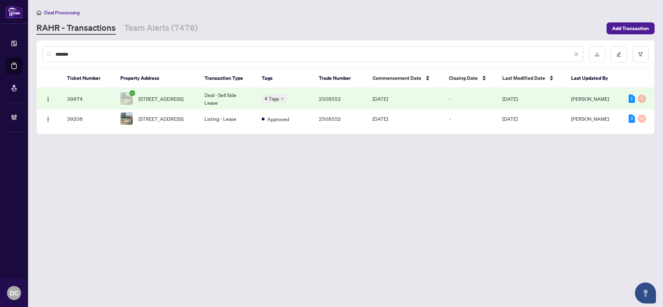
click at [173, 108] on td "3106-5105 Hurontario St, Mississauga, Ontario L4Z 3X7, Canada" at bounding box center [157, 98] width 84 height 21
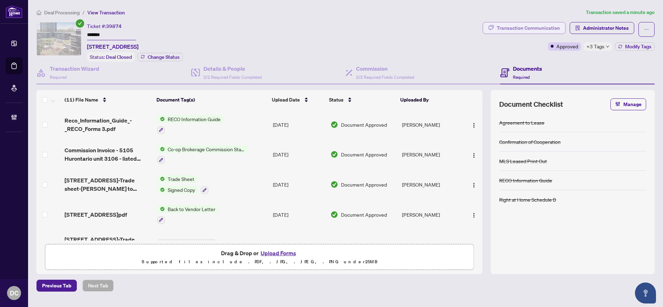
click at [536, 25] on div "Transaction Communication" at bounding box center [527, 27] width 63 height 11
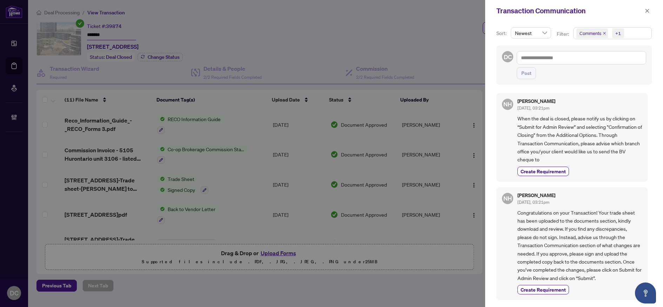
click at [625, 31] on span "Comments +1" at bounding box center [612, 33] width 78 height 11
click at [612, 83] on span "Activity History" at bounding box center [603, 82] width 33 height 6
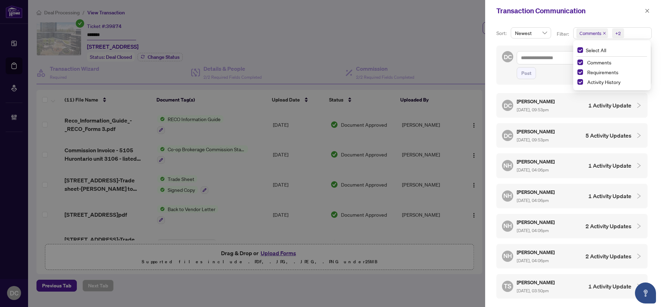
click at [552, 166] on div "Nazia Hossain Sep/02/2025, 04:06pm" at bounding box center [535, 166] width 39 height 16
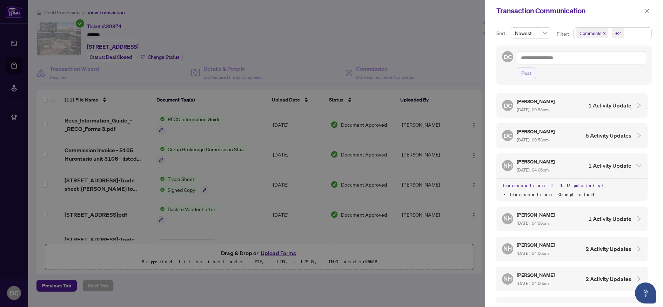
click at [550, 217] on h5 "Nazia Hossain" at bounding box center [535, 215] width 39 height 8
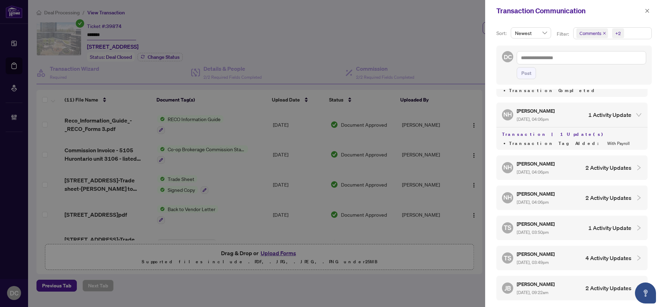
scroll to position [105, 0]
click at [568, 168] on div "NH Nazia Hossain Sep/02/2025, 04:06pm 2 Activity Updates" at bounding box center [566, 167] width 129 height 16
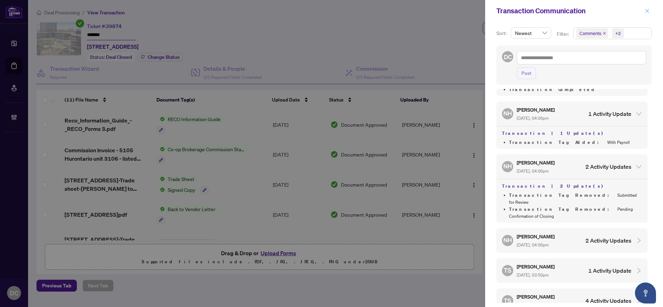
click at [645, 11] on icon "close" at bounding box center [646, 10] width 5 height 5
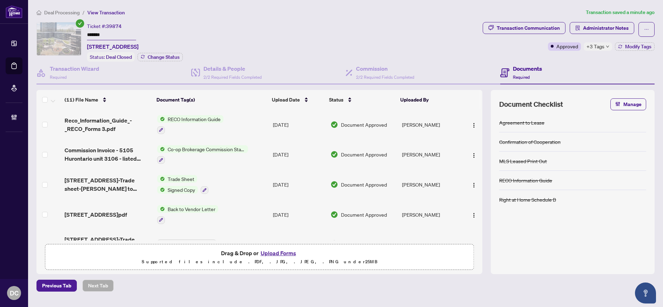
click at [270, 151] on td "[DATE]" at bounding box center [298, 155] width 57 height 30
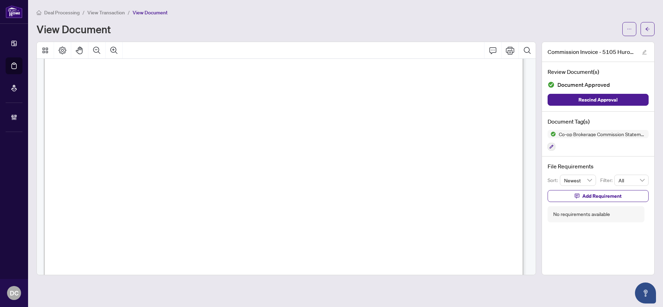
scroll to position [348, 0]
click at [650, 34] on button "button" at bounding box center [647, 29] width 14 height 14
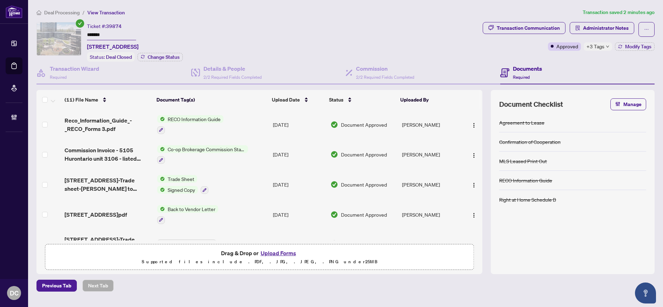
click at [599, 46] on span "+3 Tags" at bounding box center [595, 46] width 18 height 8
click at [563, 64] on div "Documents Required" at bounding box center [577, 73] width 155 height 23
click at [591, 28] on span "Administrator Notes" at bounding box center [606, 27] width 46 height 11
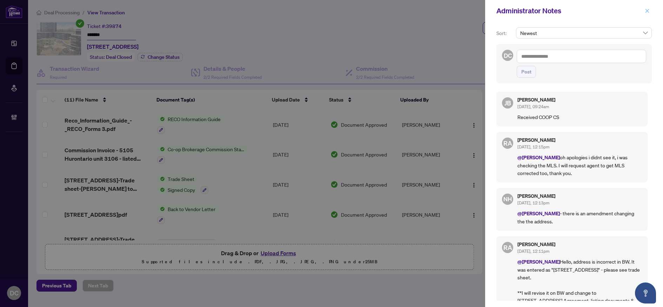
click at [644, 9] on button "button" at bounding box center [646, 11] width 9 height 8
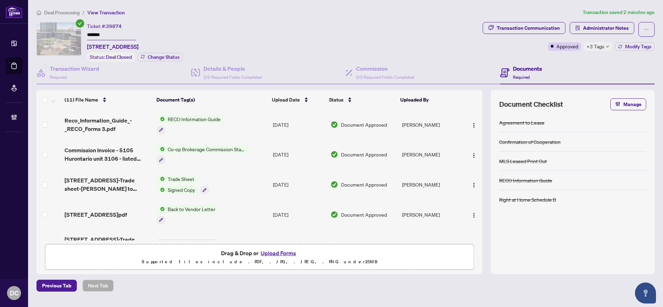
click at [205, 177] on div "Trade Sheet Signed Copy" at bounding box center [182, 184] width 51 height 19
click at [123, 181] on span "5105 Hurontario St 3106-Trade sheet-Tanuj to review.pdf" at bounding box center [108, 184] width 87 height 17
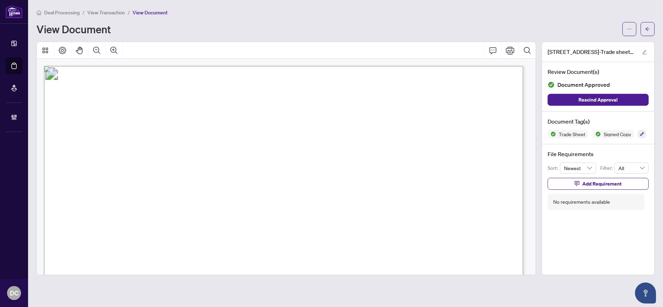
scroll to position [140, 0]
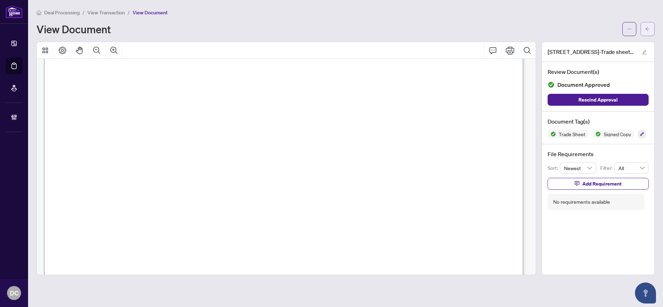
click at [651, 30] on button "button" at bounding box center [647, 29] width 14 height 14
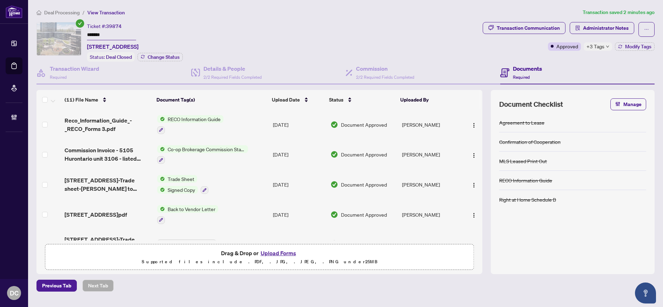
click at [607, 46] on icon "down" at bounding box center [608, 47] width 4 height 4
click at [607, 25] on span "Administrator Notes" at bounding box center [606, 27] width 46 height 11
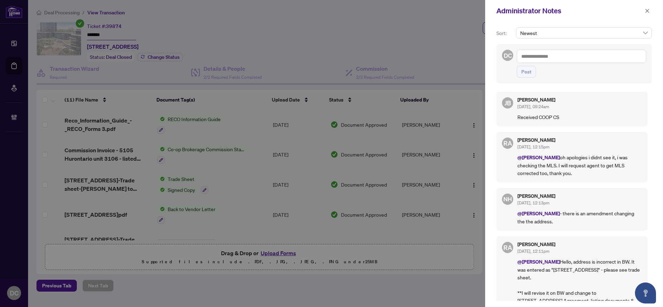
click at [606, 56] on textarea at bounding box center [580, 56] width 129 height 13
paste textarea "**********"
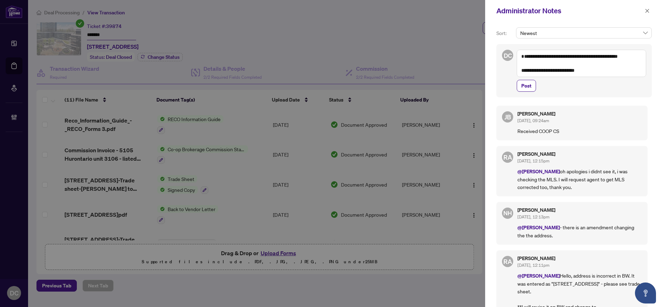
type textarea "**********"
click at [524, 92] on button "Post" at bounding box center [525, 86] width 19 height 12
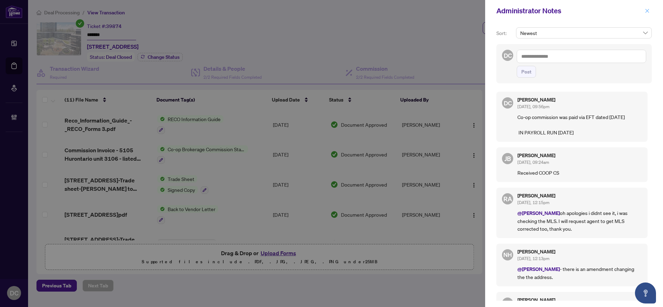
click at [645, 8] on icon "close" at bounding box center [646, 10] width 5 height 5
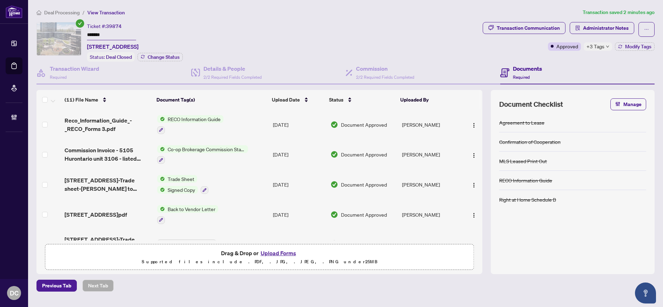
click at [153, 20] on div "Deal Processing / View Transaction Transaction saved 2 minutes ago Ticket #: 39…" at bounding box center [345, 150] width 623 height 284
click at [70, 11] on span "Deal Processing" at bounding box center [61, 12] width 35 height 6
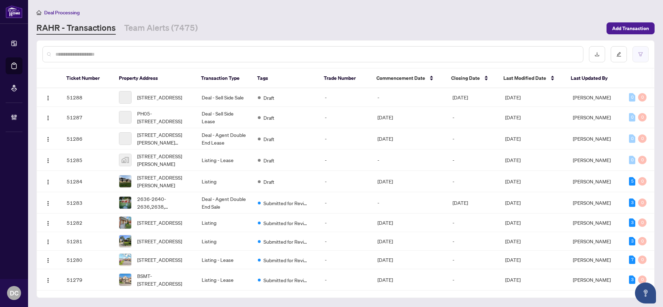
click at [639, 57] on button "button" at bounding box center [640, 54] width 16 height 16
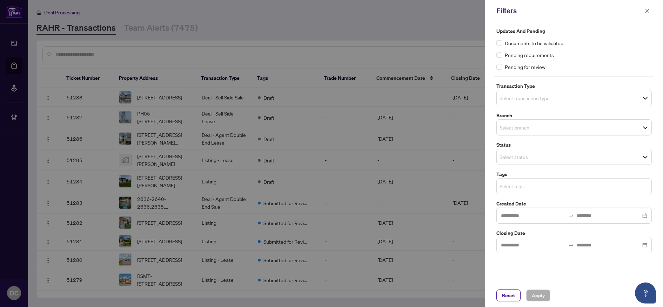
click at [540, 185] on input "search" at bounding box center [523, 186] width 49 height 8
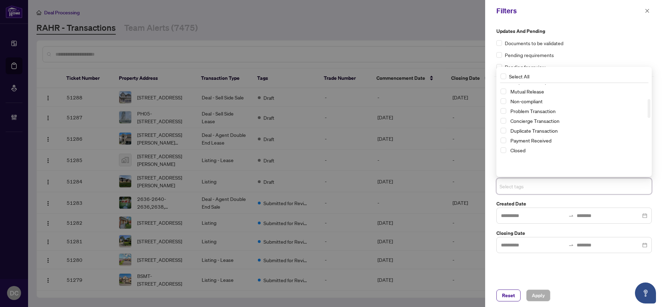
scroll to position [70, 0]
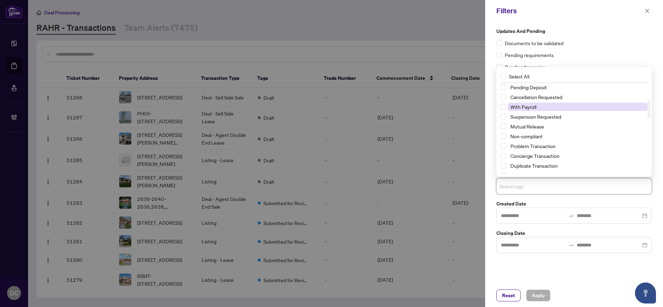
click at [528, 108] on span "With Payroll" at bounding box center [523, 107] width 26 height 6
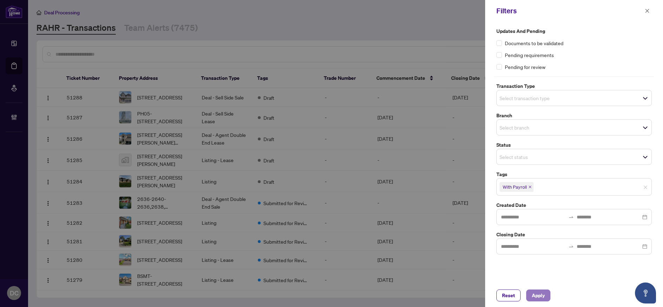
click at [540, 294] on span "Apply" at bounding box center [538, 295] width 13 height 11
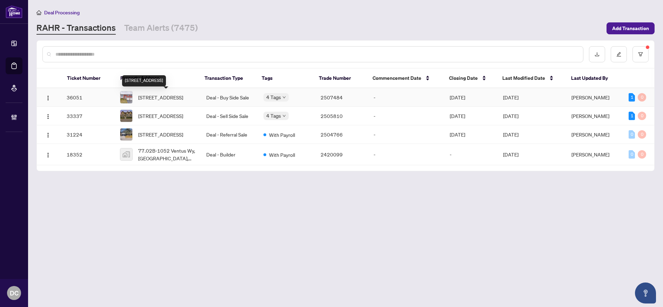
click at [165, 101] on span "366 Colborne St, Bradford West Gwillimbury, Ontario L3Z 1C8, Canada" at bounding box center [160, 98] width 45 height 8
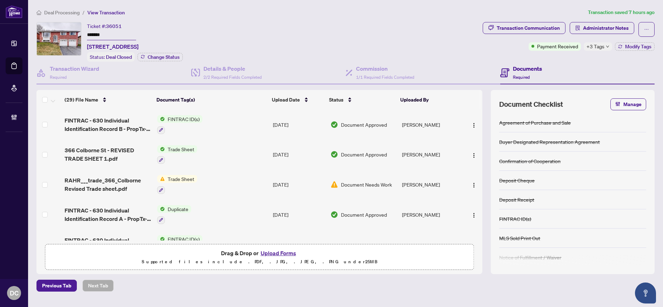
drag, startPoint x: 128, startPoint y: 34, endPoint x: 61, endPoint y: 31, distance: 66.3
click at [61, 31] on div "Ticket #: 36051 ******* 366 Colborne St, Bradford West Gwillimbury, Ontario L3Z…" at bounding box center [257, 42] width 443 height 40
drag, startPoint x: 593, startPoint y: 46, endPoint x: 463, endPoint y: 35, distance: 130.5
click at [592, 46] on span "+3 Tags" at bounding box center [595, 46] width 18 height 8
click at [560, 56] on div "Transaction Communication Administrator Notes Payment Received +3 Tags Modify T…" at bounding box center [568, 42] width 175 height 40
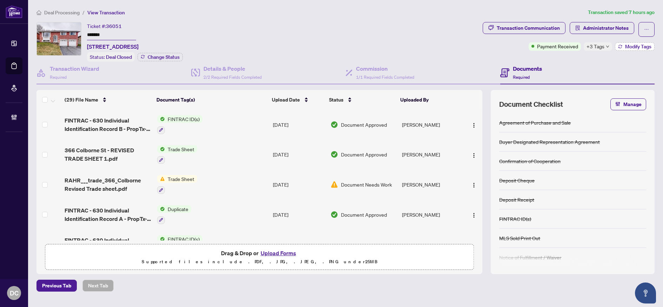
click at [642, 47] on span "Modify Tags" at bounding box center [638, 46] width 26 height 5
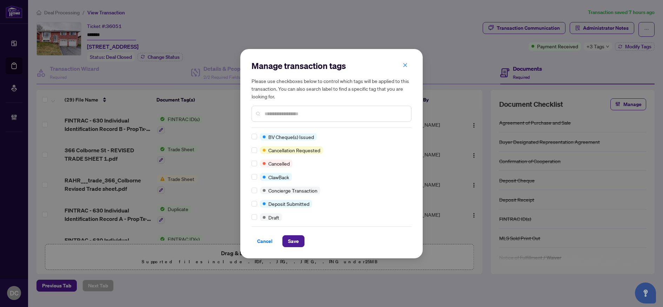
scroll to position [105, 0]
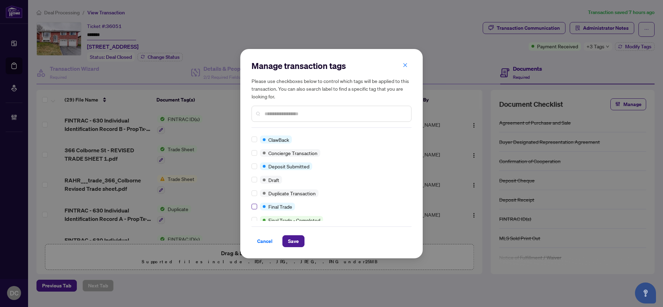
click at [254, 204] on div "Approved Closed Payment Received Advance Request Approved Agent to Confirm Mail…" at bounding box center [331, 178] width 160 height 88
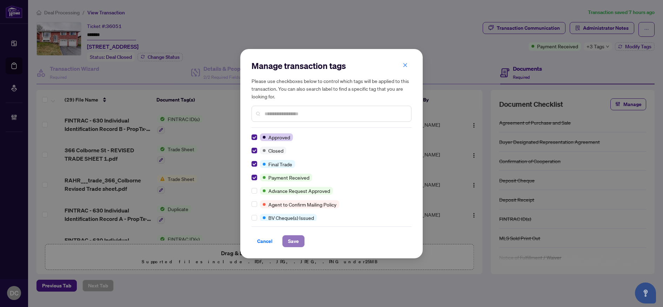
click at [289, 240] on span "Save" at bounding box center [293, 241] width 11 height 11
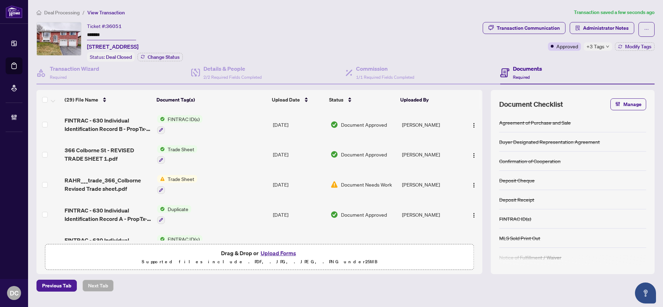
click at [603, 42] on div "Transaction Communication Administrator Notes Approved +3 Tags Modify Tags" at bounding box center [568, 36] width 172 height 29
click at [607, 29] on span "Administrator Notes" at bounding box center [606, 27] width 46 height 11
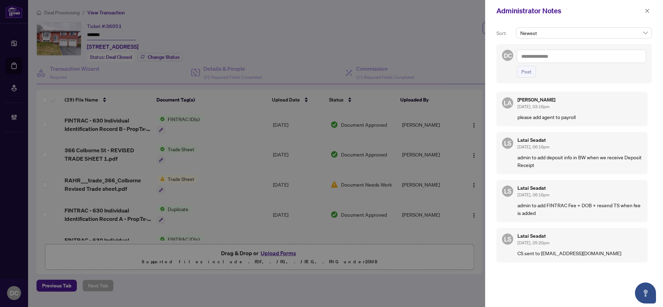
click at [641, 14] on div "Administrator Notes" at bounding box center [569, 11] width 146 height 11
click at [647, 11] on icon "close" at bounding box center [647, 11] width 4 height 4
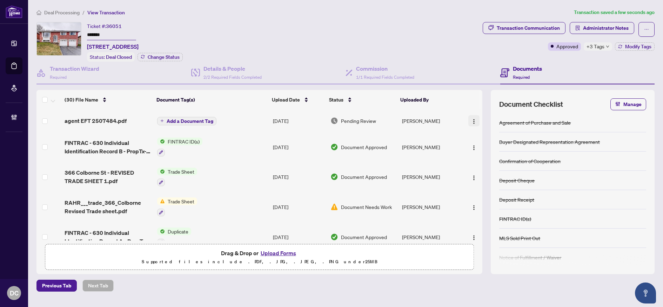
click at [471, 121] on img "button" at bounding box center [474, 122] width 6 height 6
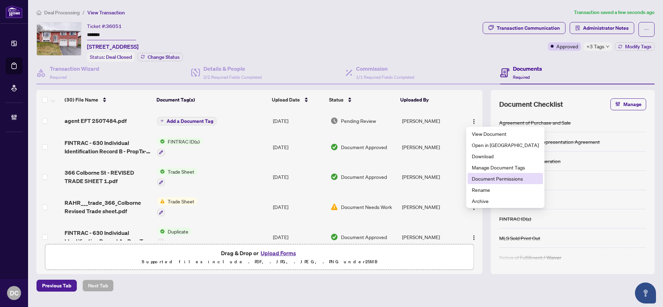
click at [479, 183] on li "Document Permissions" at bounding box center [504, 178] width 75 height 11
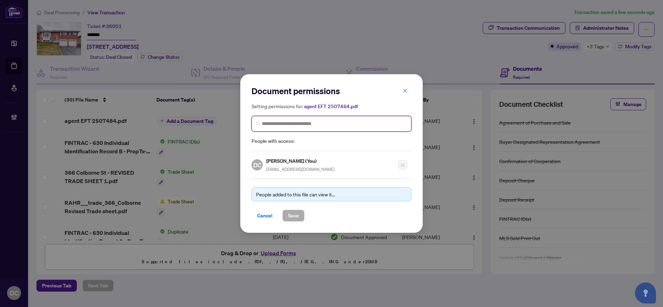
click at [380, 123] on input "search" at bounding box center [334, 123] width 145 height 7
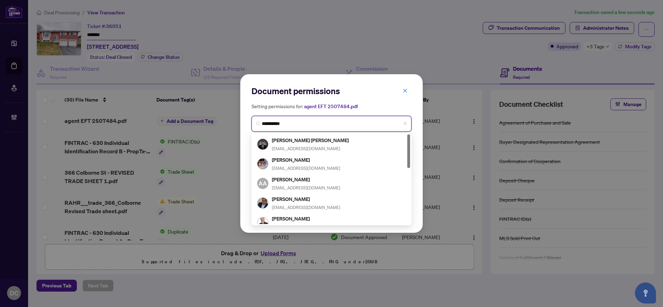
type input "**********"
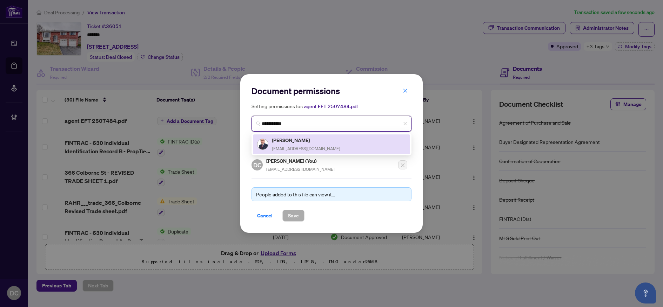
click at [330, 146] on div "Alireza Bosaghzadeh arbosagh@gmail.com" at bounding box center [331, 144] width 149 height 16
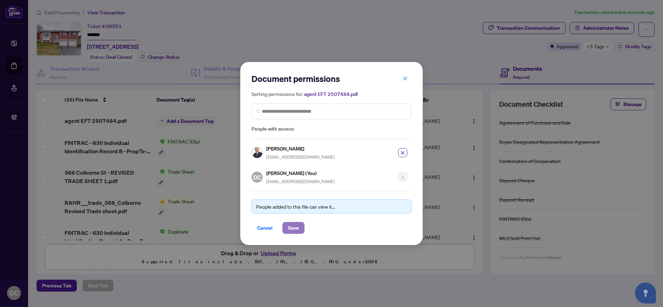
click at [289, 228] on span "Save" at bounding box center [293, 228] width 11 height 11
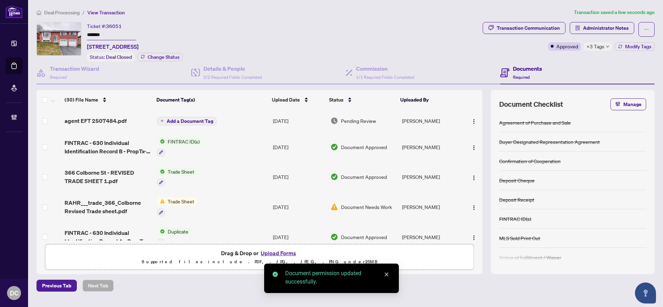
click at [198, 121] on span "Add a Document Tag" at bounding box center [190, 121] width 47 height 5
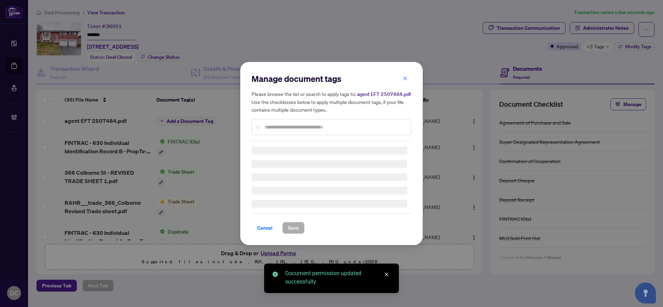
click at [288, 130] on div "Manage document tags Please browse the list or search to apply tags to: agent E…" at bounding box center [331, 153] width 160 height 161
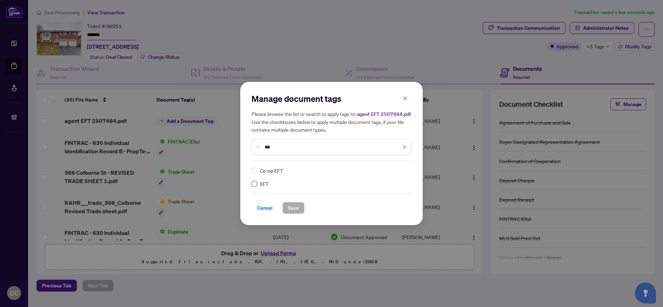
type input "***"
click at [403, 170] on icon at bounding box center [405, 170] width 4 height 3
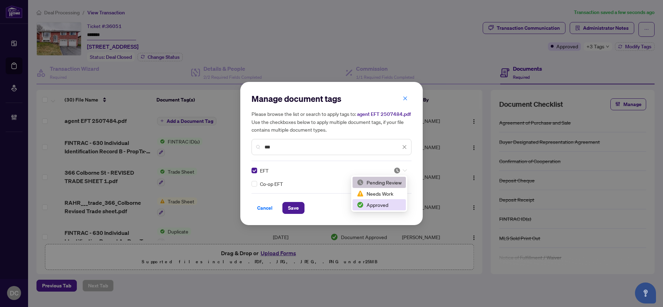
click at [388, 203] on div "Approved" at bounding box center [379, 205] width 45 height 8
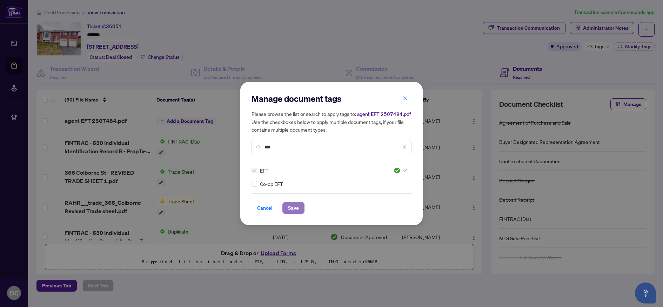
click at [297, 207] on span "Save" at bounding box center [293, 208] width 11 height 11
click at [599, 43] on div "Manage document tags Please browse the list or search to apply tags to: agent E…" at bounding box center [331, 153] width 663 height 307
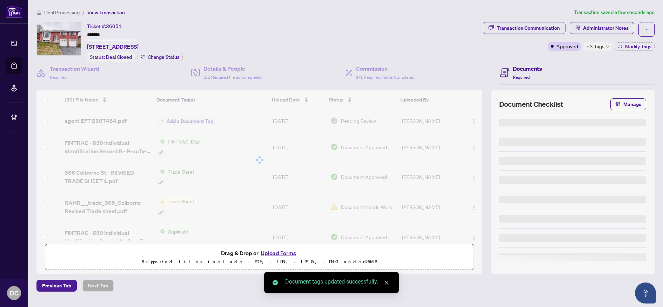
click at [599, 46] on span "+3 Tags" at bounding box center [595, 46] width 18 height 8
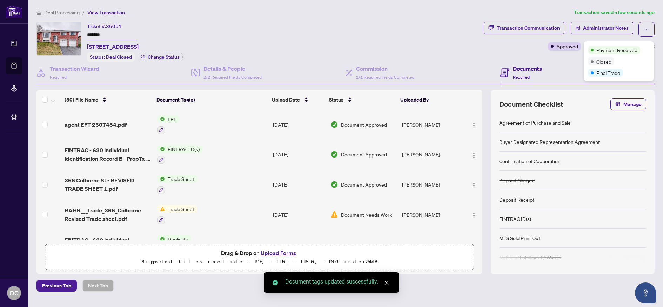
click at [53, 13] on span "Deal Processing" at bounding box center [61, 12] width 35 height 6
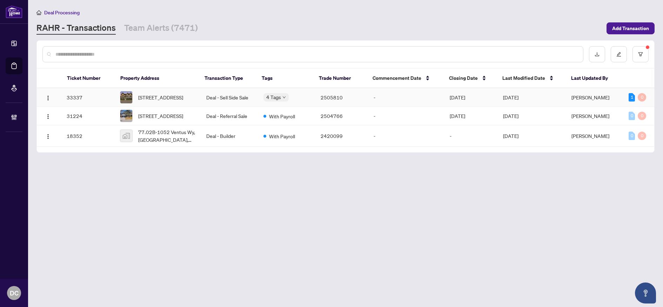
click at [172, 95] on span "1 Geranium Crt, Toronto, Ontario M2M 0A2, Canada" at bounding box center [160, 98] width 45 height 8
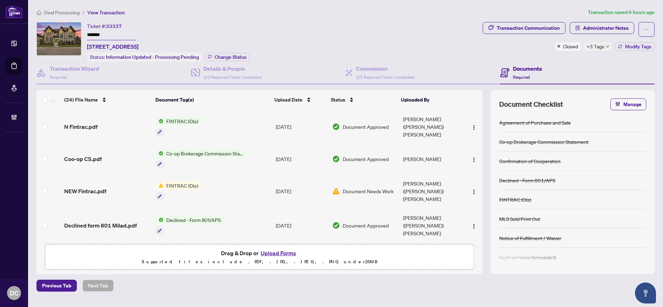
drag, startPoint x: 114, startPoint y: 34, endPoint x: 57, endPoint y: 45, distance: 58.5
click at [33, 32] on main "Deal Processing / View Transaction Transaction saved 6 hours ago Ticket #: 3333…" at bounding box center [345, 153] width 635 height 307
click at [222, 56] on span "Change Status" at bounding box center [231, 57] width 32 height 5
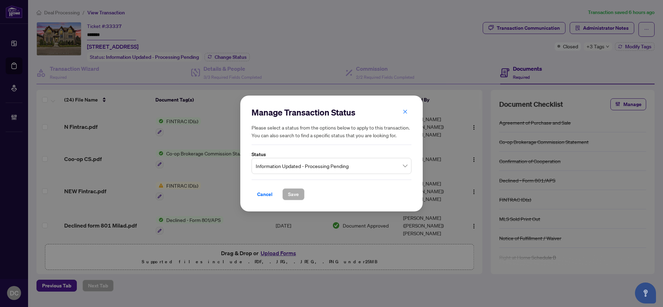
click at [323, 163] on span "Information Updated - Processing Pending" at bounding box center [331, 166] width 151 height 13
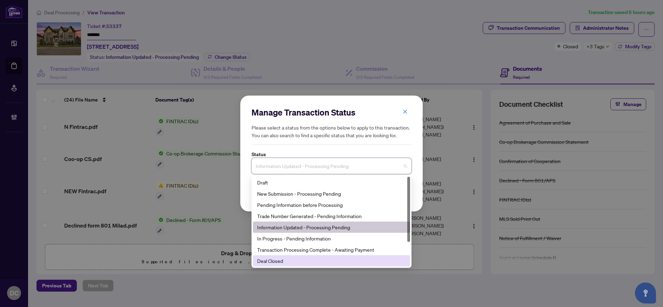
click at [290, 262] on div "Deal Closed" at bounding box center [331, 261] width 149 height 8
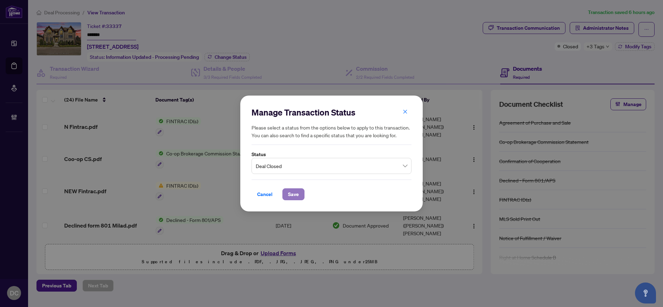
click at [292, 192] on span "Save" at bounding box center [293, 194] width 11 height 11
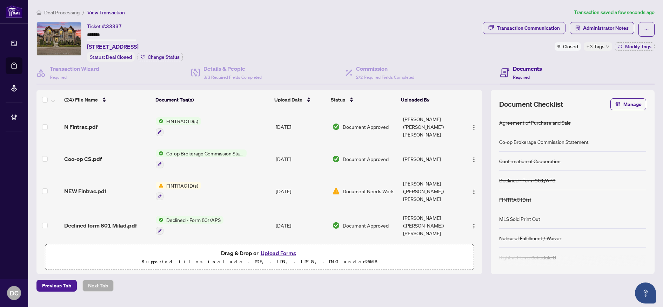
drag, startPoint x: 124, startPoint y: 35, endPoint x: 65, endPoint y: 36, distance: 60.0
click at [65, 36] on div "Ticket #: 33337 ******* 1 Geranium Crt, Toronto, Ontario M2M 0A2, Canada Status…" at bounding box center [257, 42] width 443 height 40
click at [623, 49] on button "Modify Tags" at bounding box center [635, 46] width 40 height 8
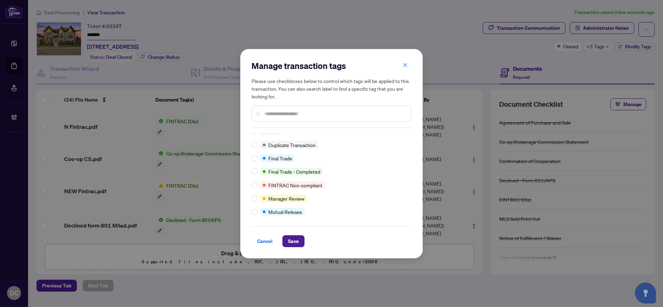
scroll to position [19, 0]
click at [291, 244] on span "Save" at bounding box center [293, 241] width 11 height 11
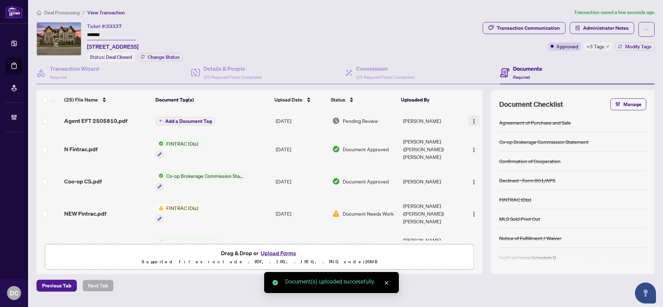
click at [472, 121] on img "button" at bounding box center [474, 122] width 6 height 6
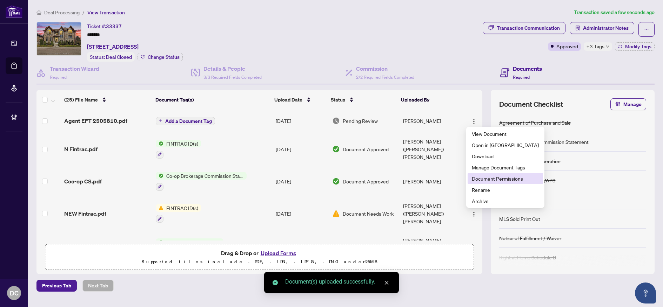
click at [491, 180] on span "Document Permissions" at bounding box center [505, 179] width 67 height 8
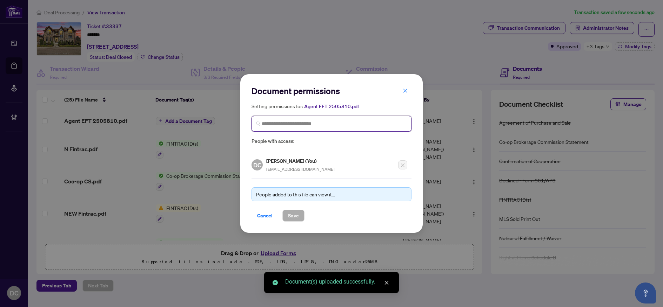
click at [321, 124] on input "search" at bounding box center [334, 123] width 145 height 7
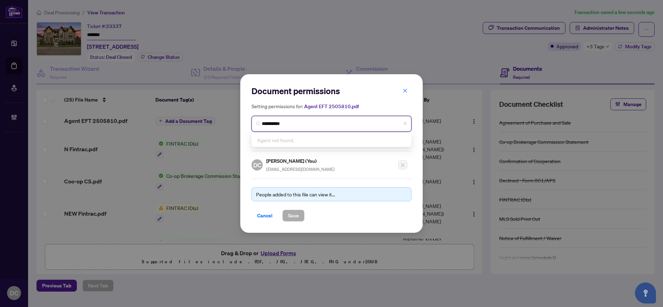
drag, startPoint x: 274, startPoint y: 123, endPoint x: 299, endPoint y: 123, distance: 25.6
click at [299, 123] on input "**********" at bounding box center [334, 123] width 145 height 7
type input "*****"
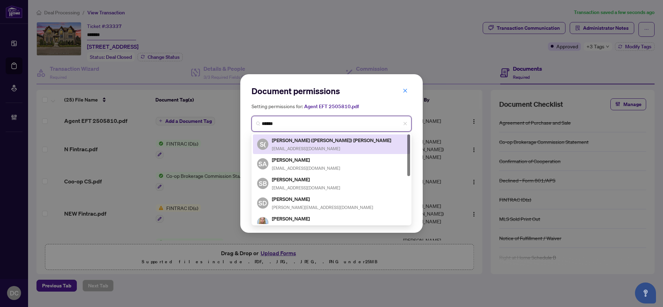
click at [310, 144] on div "Sonia (Ying) Wang yingwang316@gmail.com" at bounding box center [332, 144] width 120 height 16
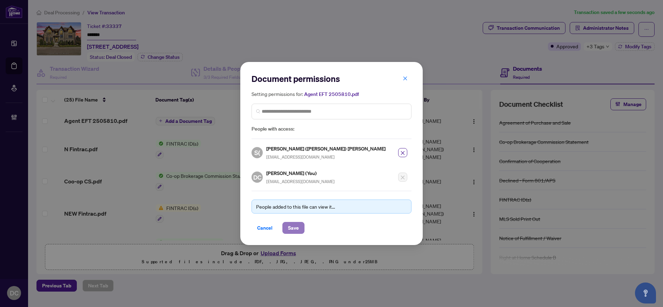
click at [298, 227] on span "Save" at bounding box center [293, 228] width 11 height 11
click at [603, 49] on div "Document permissions Setting permissions for: Agent EFT 2505810.pdf 29 S( Sonia…" at bounding box center [331, 153] width 663 height 307
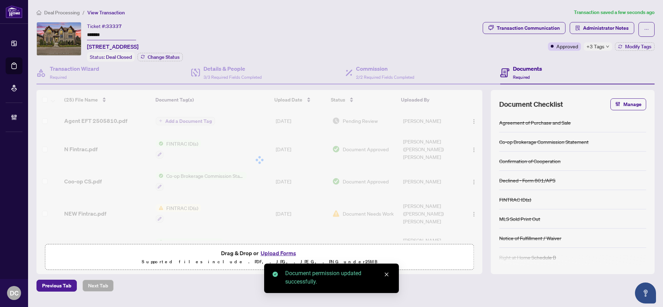
click at [603, 47] on span "+3 Tags" at bounding box center [595, 46] width 18 height 8
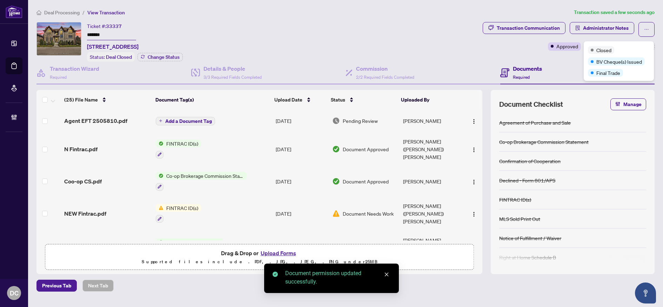
click at [561, 60] on div "Transaction Communication Administrator Notes Approved +3 Tags Modify Tags" at bounding box center [568, 42] width 175 height 40
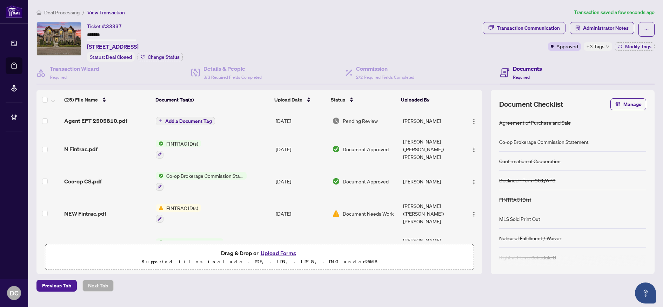
click at [208, 119] on span "Add a Document Tag" at bounding box center [188, 121] width 47 height 5
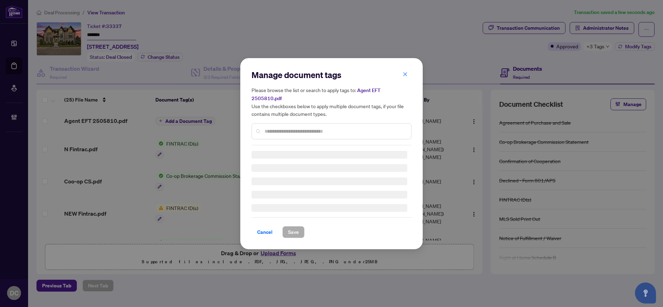
click at [341, 122] on div "Manage document tags Please browse the list or search to apply tags to: Agent E…" at bounding box center [331, 107] width 160 height 76
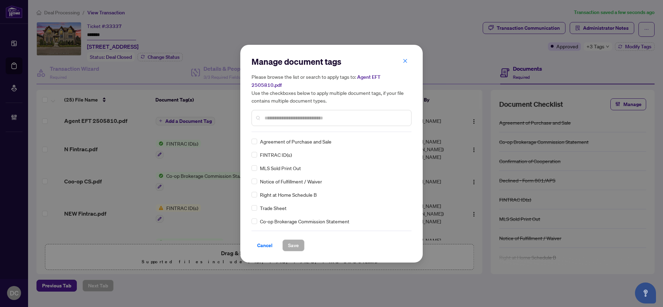
click at [345, 114] on input "text" at bounding box center [334, 118] width 141 height 8
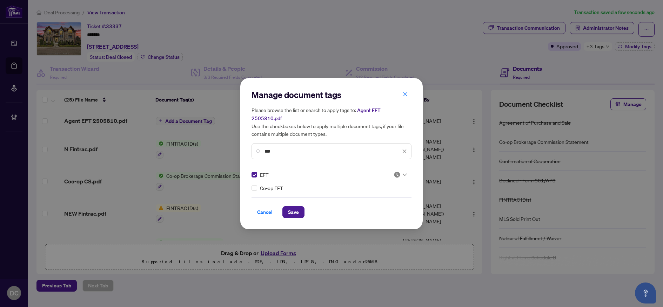
click at [399, 171] on img at bounding box center [396, 174] width 7 height 7
click at [391, 203] on div "Approved" at bounding box center [379, 205] width 45 height 8
click at [280, 208] on div "Cancel Save" at bounding box center [331, 213] width 160 height 12
click at [285, 209] on button "Save" at bounding box center [293, 213] width 22 height 12
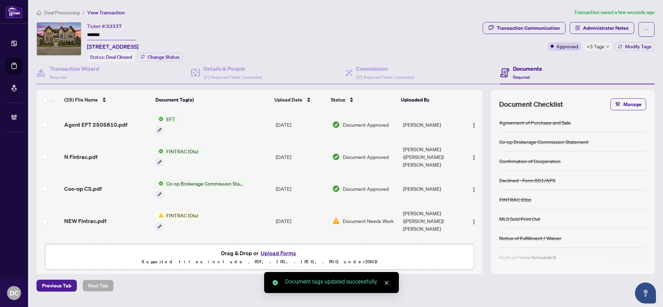
click at [72, 10] on span "Deal Processing" at bounding box center [61, 12] width 35 height 6
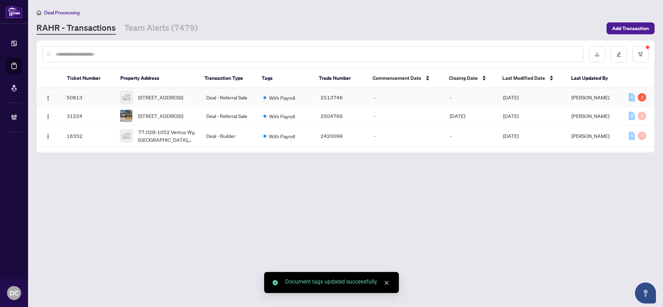
click at [365, 106] on td "2513746" at bounding box center [341, 97] width 53 height 19
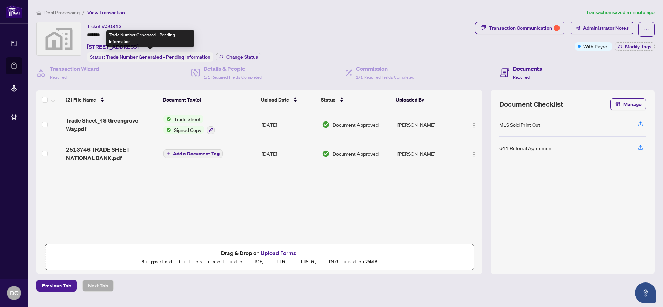
click at [115, 34] on div "Trade Number Generated - Pending Information" at bounding box center [150, 39] width 88 height 18
drag, startPoint x: 106, startPoint y: 35, endPoint x: 73, endPoint y: 34, distance: 32.3
click at [73, 34] on div "Ticket #: 50813 ******* 48 Greengrove Crescent, North York, ON, Canada Status: …" at bounding box center [253, 42] width 435 height 40
click at [241, 56] on span "Change Status" at bounding box center [242, 57] width 32 height 5
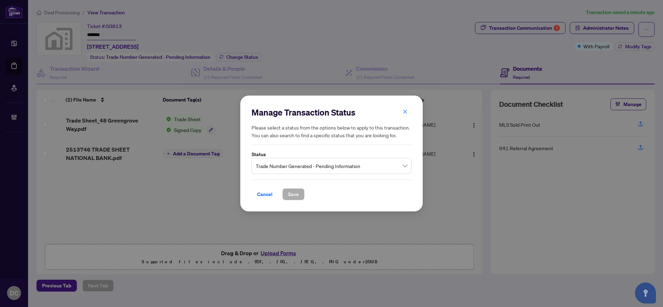
click at [297, 164] on span "Trade Number Generated - Pending Information" at bounding box center [331, 166] width 151 height 13
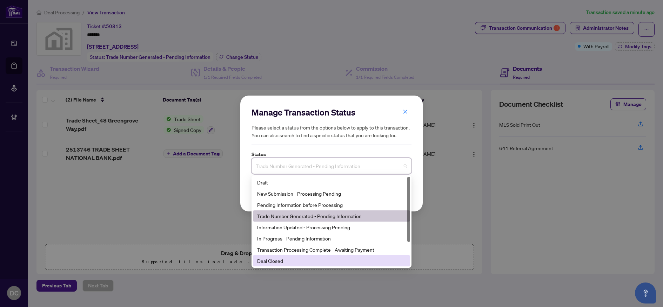
click at [290, 261] on div "Deal Closed" at bounding box center [331, 261] width 149 height 8
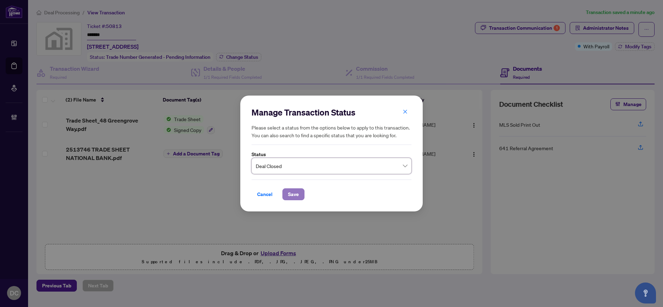
click at [289, 191] on span "Save" at bounding box center [293, 194] width 11 height 11
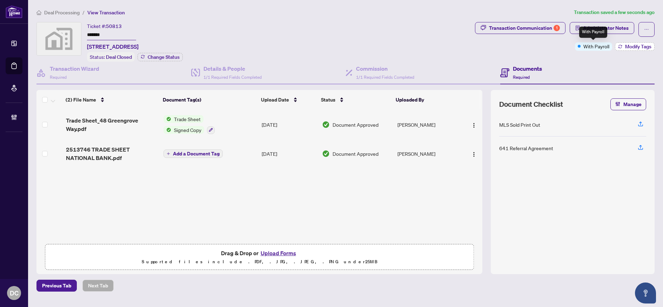
click at [648, 45] on span "Modify Tags" at bounding box center [638, 46] width 26 height 5
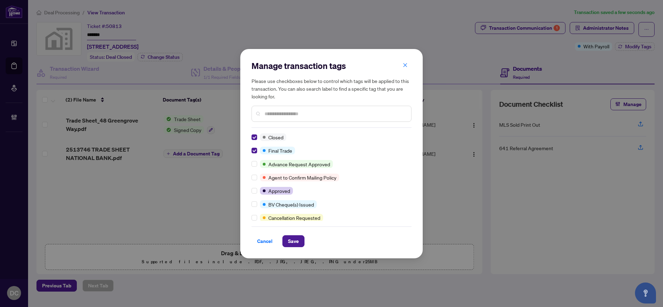
click at [295, 235] on div "Cancel Save" at bounding box center [331, 237] width 160 height 21
click at [295, 242] on span "Save" at bounding box center [293, 241] width 11 height 11
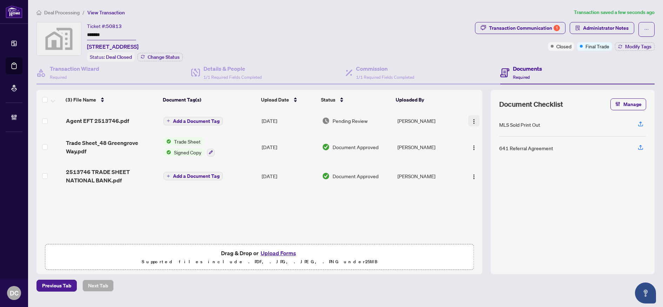
click at [473, 119] on img "button" at bounding box center [474, 122] width 6 height 6
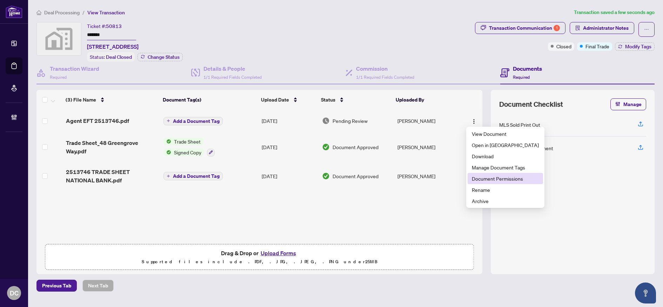
click at [489, 176] on span "Document Permissions" at bounding box center [505, 179] width 67 height 8
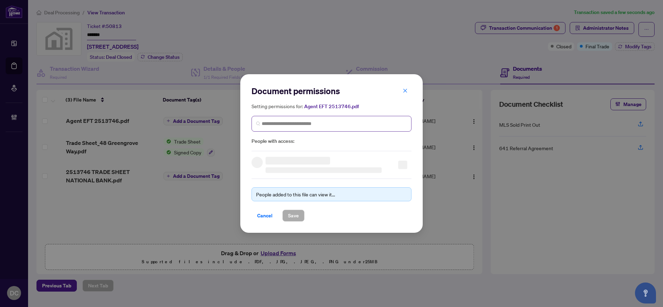
click at [361, 117] on span at bounding box center [331, 124] width 160 height 16
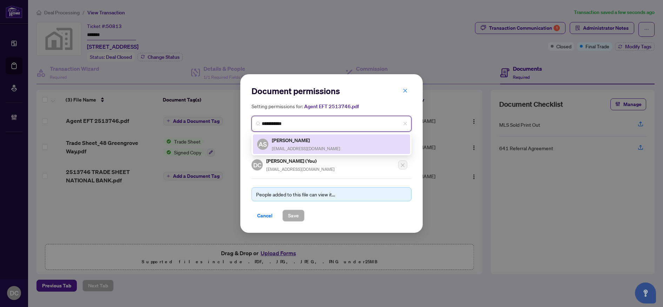
click at [345, 141] on div "AS Ashraf Siddique ashrafrealty@gmail.com" at bounding box center [331, 144] width 149 height 16
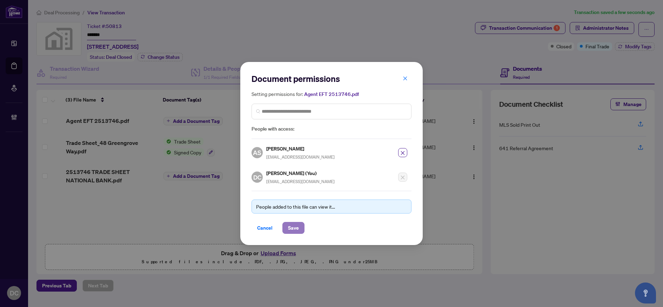
click at [294, 228] on span "Save" at bounding box center [293, 228] width 11 height 11
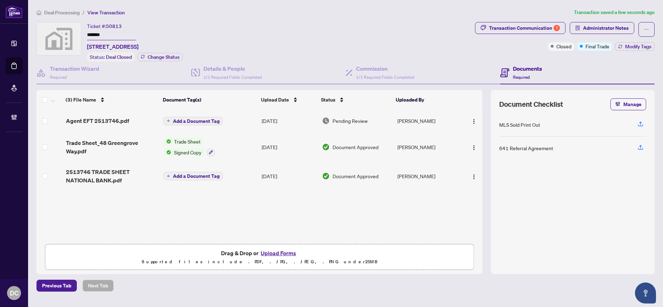
click at [205, 120] on span "Add a Document Tag" at bounding box center [196, 121] width 47 height 5
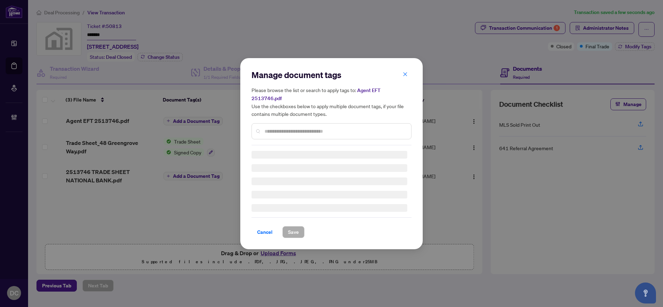
click at [303, 130] on div "Manage document tags Please browse the list or search to apply tags to: Agent E…" at bounding box center [331, 153] width 160 height 169
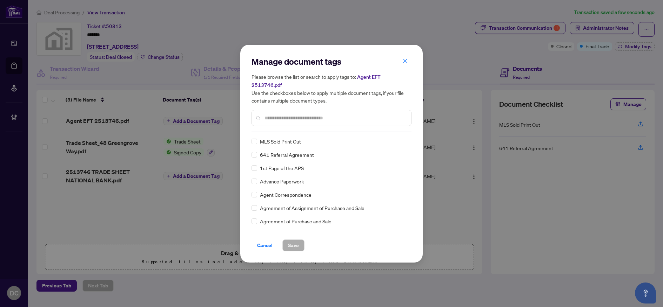
click at [331, 114] on input "text" at bounding box center [334, 118] width 141 height 8
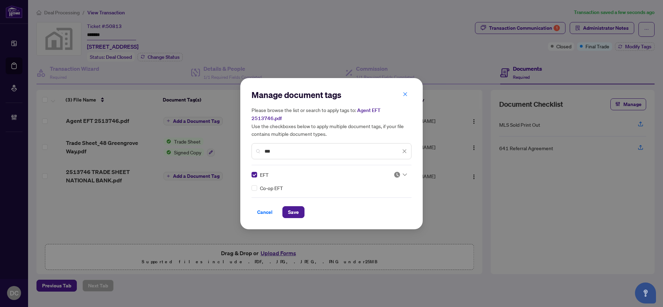
click at [405, 174] on icon at bounding box center [405, 175] width 4 height 3
click at [386, 204] on div "Approved" at bounding box center [379, 205] width 45 height 8
click at [298, 210] on span "Save" at bounding box center [293, 212] width 11 height 11
click at [474, 121] on div "Manage document tags Please browse the list or search to apply tags to: Agent E…" at bounding box center [331, 153] width 663 height 307
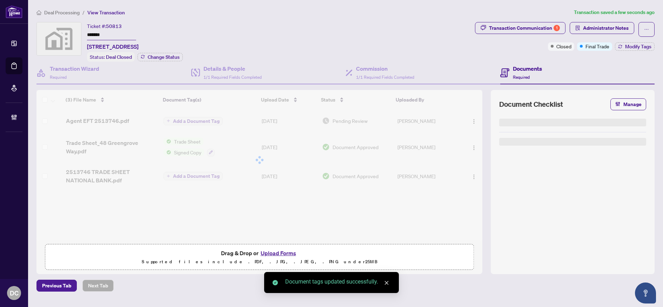
click at [471, 121] on div at bounding box center [259, 160] width 446 height 140
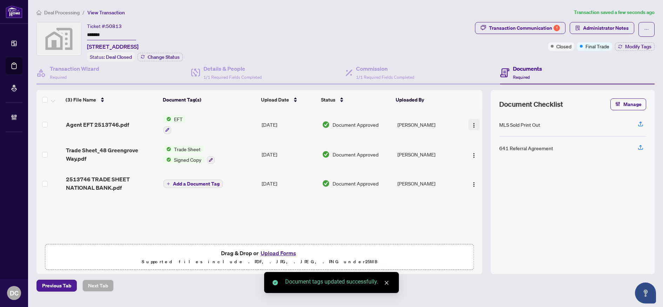
click at [472, 126] on img "button" at bounding box center [474, 126] width 6 height 6
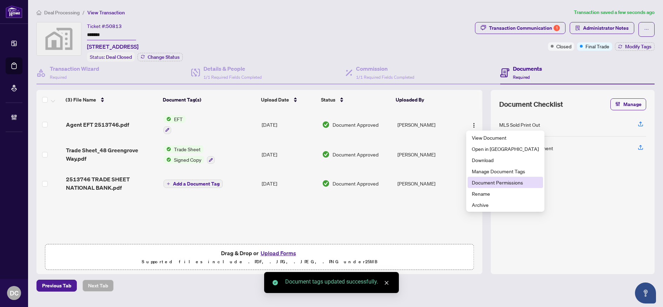
click at [484, 183] on span "Document Permissions" at bounding box center [505, 183] width 67 height 8
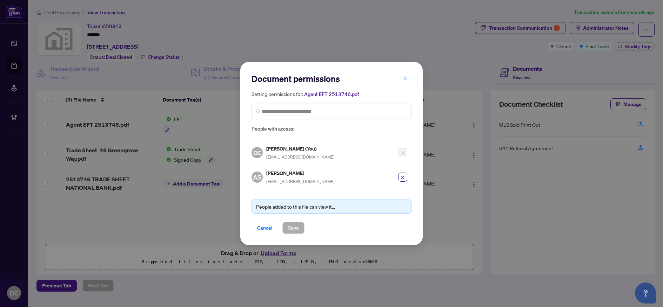
click at [406, 78] on icon "close" at bounding box center [405, 78] width 5 height 5
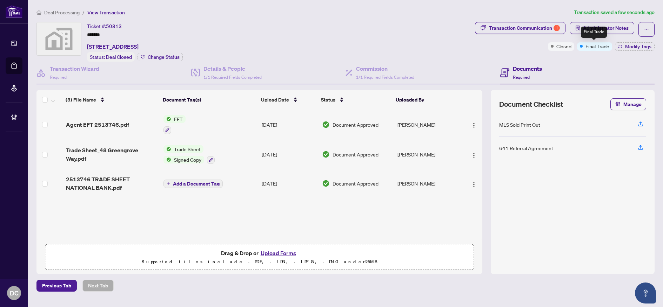
click at [605, 49] on span "Final Trade" at bounding box center [597, 46] width 24 height 8
drag, startPoint x: 71, startPoint y: 14, endPoint x: 16, endPoint y: 3, distance: 55.4
click at [70, 13] on span "Deal Processing" at bounding box center [61, 12] width 35 height 6
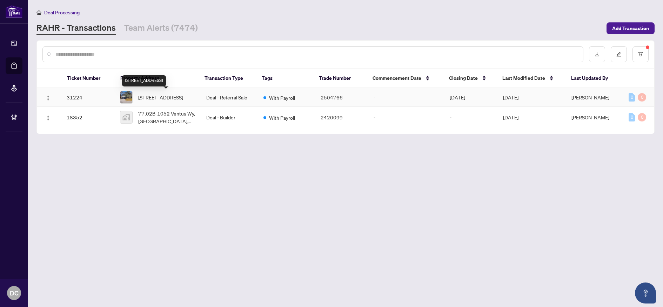
click at [155, 99] on span "14 Fieldstone Rd, Toronto, Ontario M9C 2J6, Canada" at bounding box center [160, 98] width 45 height 8
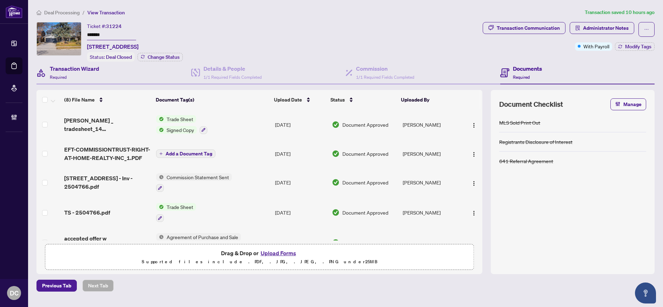
drag, startPoint x: 123, startPoint y: 37, endPoint x: 138, endPoint y: 79, distance: 44.6
click at [41, 37] on div "Ticket #: 31224 ******* 14 Fieldstone Rd, Toronto, Ontario M9C 2J6, Canada Stat…" at bounding box center [257, 42] width 443 height 40
click at [624, 47] on button "Modify Tags" at bounding box center [635, 46] width 40 height 8
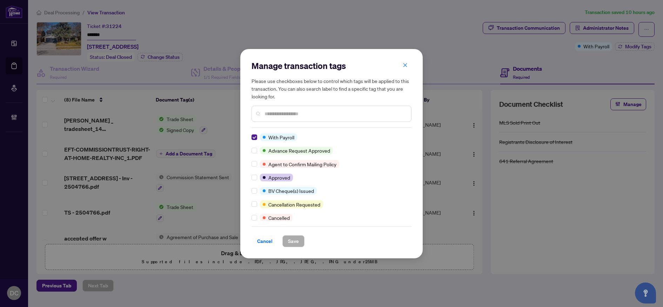
click at [251, 139] on div "Manage transaction tags Please use checkboxes below to control which tags will …" at bounding box center [331, 154] width 182 height 210
click at [299, 243] on button "Save" at bounding box center [293, 242] width 22 height 12
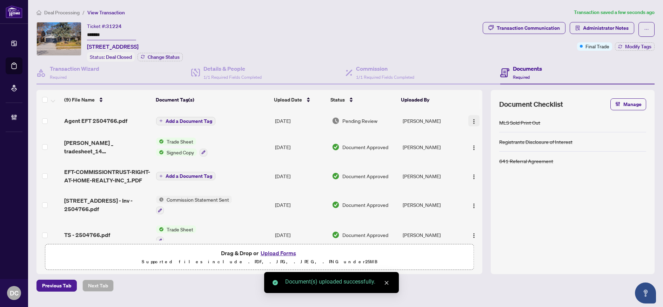
click at [476, 119] on button "button" at bounding box center [473, 120] width 11 height 11
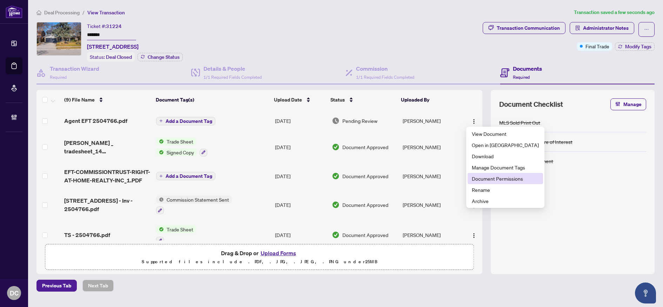
click at [491, 178] on span "Document Permissions" at bounding box center [505, 179] width 67 height 8
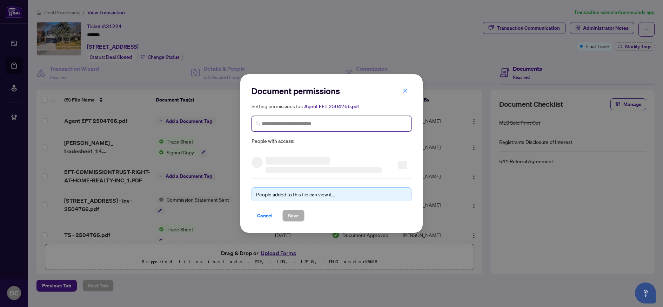
click at [326, 126] on input "search" at bounding box center [334, 123] width 145 height 7
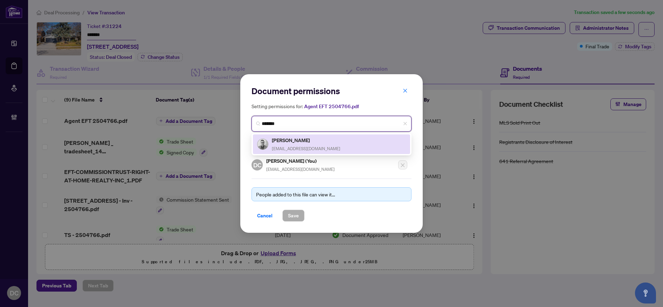
click at [318, 137] on div "Jack Krubnik jackkrubnik@gmail.com" at bounding box center [331, 144] width 149 height 16
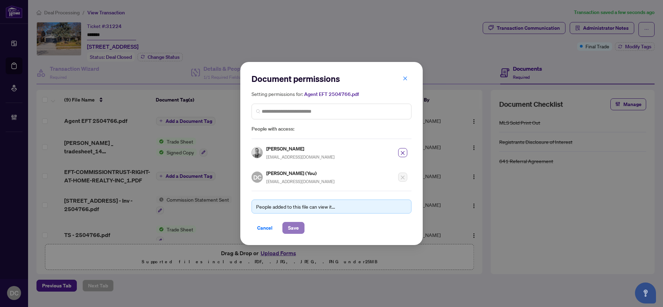
click at [291, 228] on span "Save" at bounding box center [293, 228] width 11 height 11
click at [202, 119] on div "Document permissions Setting permissions for: Agent EFT 2504766.pdf 4057 Jack K…" at bounding box center [331, 153] width 663 height 307
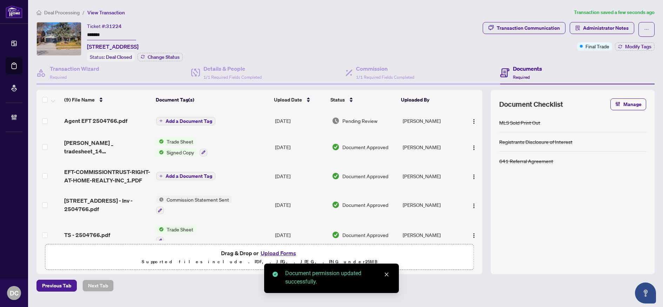
click at [202, 119] on span "Add a Document Tag" at bounding box center [188, 121] width 47 height 5
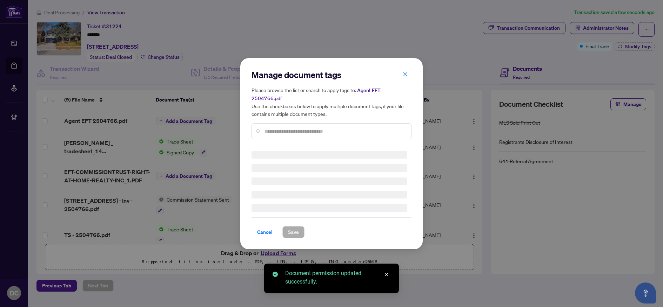
click at [365, 129] on div "Manage document tags Please browse the list or search to apply tags to: Agent E…" at bounding box center [331, 153] width 160 height 169
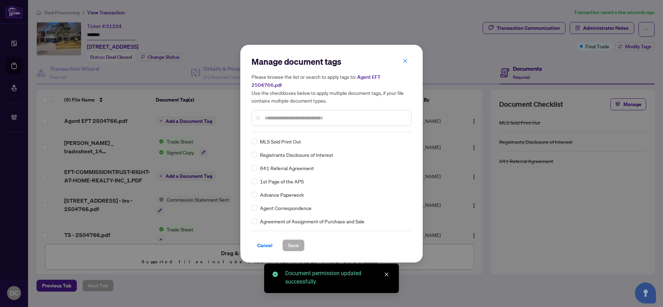
click at [351, 116] on input "text" at bounding box center [334, 118] width 141 height 8
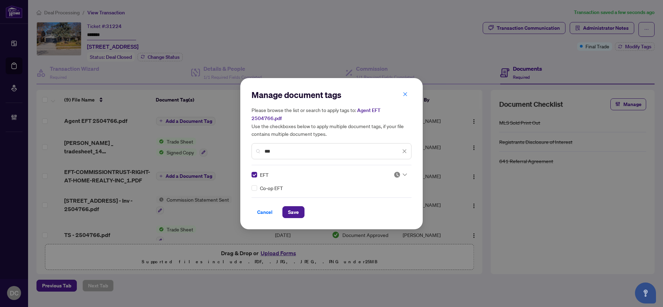
click at [397, 171] on img at bounding box center [396, 174] width 7 height 7
click at [377, 204] on div "Approved" at bounding box center [379, 205] width 45 height 8
click at [281, 207] on div "Cancel Save" at bounding box center [331, 213] width 160 height 12
click at [288, 207] on span "Save" at bounding box center [293, 212] width 11 height 11
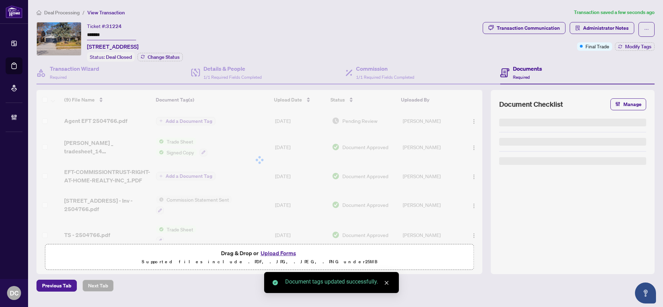
click at [593, 46] on span "Final Trade" at bounding box center [597, 46] width 24 height 8
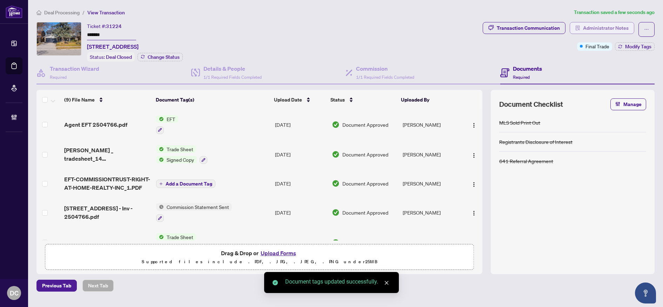
click at [601, 22] on span "Administrator Notes" at bounding box center [606, 27] width 46 height 11
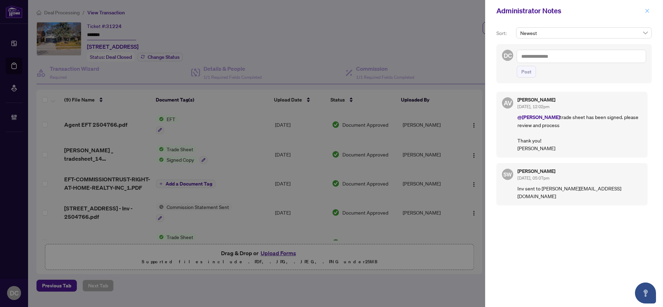
click at [647, 12] on icon "close" at bounding box center [646, 10] width 5 height 5
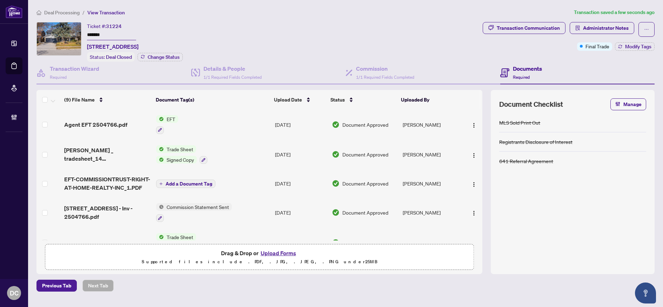
click at [71, 14] on span "Deal Processing" at bounding box center [61, 12] width 35 height 6
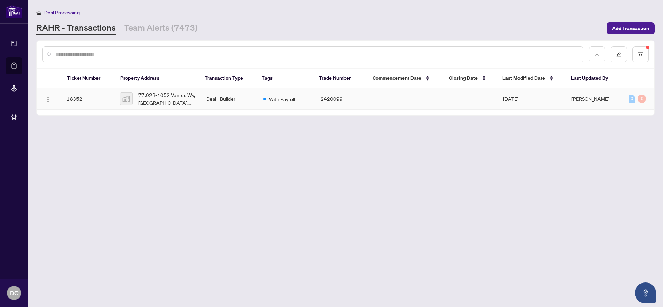
click at [146, 93] on span "77.02B-1052 Ventus Wy, Orléans, ON, Canada" at bounding box center [166, 98] width 57 height 15
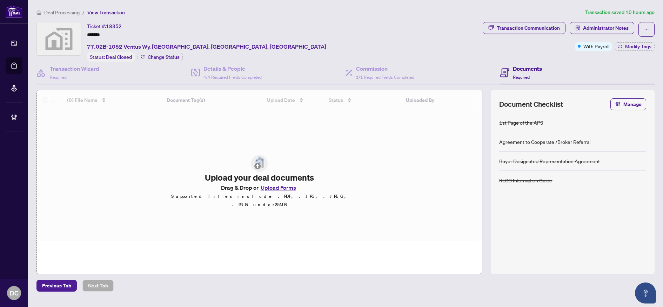
drag, startPoint x: 113, startPoint y: 35, endPoint x: 51, endPoint y: 32, distance: 62.2
click at [51, 32] on div "Ticket #: 18352 ******* 77.02B-1052 Ventus Wy, Orléans, ON, Canada Status: Deal…" at bounding box center [257, 42] width 443 height 40
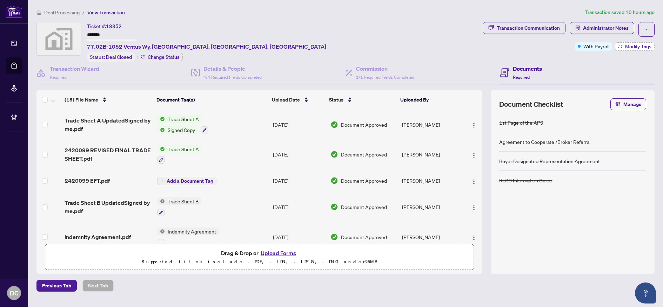
click at [626, 45] on span "Modify Tags" at bounding box center [638, 46] width 26 height 5
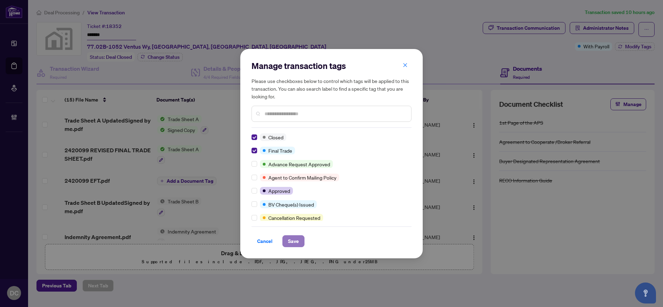
click at [297, 238] on span "Save" at bounding box center [293, 241] width 11 height 11
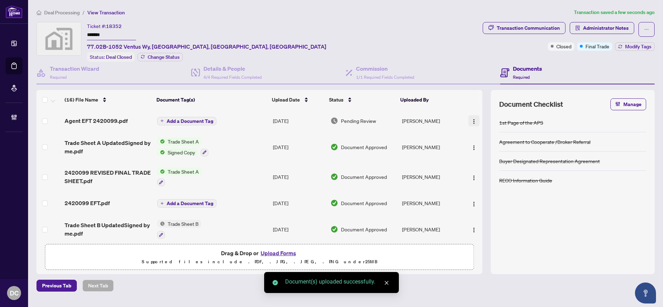
click at [474, 119] on img "button" at bounding box center [474, 122] width 6 height 6
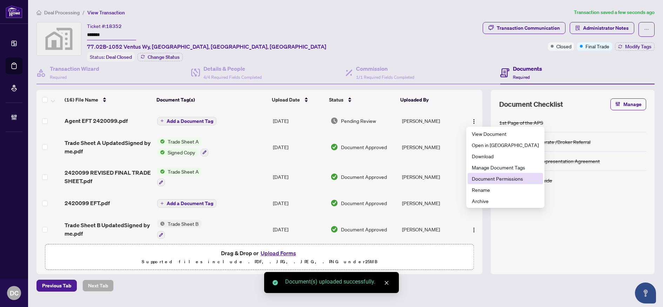
click at [483, 178] on span "Document Permissions" at bounding box center [505, 179] width 67 height 8
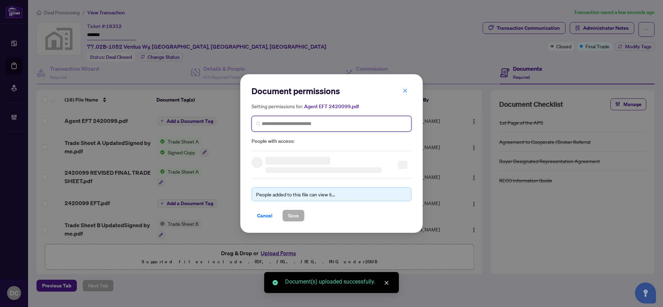
click at [311, 125] on input "search" at bounding box center [334, 123] width 145 height 7
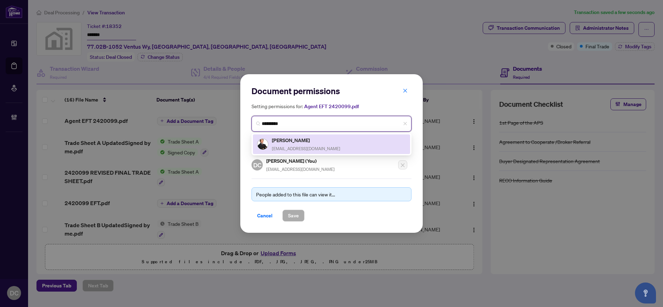
click at [302, 138] on h5 "Steven Wu" at bounding box center [306, 140] width 68 height 8
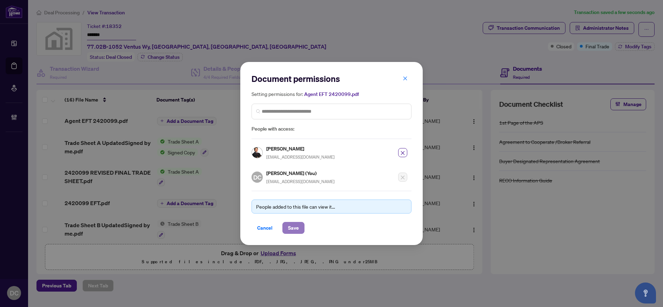
click at [290, 226] on span "Save" at bounding box center [293, 228] width 11 height 11
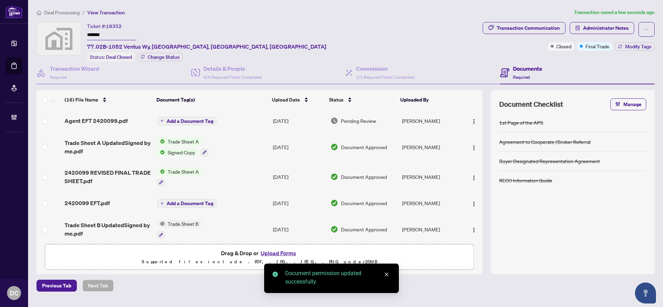
click at [183, 122] on span "Add a Document Tag" at bounding box center [190, 121] width 47 height 5
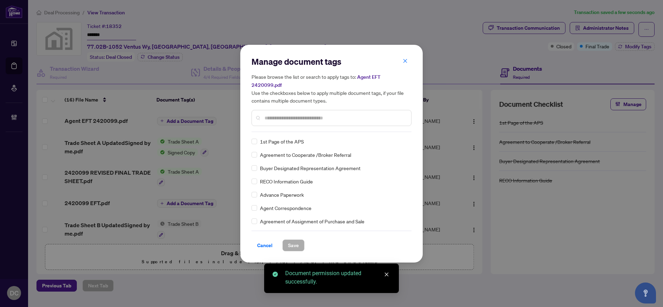
click at [406, 76] on div "Manage document tags Please browse the list or search to apply tags to: Agent E…" at bounding box center [331, 94] width 160 height 76
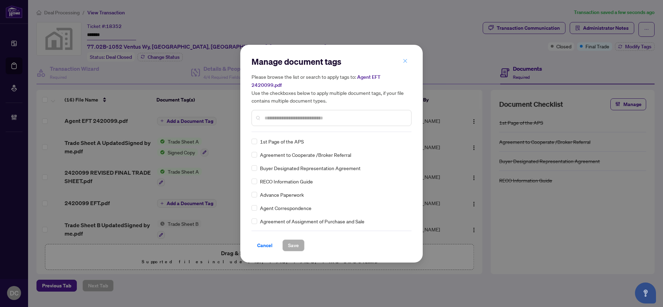
click at [404, 63] on icon "close" at bounding box center [405, 61] width 5 height 5
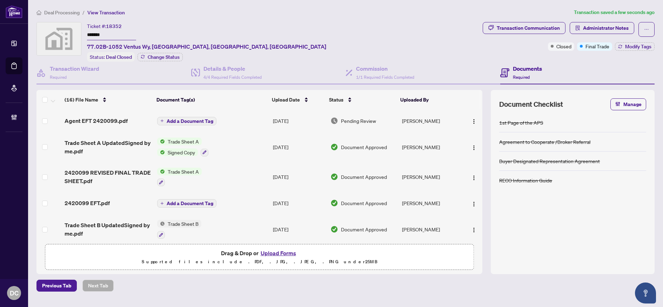
click at [195, 119] on span "Add a Document Tag" at bounding box center [190, 121] width 47 height 5
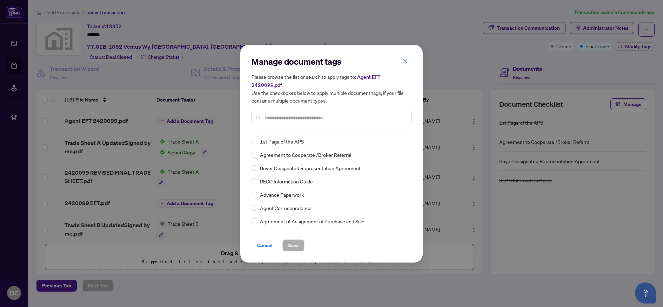
click at [315, 115] on input "text" at bounding box center [334, 118] width 141 height 8
click at [325, 114] on input "text" at bounding box center [334, 118] width 141 height 8
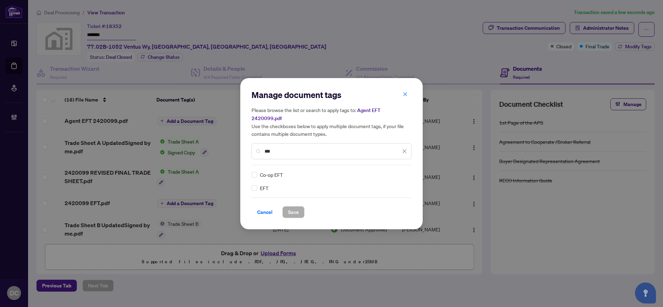
click at [250, 183] on div "Manage document tags Please browse the list or search to apply tags to: Agent E…" at bounding box center [331, 153] width 182 height 151
click at [401, 172] on div at bounding box center [399, 174] width 13 height 7
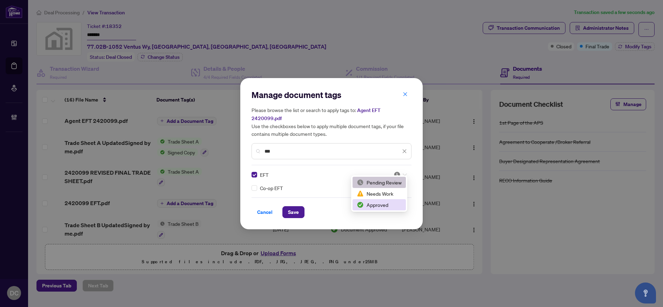
click at [395, 209] on div "Approved" at bounding box center [378, 204] width 53 height 11
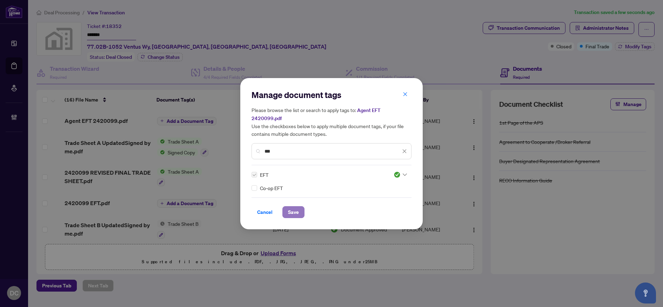
click at [303, 207] on button "Save" at bounding box center [293, 213] width 22 height 12
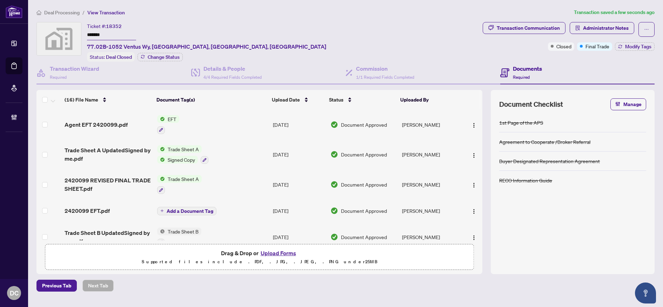
click at [78, 12] on span "Deal Processing" at bounding box center [61, 12] width 35 height 6
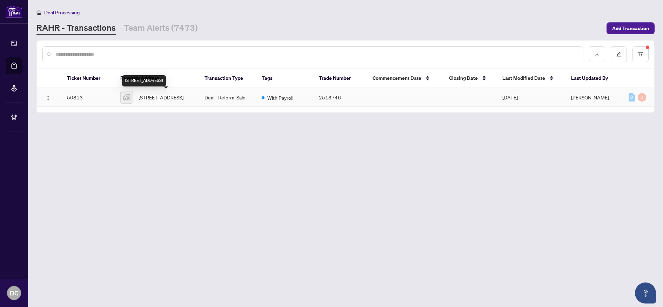
click at [183, 101] on span "48 Greengrove Crescent, North York, ON, Canada" at bounding box center [160, 98] width 45 height 8
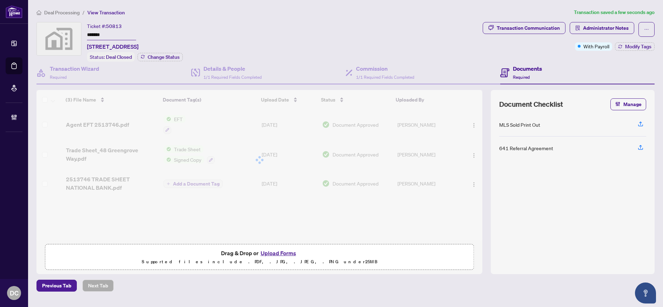
drag, startPoint x: 118, startPoint y: 36, endPoint x: 53, endPoint y: 35, distance: 64.5
click at [53, 35] on div "Ticket #: 50813 ******* 48 Greengrove Crescent, North York, ON, Canada Status: …" at bounding box center [257, 42] width 443 height 40
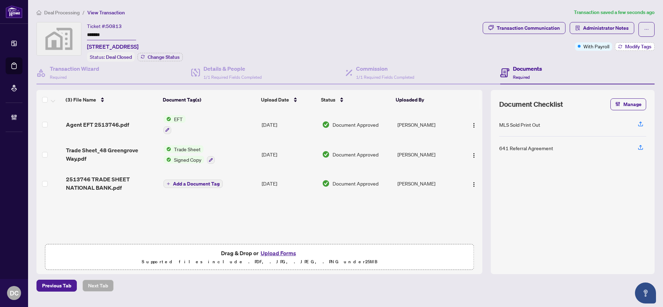
click at [626, 48] on span "Modify Tags" at bounding box center [638, 46] width 26 height 5
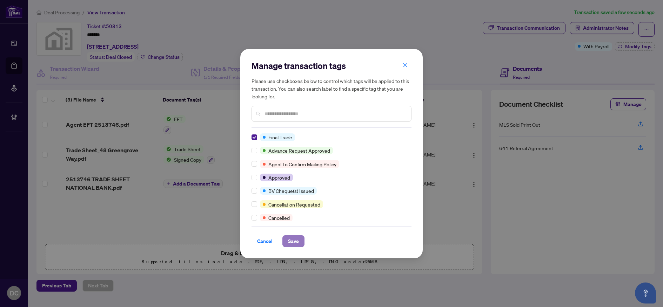
click at [287, 240] on button "Save" at bounding box center [293, 242] width 22 height 12
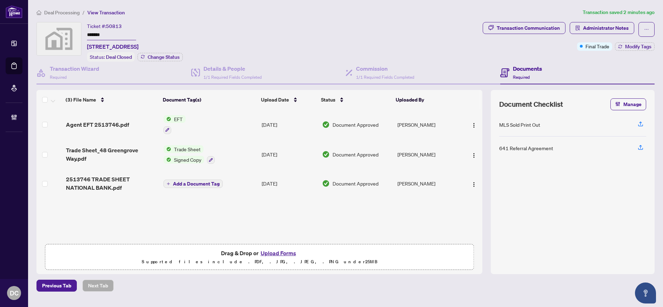
click at [66, 12] on span "Deal Processing" at bounding box center [61, 12] width 35 height 6
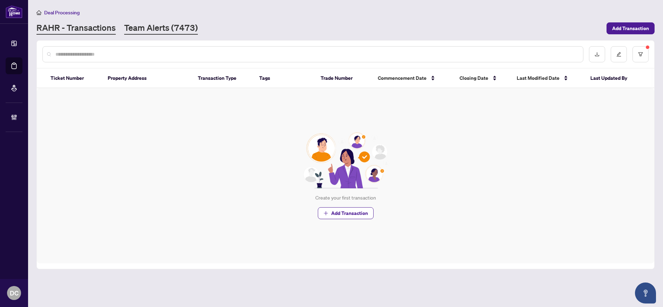
click at [149, 28] on link "Team Alerts (7473)" at bounding box center [161, 28] width 74 height 13
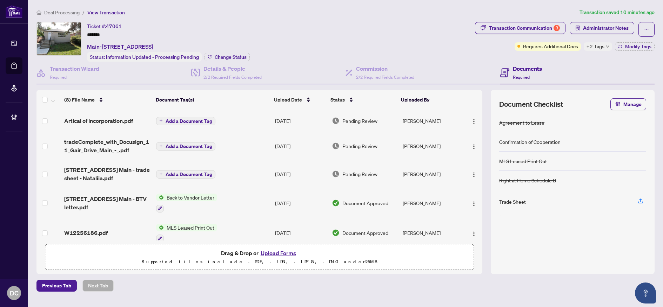
drag, startPoint x: 119, startPoint y: 32, endPoint x: 49, endPoint y: 38, distance: 69.7
click at [49, 38] on div "Ticket #: 47061 ******* [STREET_ADDRESS] Status: Information Updated - Processi…" at bounding box center [253, 42] width 435 height 40
click at [221, 55] on span "Change Status" at bounding box center [231, 57] width 32 height 5
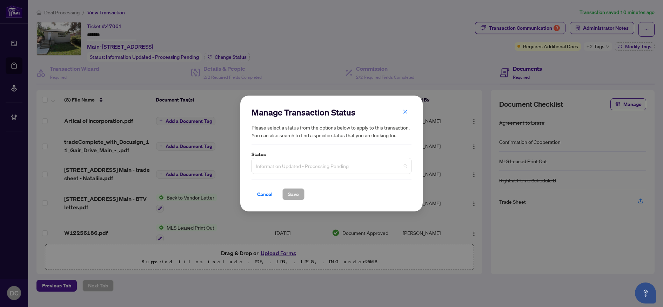
click at [330, 164] on span "Information Updated - Processing Pending" at bounding box center [331, 166] width 151 height 13
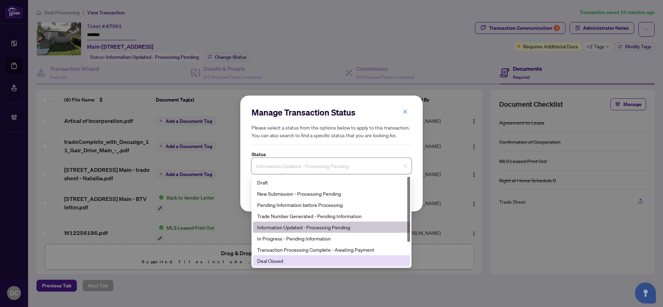
click at [305, 265] on div "Deal Closed" at bounding box center [331, 261] width 149 height 8
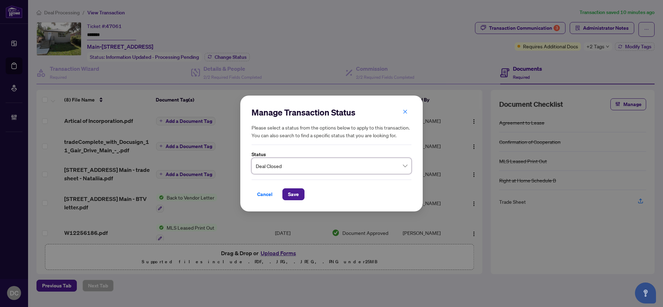
click at [294, 188] on div "Cancel Save" at bounding box center [331, 190] width 160 height 21
click at [295, 194] on span "Save" at bounding box center [293, 194] width 11 height 11
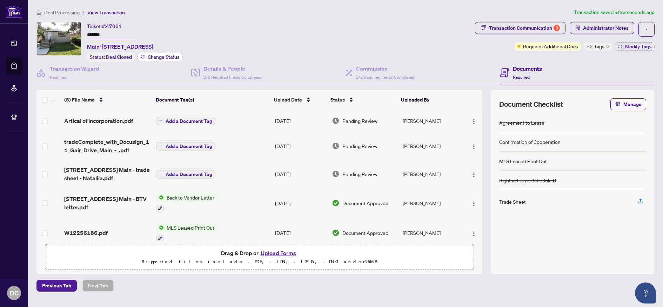
click at [176, 53] on button "Change Status" at bounding box center [159, 57] width 45 height 8
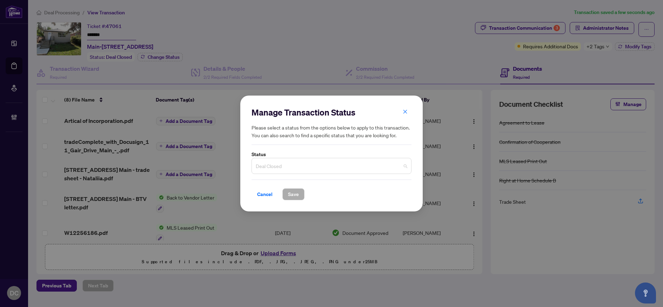
click at [319, 165] on span "Deal Closed" at bounding box center [331, 166] width 151 height 13
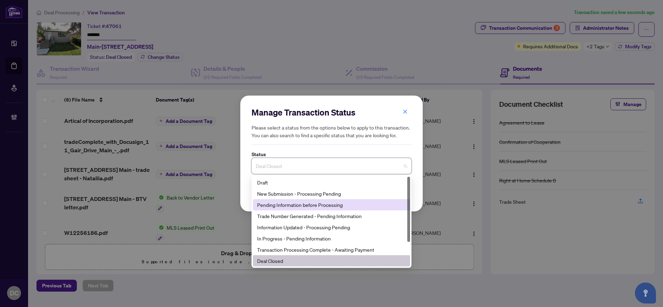
click at [346, 205] on div "Pending Information before Processing" at bounding box center [331, 205] width 149 height 8
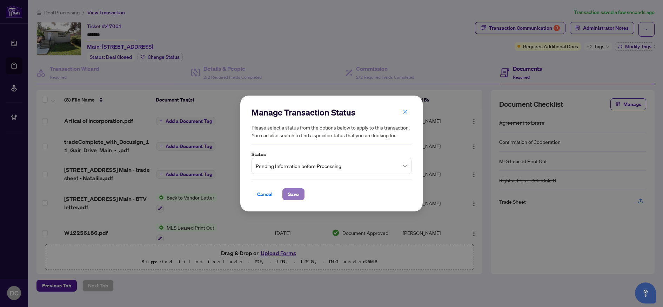
click at [300, 194] on button "Save" at bounding box center [293, 195] width 22 height 12
